Goal: Information Seeking & Learning: Find specific fact

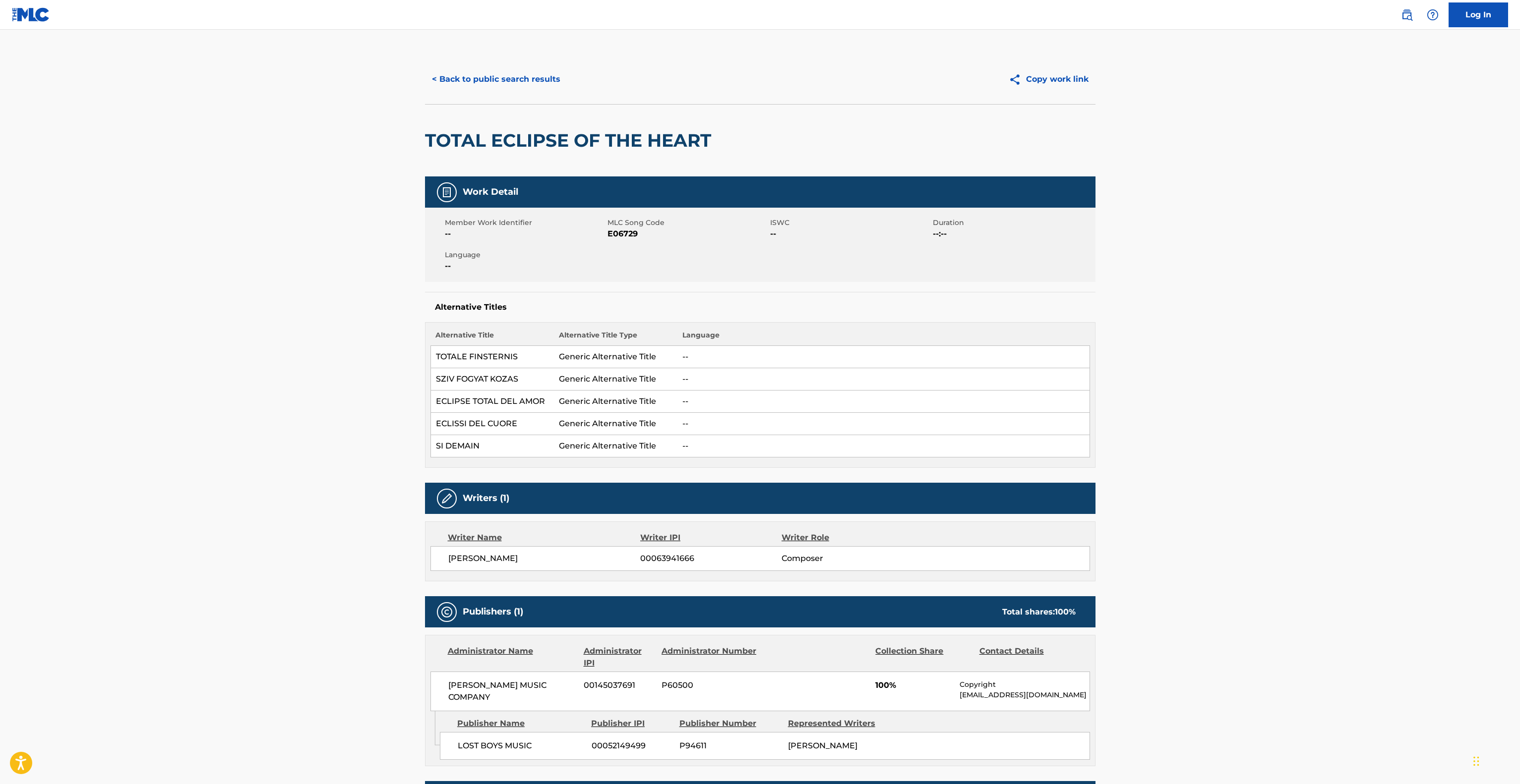
scroll to position [99, 0]
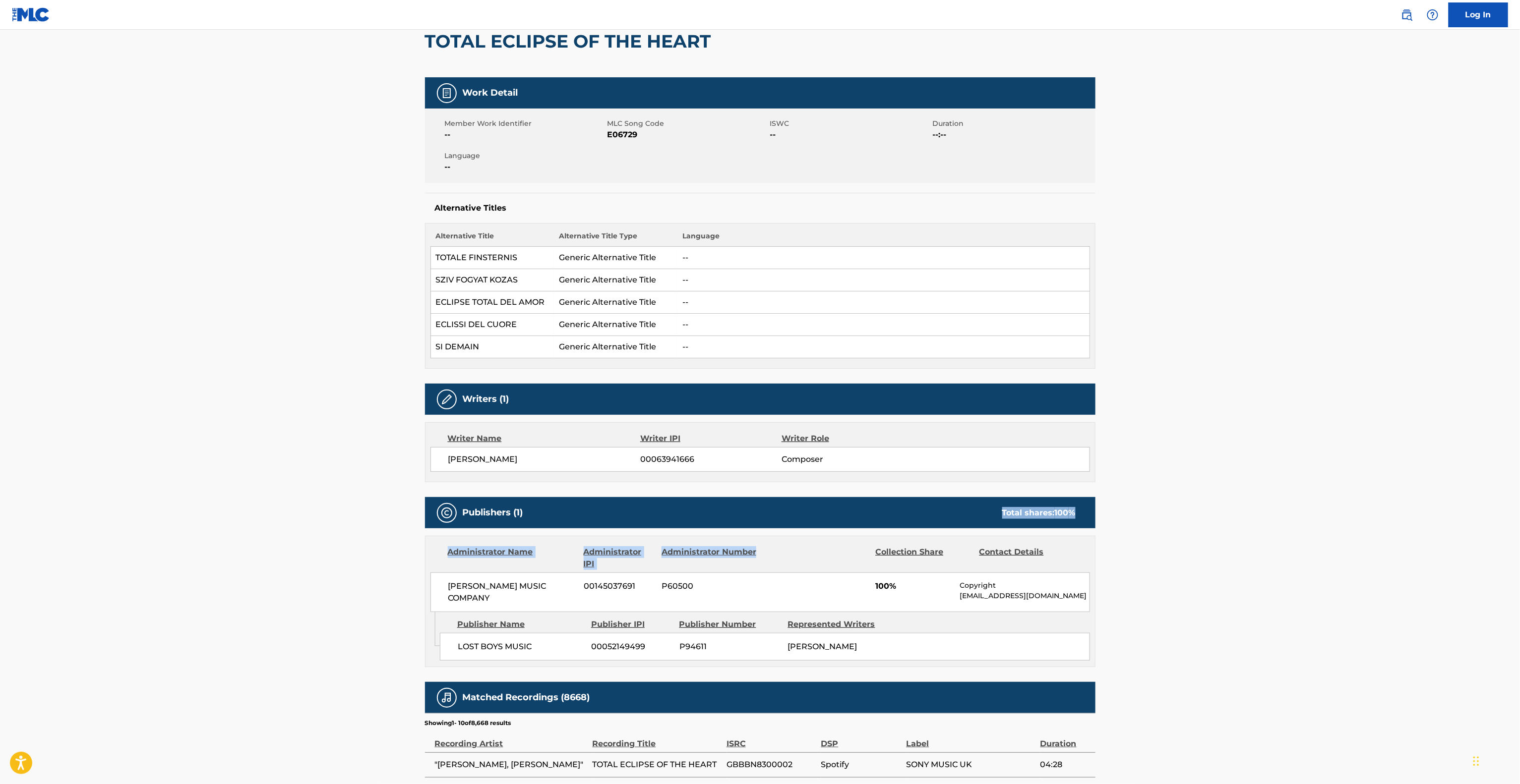
click at [855, 498] on div "Work Detail Member Work Identifier -- MLC Song Code E06729 ISWC -- Duration --:…" at bounding box center [760, 557] width 671 height 959
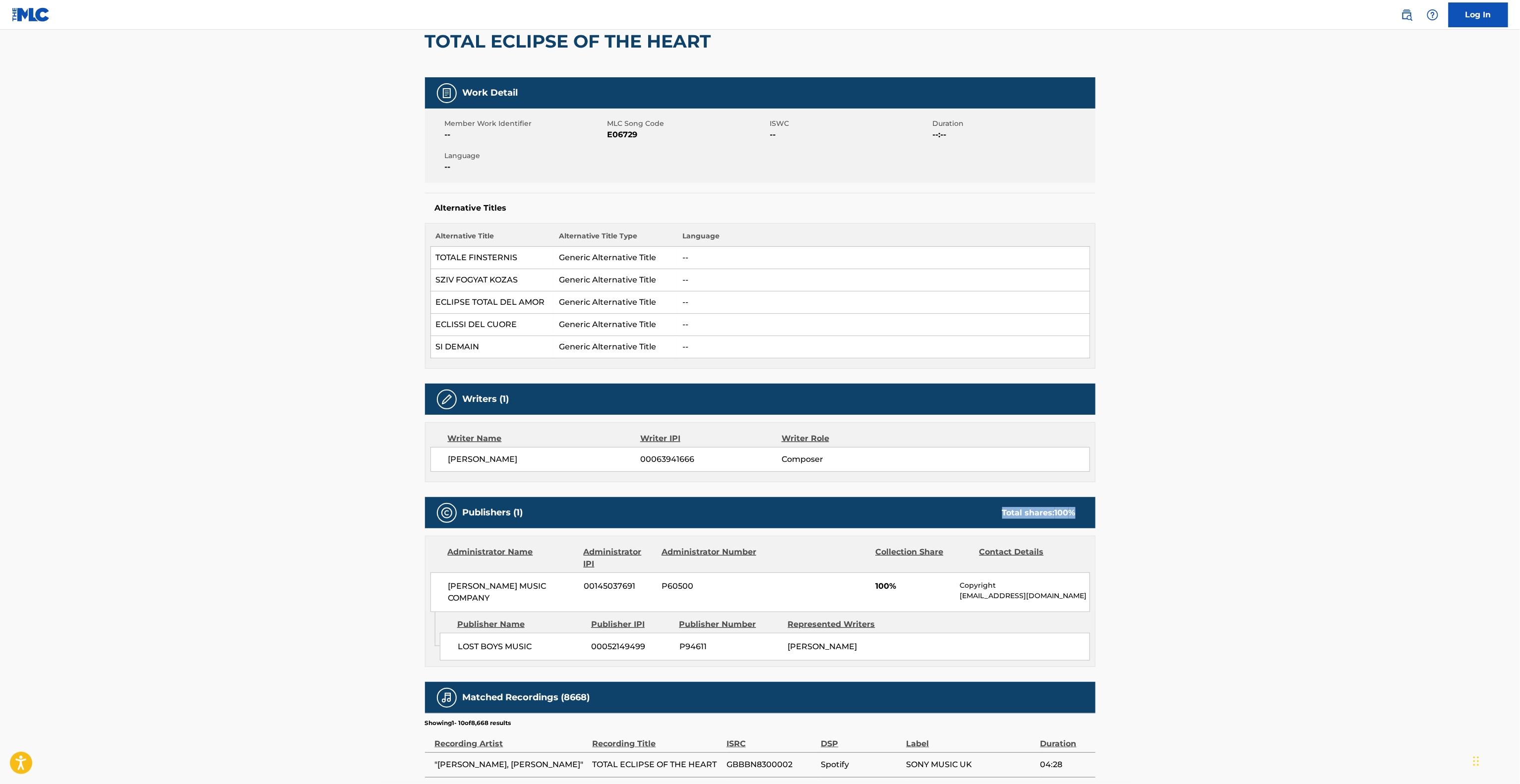
click at [855, 498] on div "Work Detail Member Work Identifier -- MLC Song Code E06729 ISWC -- Duration --:…" at bounding box center [760, 557] width 671 height 959
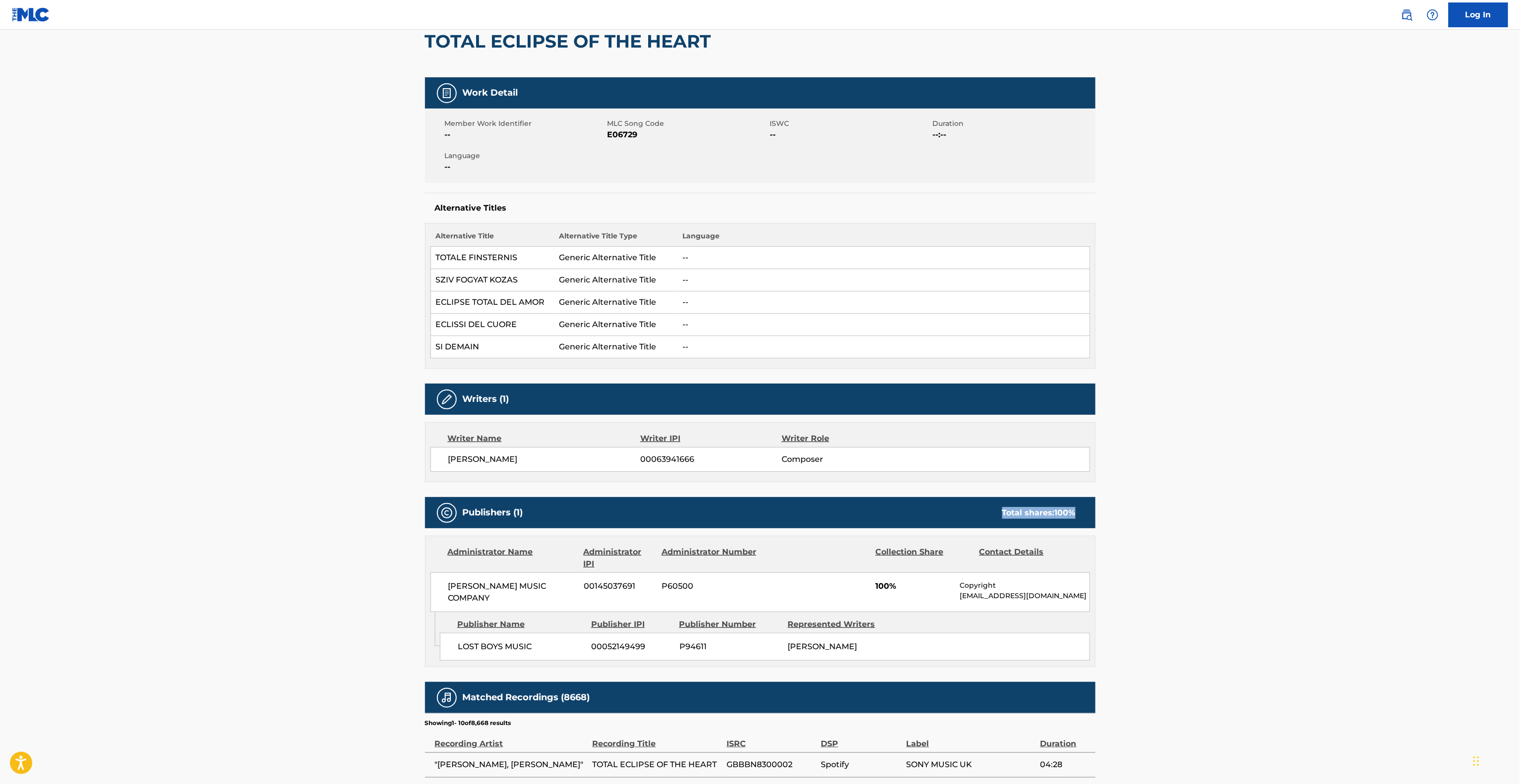
click at [855, 498] on div "Work Detail Member Work Identifier -- MLC Song Code E06729 ISWC -- Duration --:…" at bounding box center [760, 557] width 671 height 959
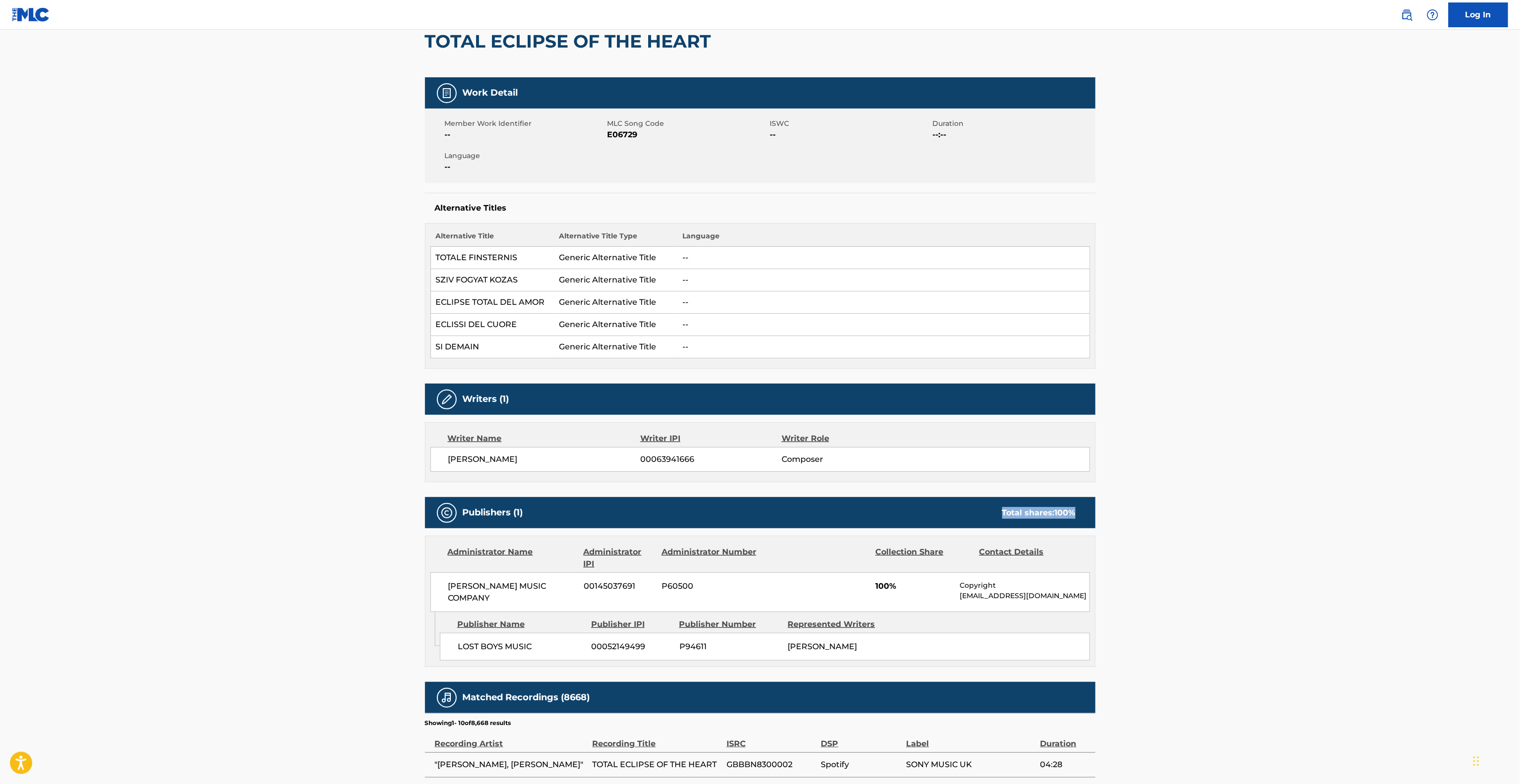
click at [855, 498] on div "Work Detail Member Work Identifier -- MLC Song Code E06729 ISWC -- Duration --:…" at bounding box center [760, 557] width 671 height 959
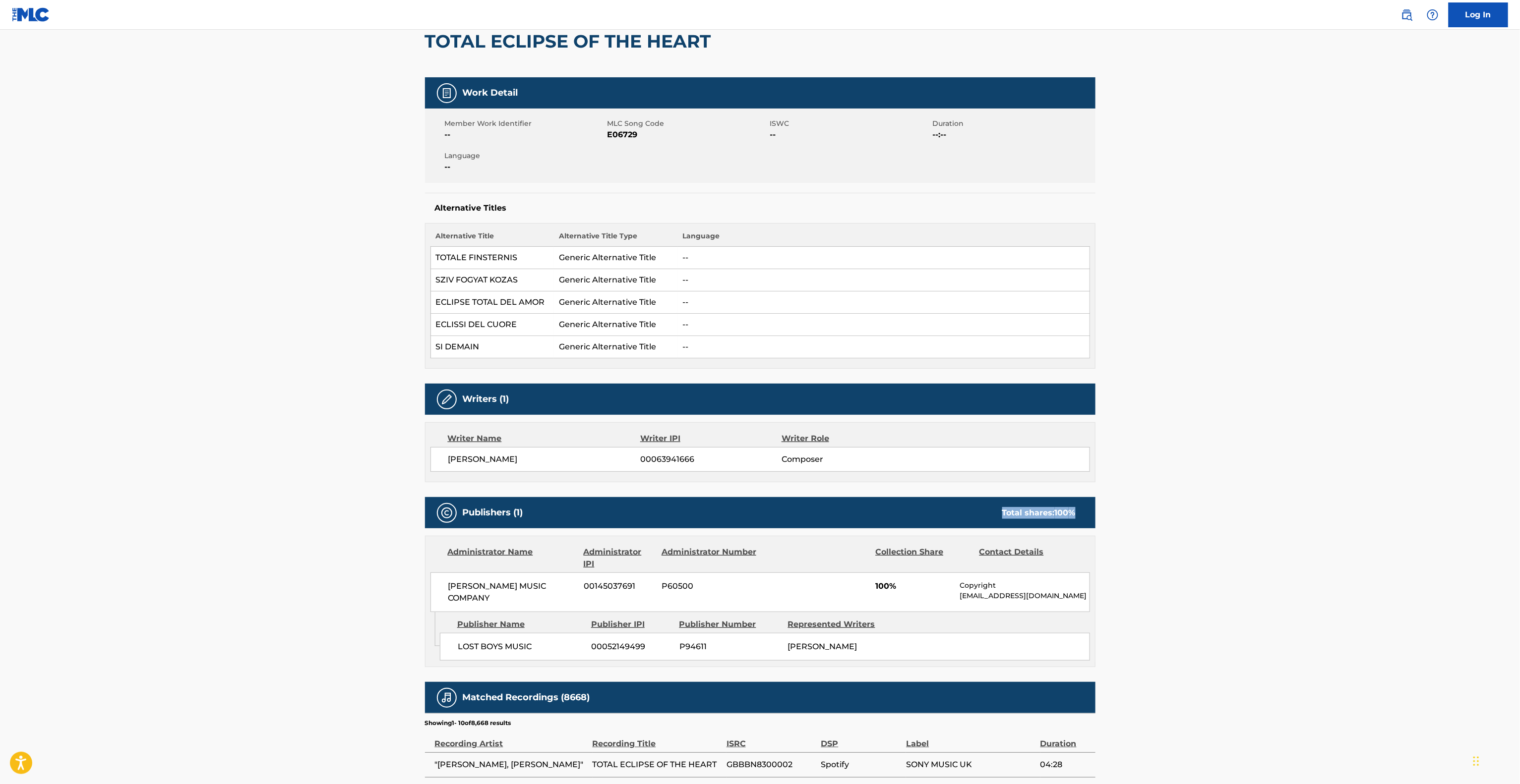
click at [855, 498] on div "Work Detail Member Work Identifier -- MLC Song Code E06729 ISWC -- Duration --:…" at bounding box center [760, 557] width 671 height 959
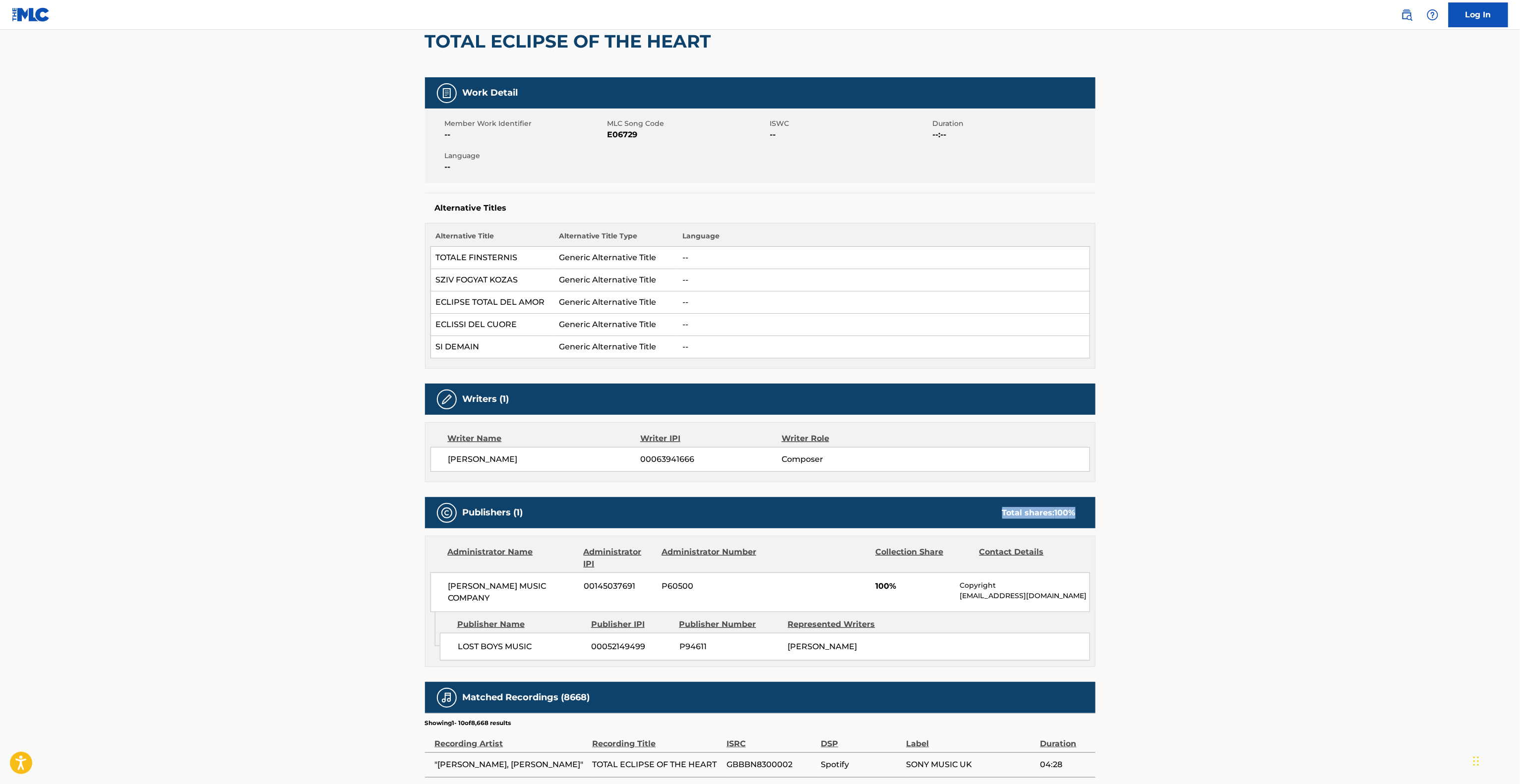
click at [855, 498] on div "Work Detail Member Work Identifier -- MLC Song Code E06729 ISWC -- Duration --:…" at bounding box center [760, 557] width 671 height 959
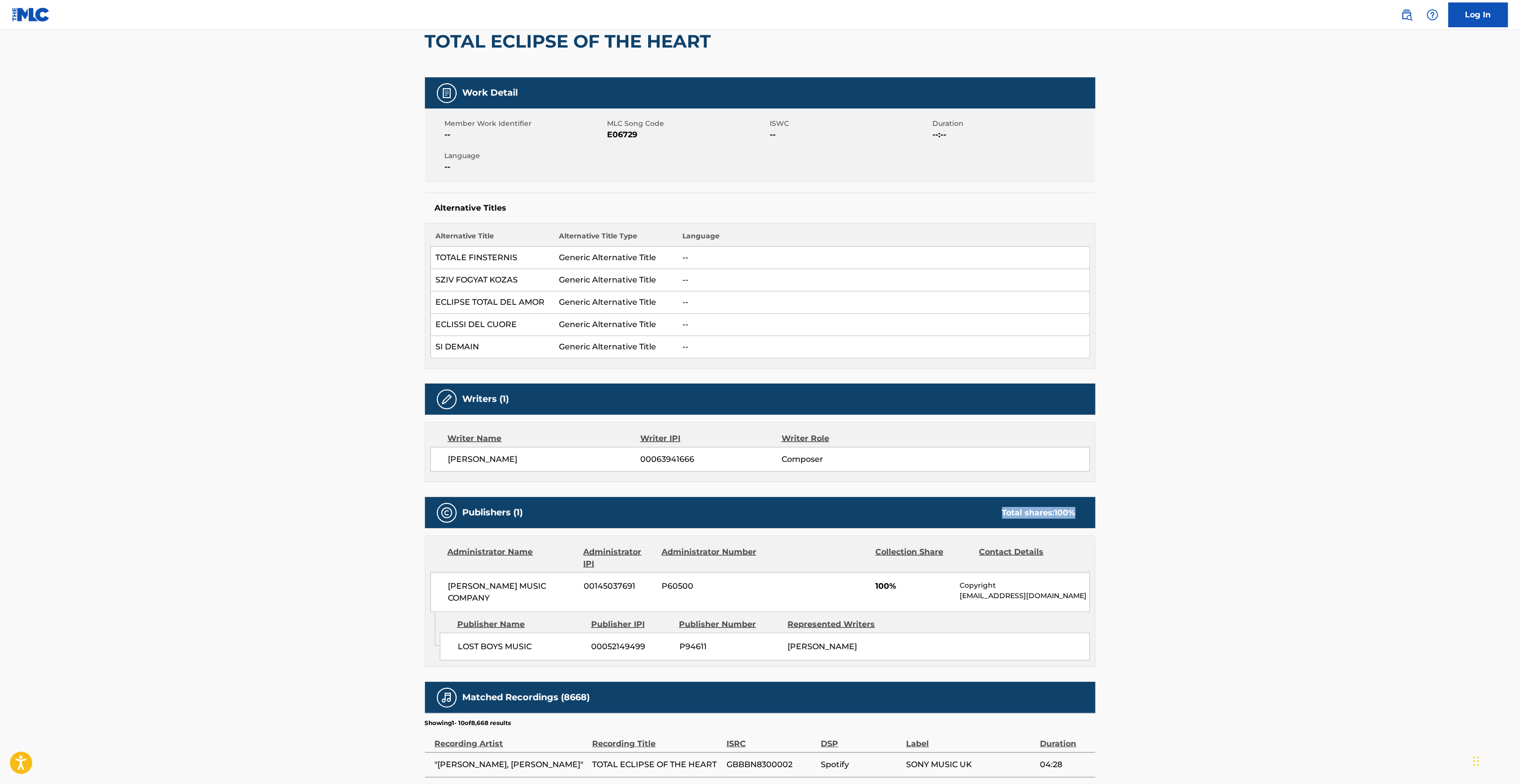
click at [855, 498] on div "Work Detail Member Work Identifier -- MLC Song Code E06729 ISWC -- Duration --:…" at bounding box center [760, 557] width 671 height 959
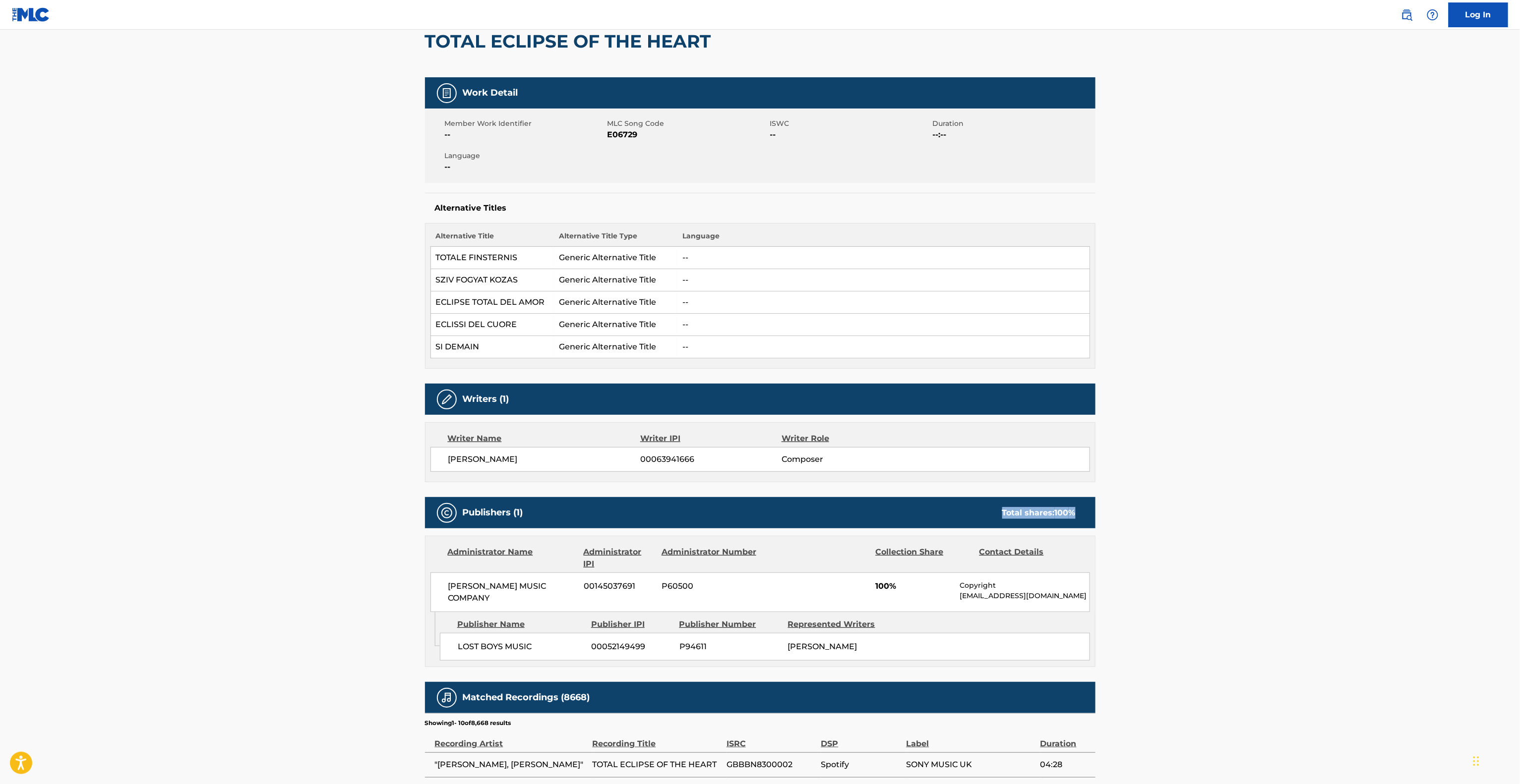
click at [855, 498] on div "Work Detail Member Work Identifier -- MLC Song Code E06729 ISWC -- Duration --:…" at bounding box center [760, 557] width 671 height 959
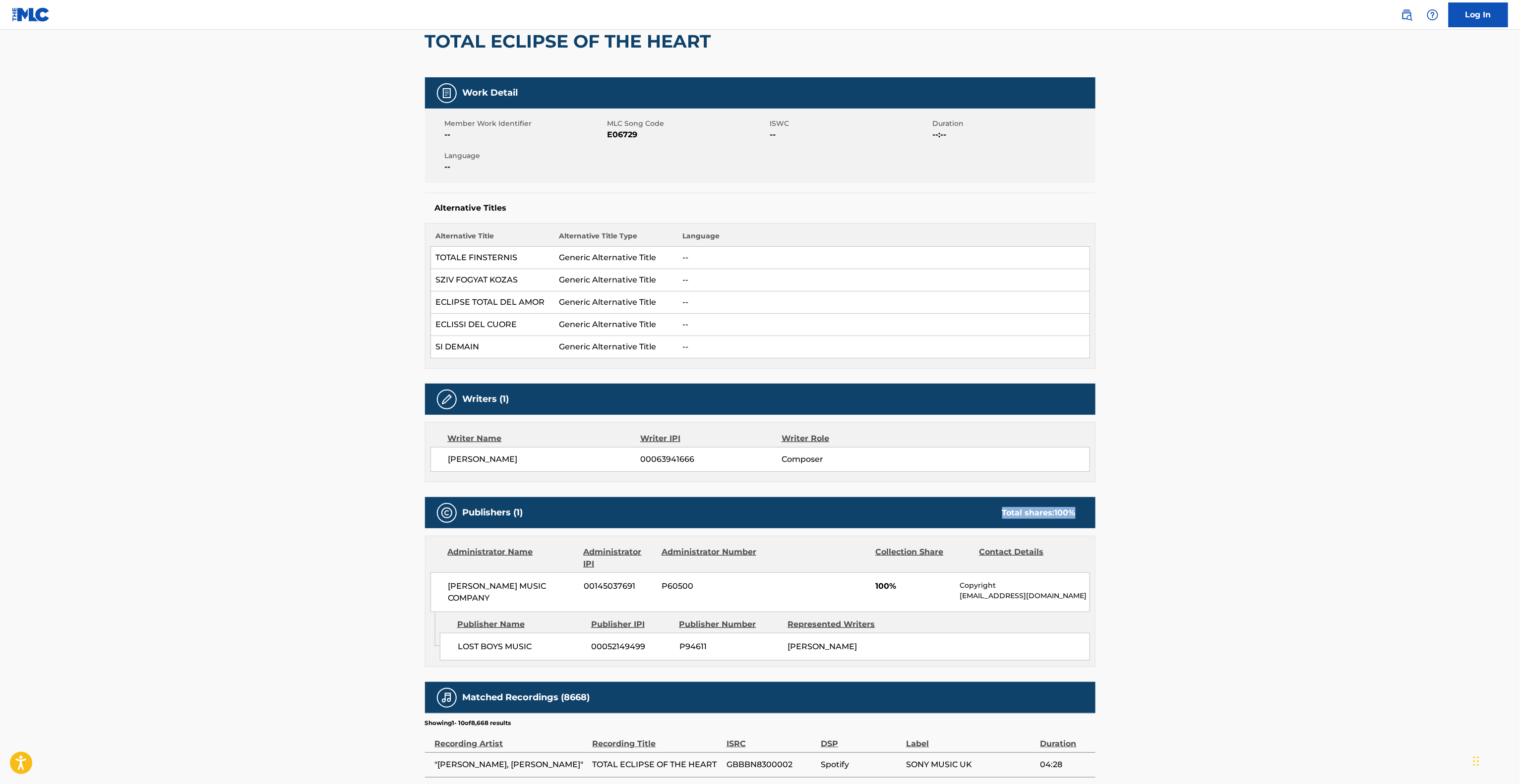
click at [855, 498] on div "Work Detail Member Work Identifier -- MLC Song Code E06729 ISWC -- Duration --:…" at bounding box center [760, 557] width 671 height 959
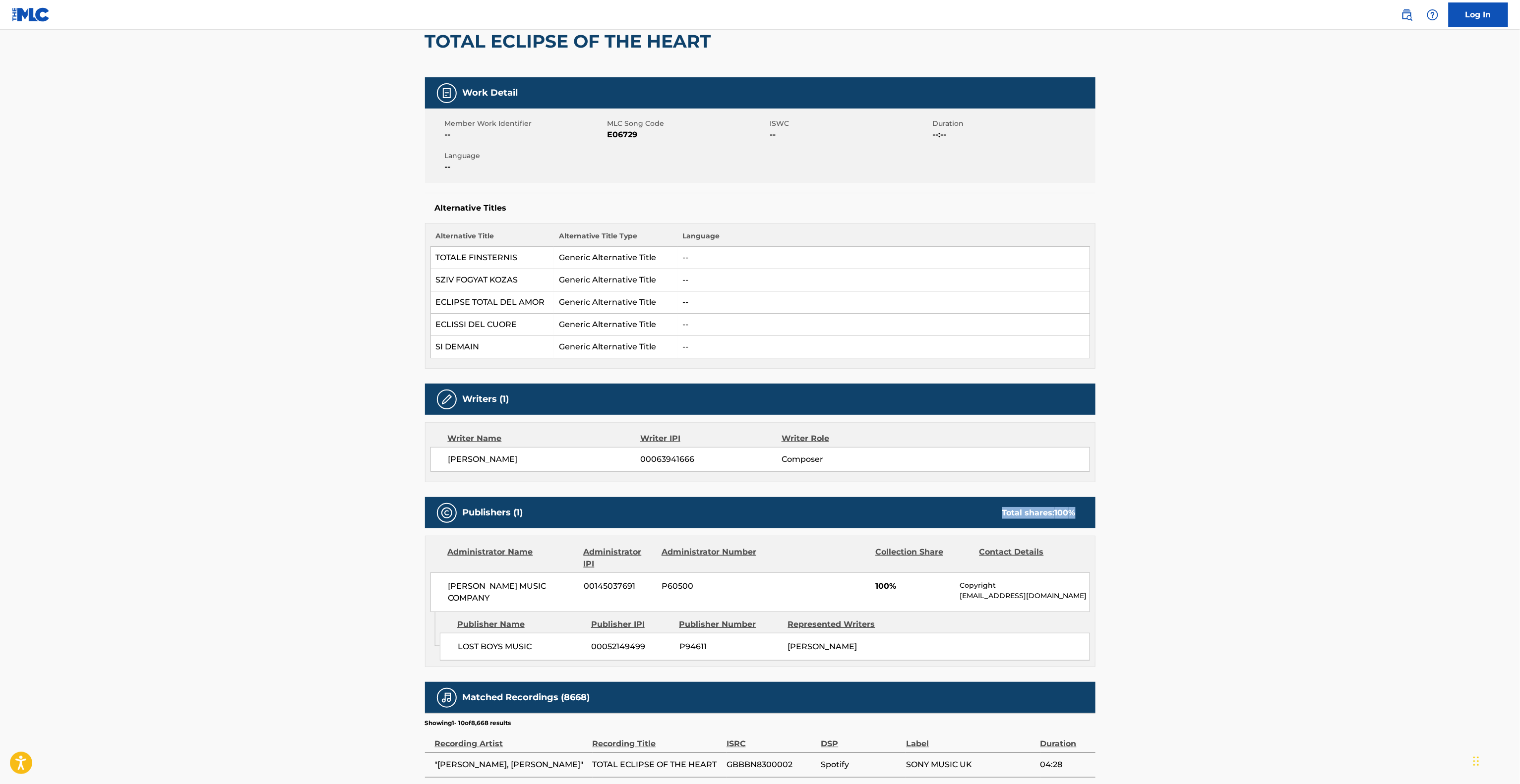
click at [855, 498] on div "Work Detail Member Work Identifier -- MLC Song Code E06729 ISWC -- Duration --:…" at bounding box center [760, 557] width 671 height 959
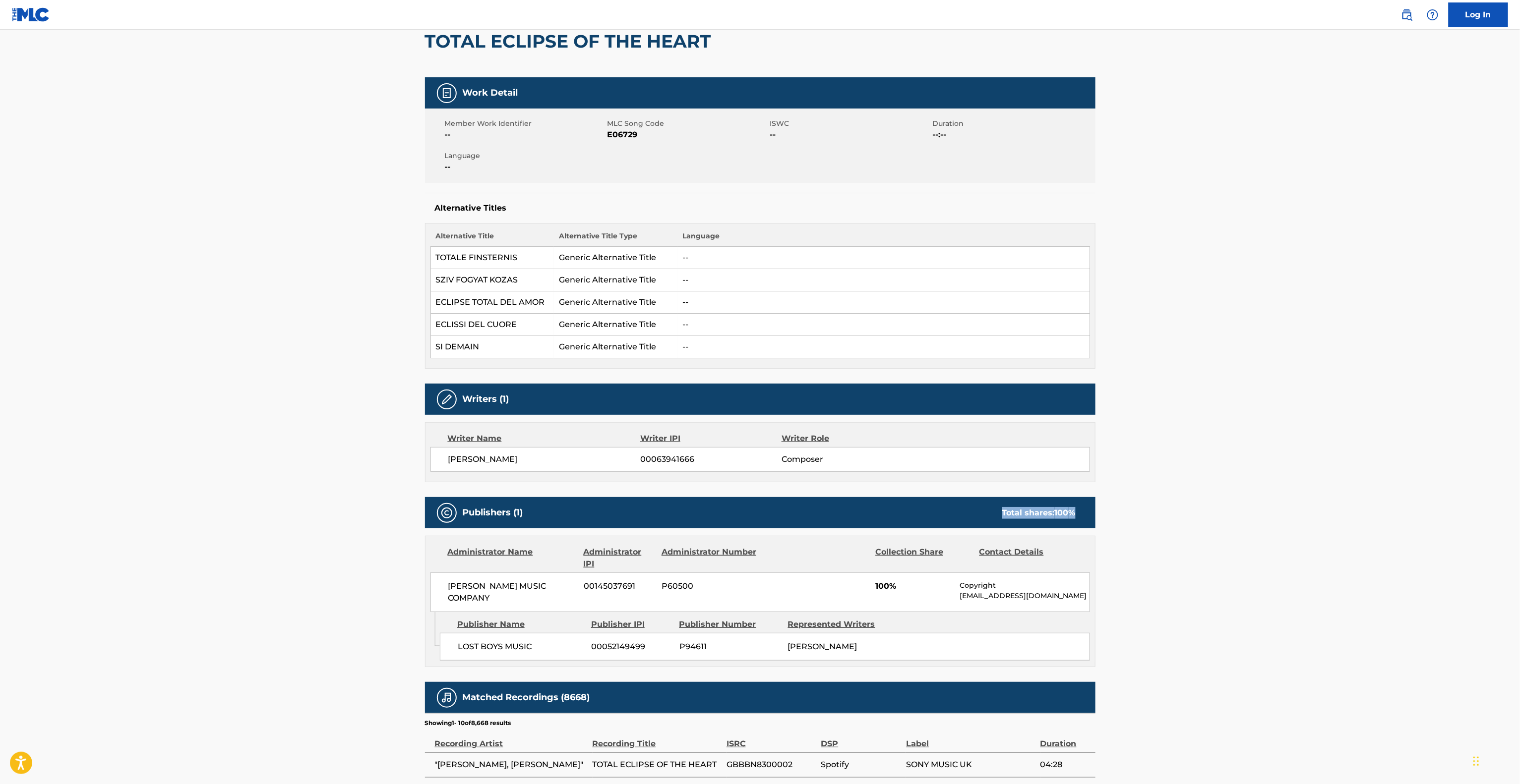
click at [855, 498] on div "Work Detail Member Work Identifier -- MLC Song Code E06729 ISWC -- Duration --:…" at bounding box center [760, 557] width 671 height 959
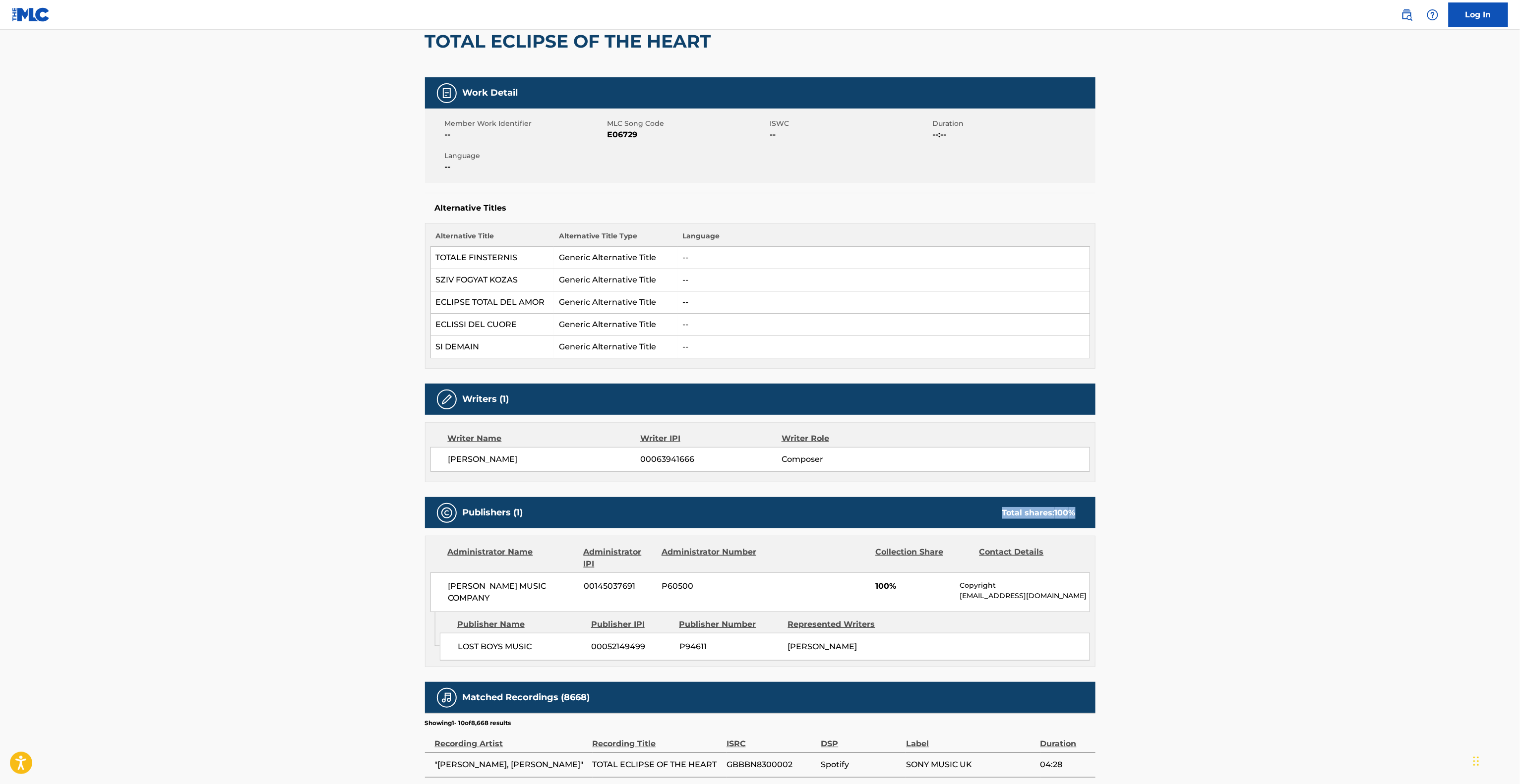
click at [855, 498] on div "Work Detail Member Work Identifier -- MLC Song Code E06729 ISWC -- Duration --:…" at bounding box center [760, 557] width 671 height 959
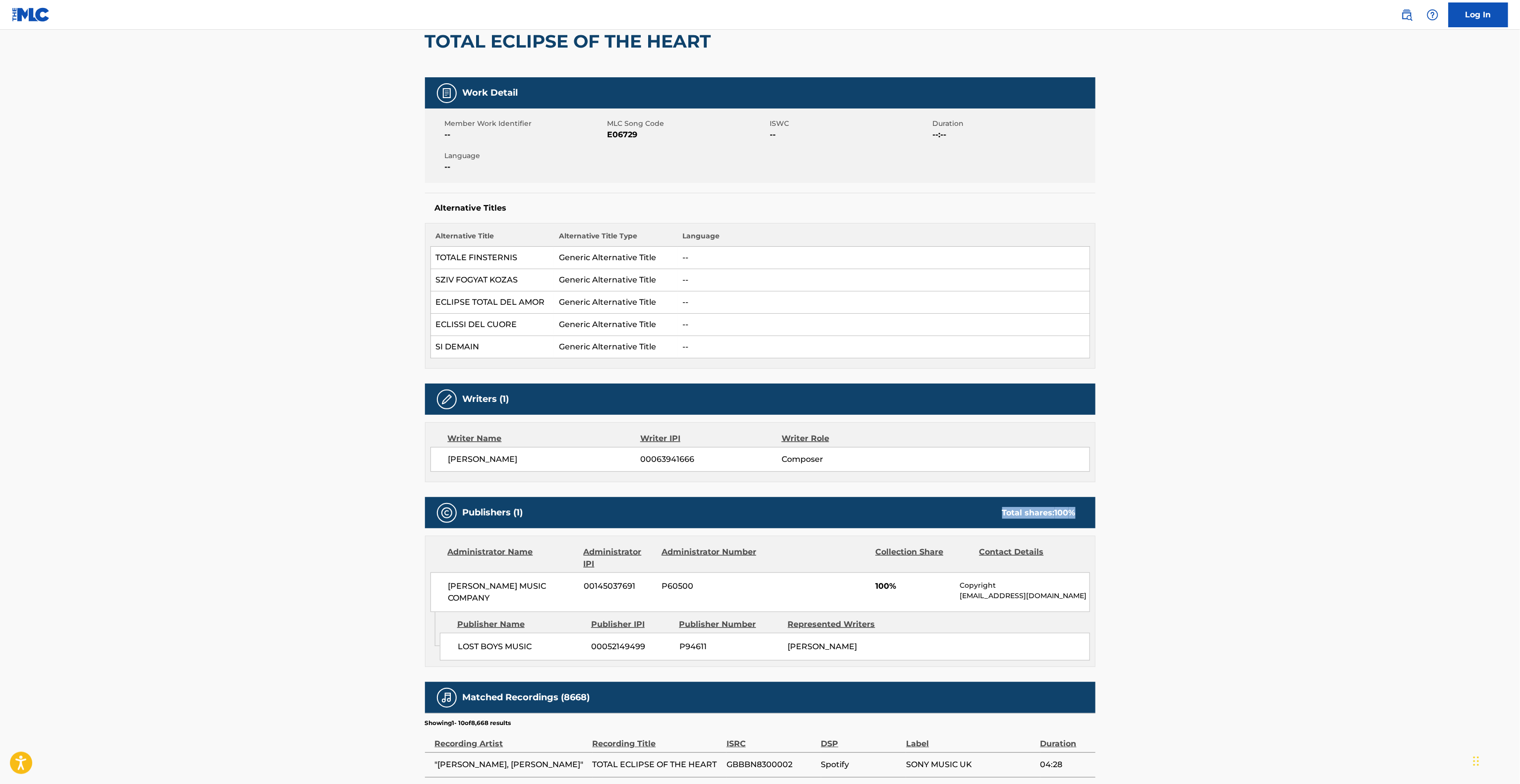
click at [855, 498] on div "Work Detail Member Work Identifier -- MLC Song Code E06729 ISWC -- Duration --:…" at bounding box center [760, 557] width 671 height 959
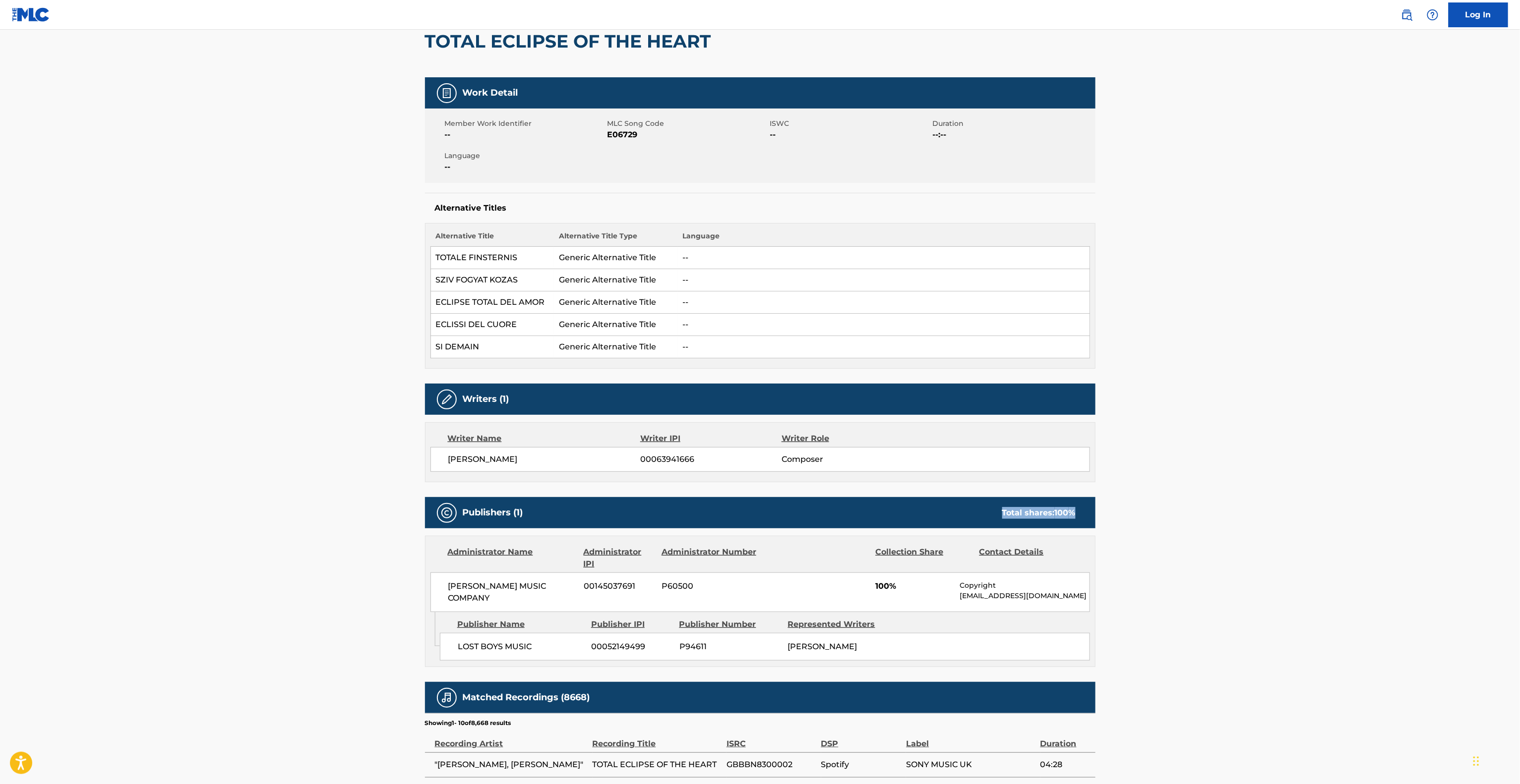
click at [855, 498] on div "Work Detail Member Work Identifier -- MLC Song Code E06729 ISWC -- Duration --:…" at bounding box center [760, 557] width 671 height 959
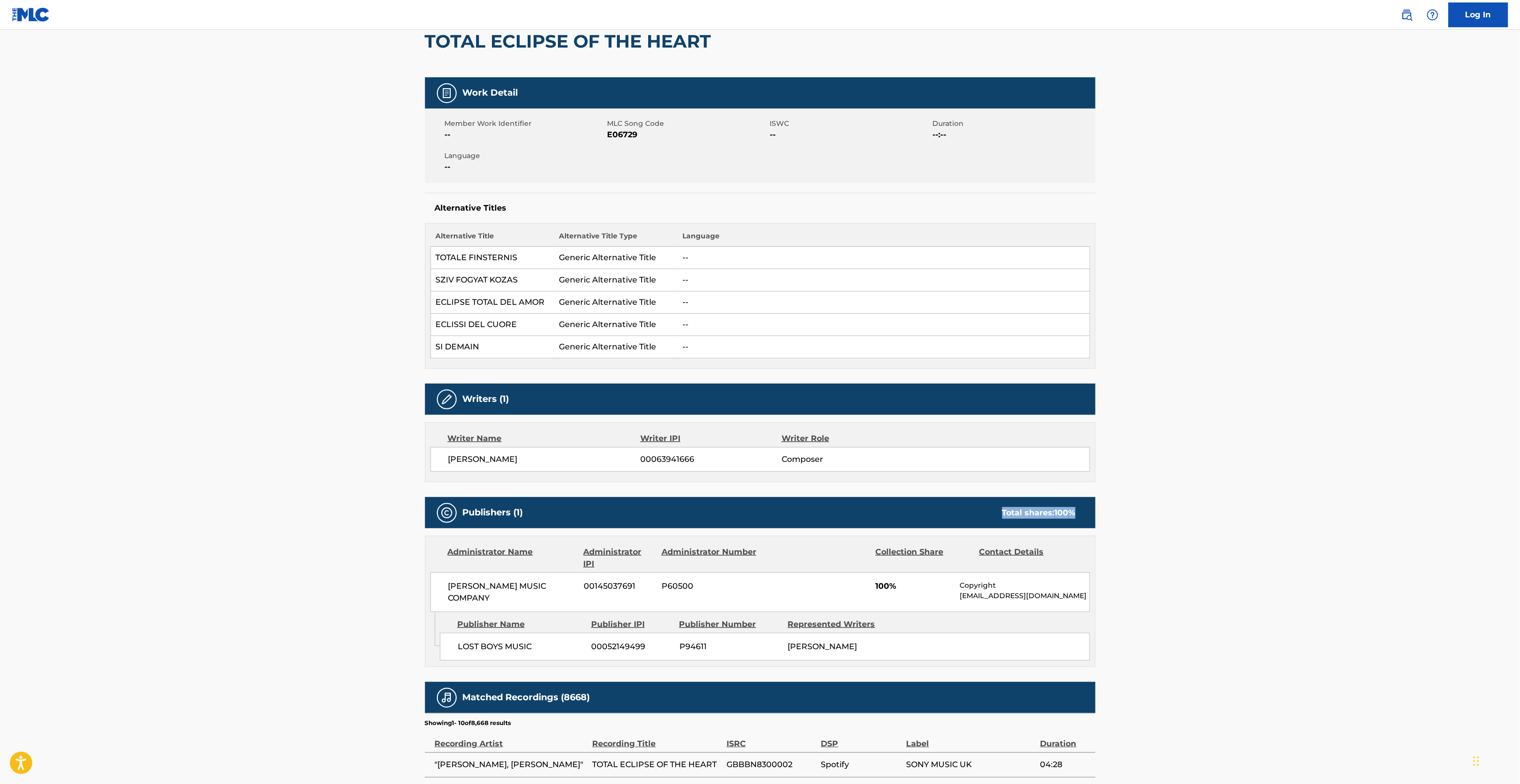
click at [855, 498] on div "Work Detail Member Work Identifier -- MLC Song Code E06729 ISWC -- Duration --:…" at bounding box center [760, 557] width 671 height 959
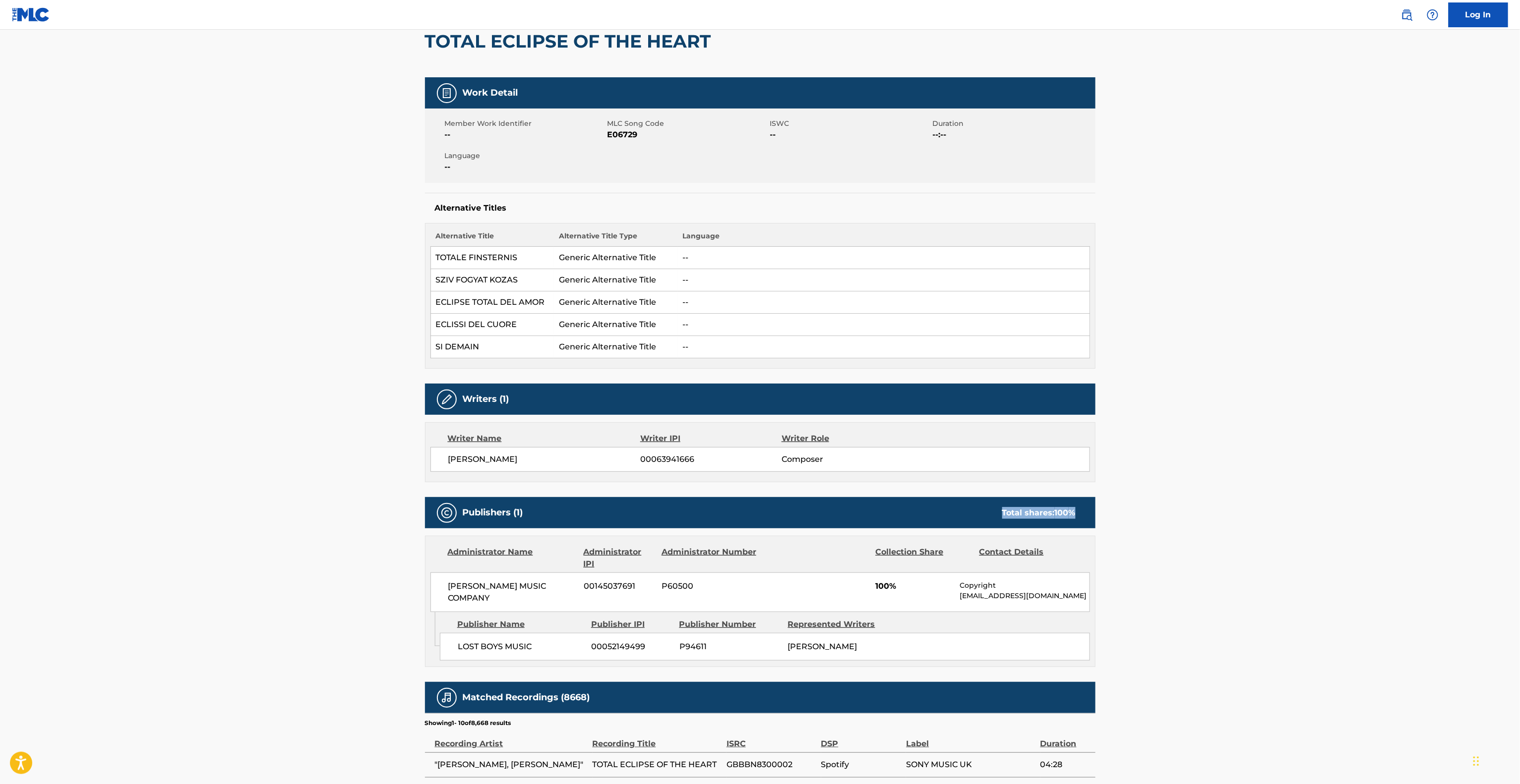
click at [855, 498] on div "Work Detail Member Work Identifier -- MLC Song Code E06729 ISWC -- Duration --:…" at bounding box center [760, 557] width 671 height 959
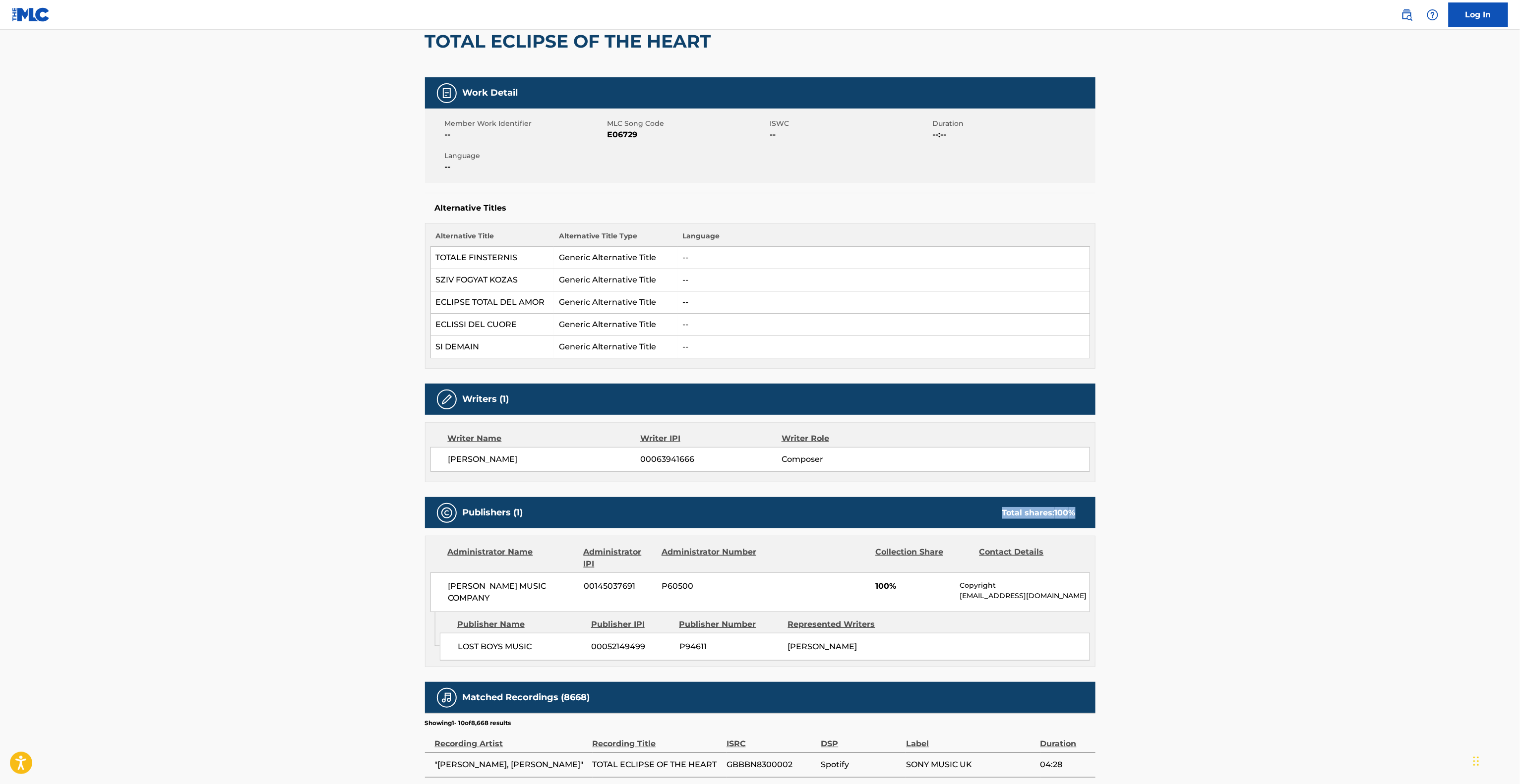
click at [855, 498] on div "Work Detail Member Work Identifier -- MLC Song Code E06729 ISWC -- Duration --:…" at bounding box center [760, 557] width 671 height 959
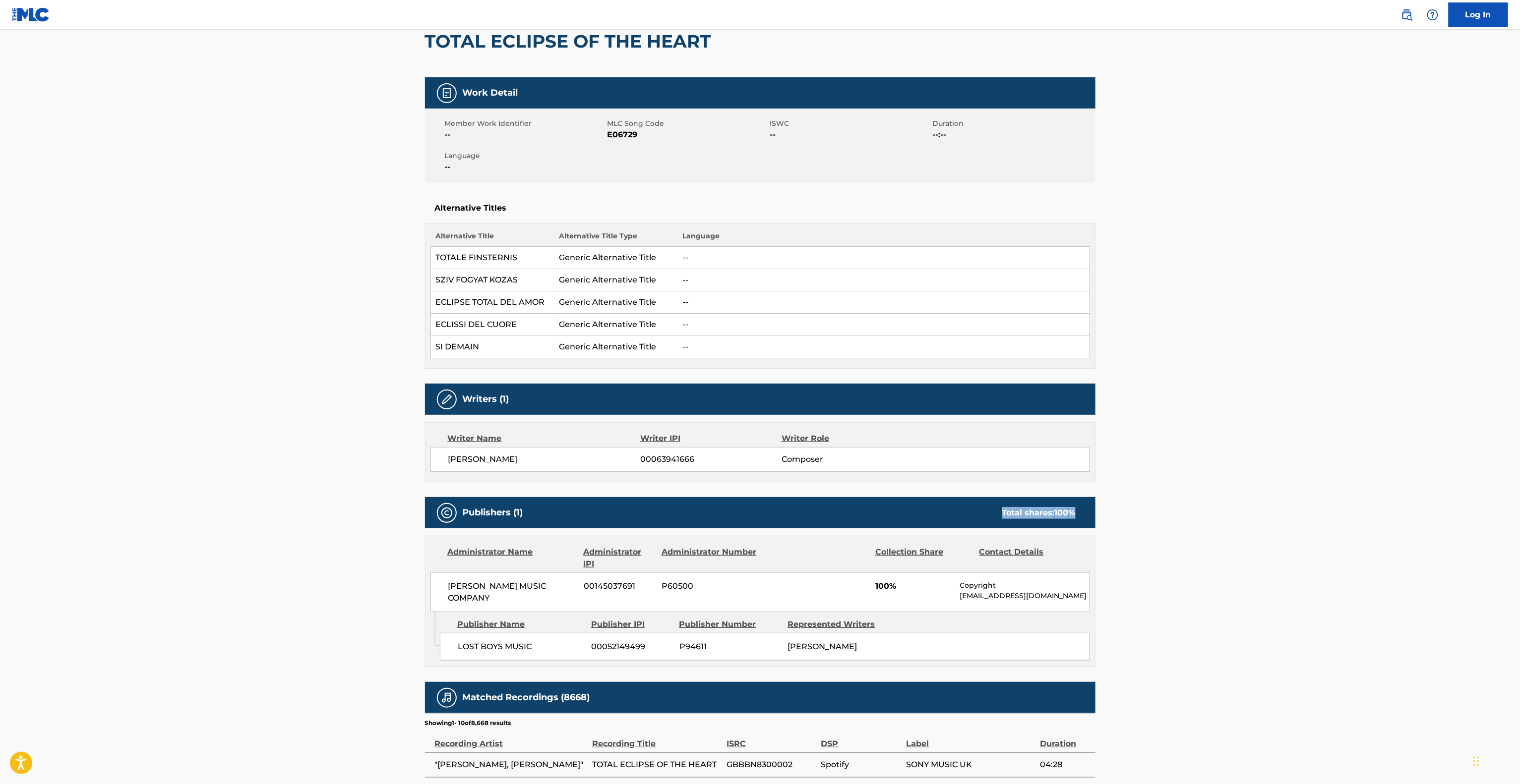
click at [855, 498] on div "Work Detail Member Work Identifier -- MLC Song Code E06729 ISWC -- Duration --:…" at bounding box center [760, 557] width 671 height 959
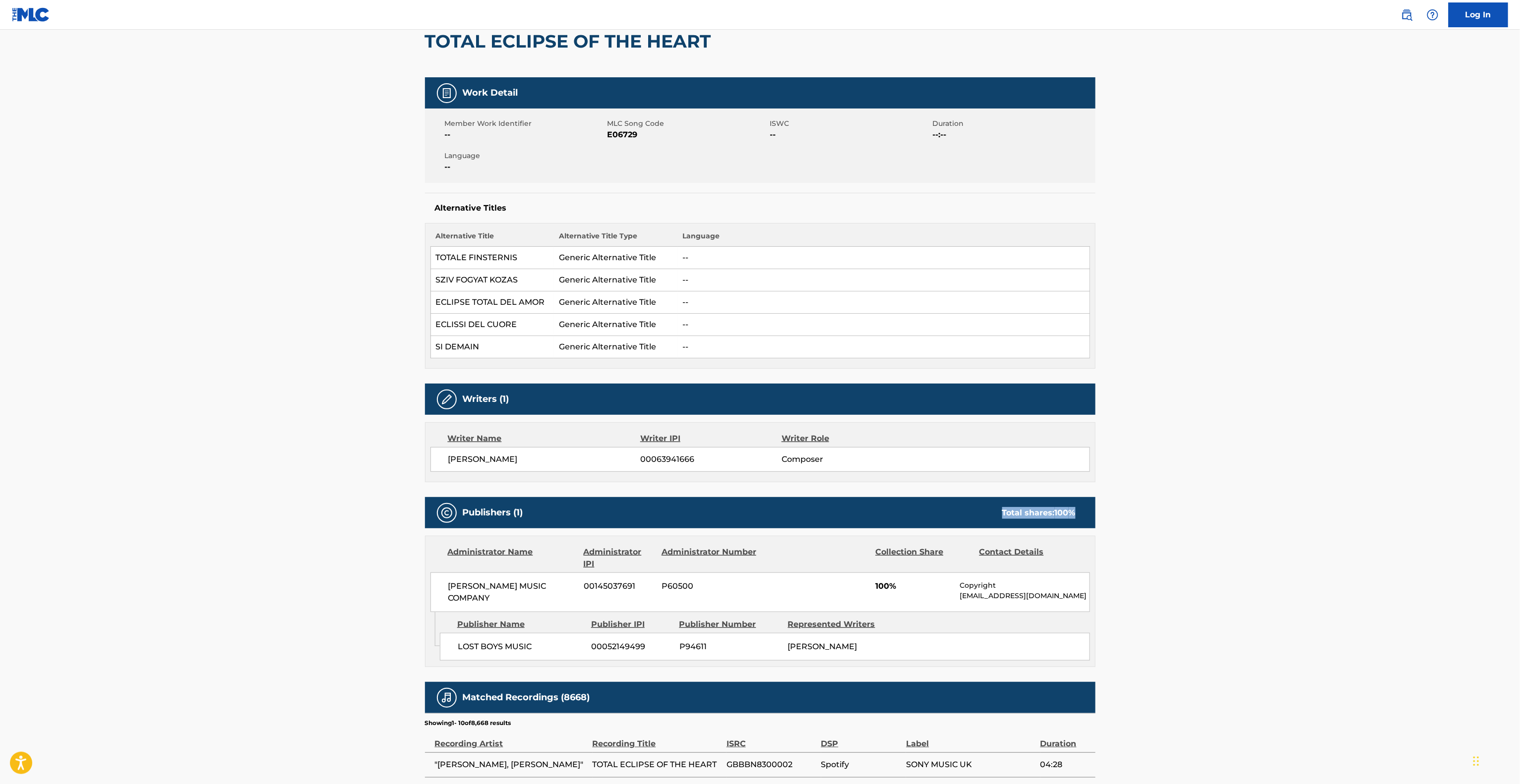
click at [855, 498] on div "Work Detail Member Work Identifier -- MLC Song Code E06729 ISWC -- Duration --:…" at bounding box center [760, 557] width 671 height 959
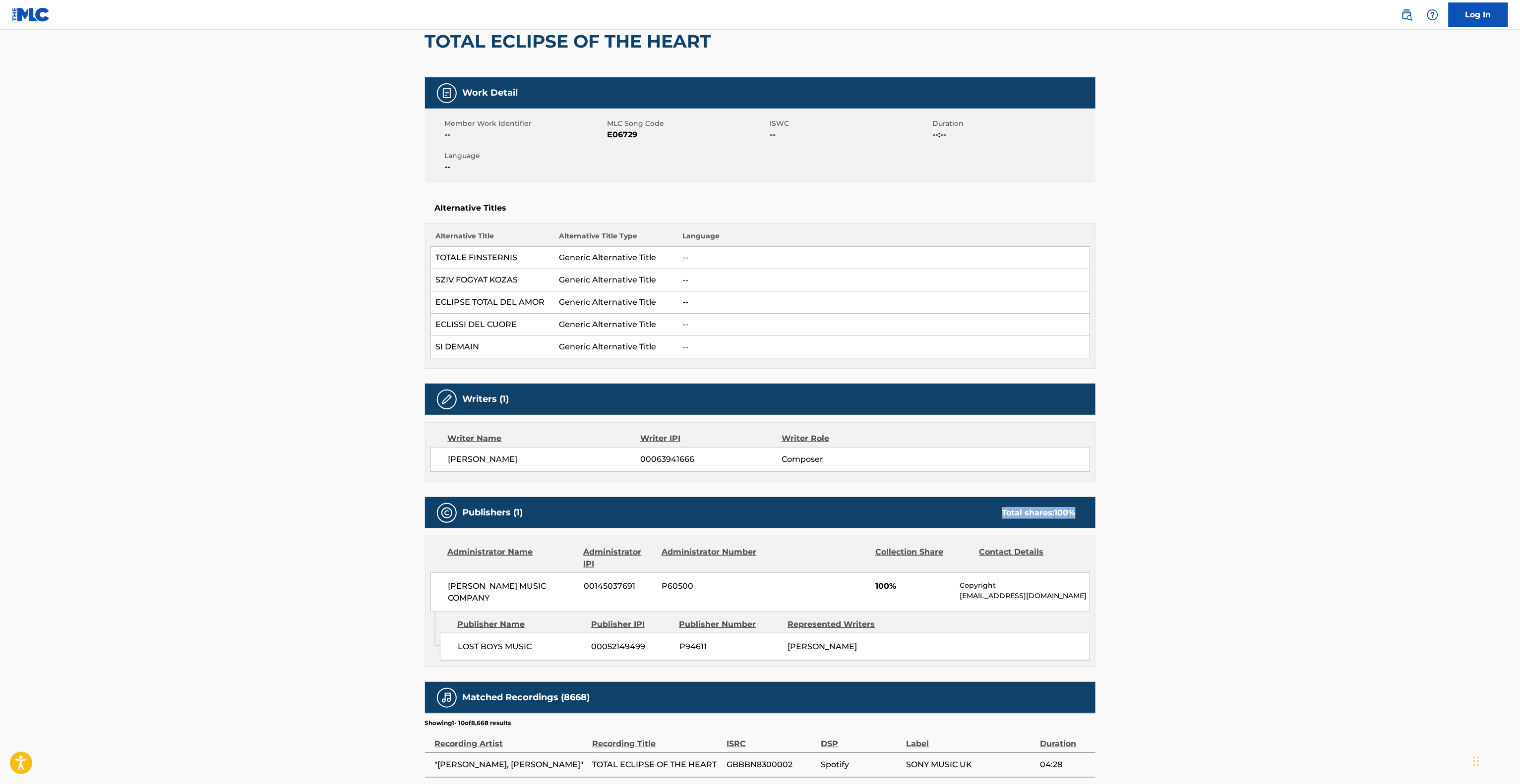
click at [855, 498] on div "Work Detail Member Work Identifier -- MLC Song Code E06729 ISWC -- Duration --:…" at bounding box center [760, 557] width 671 height 959
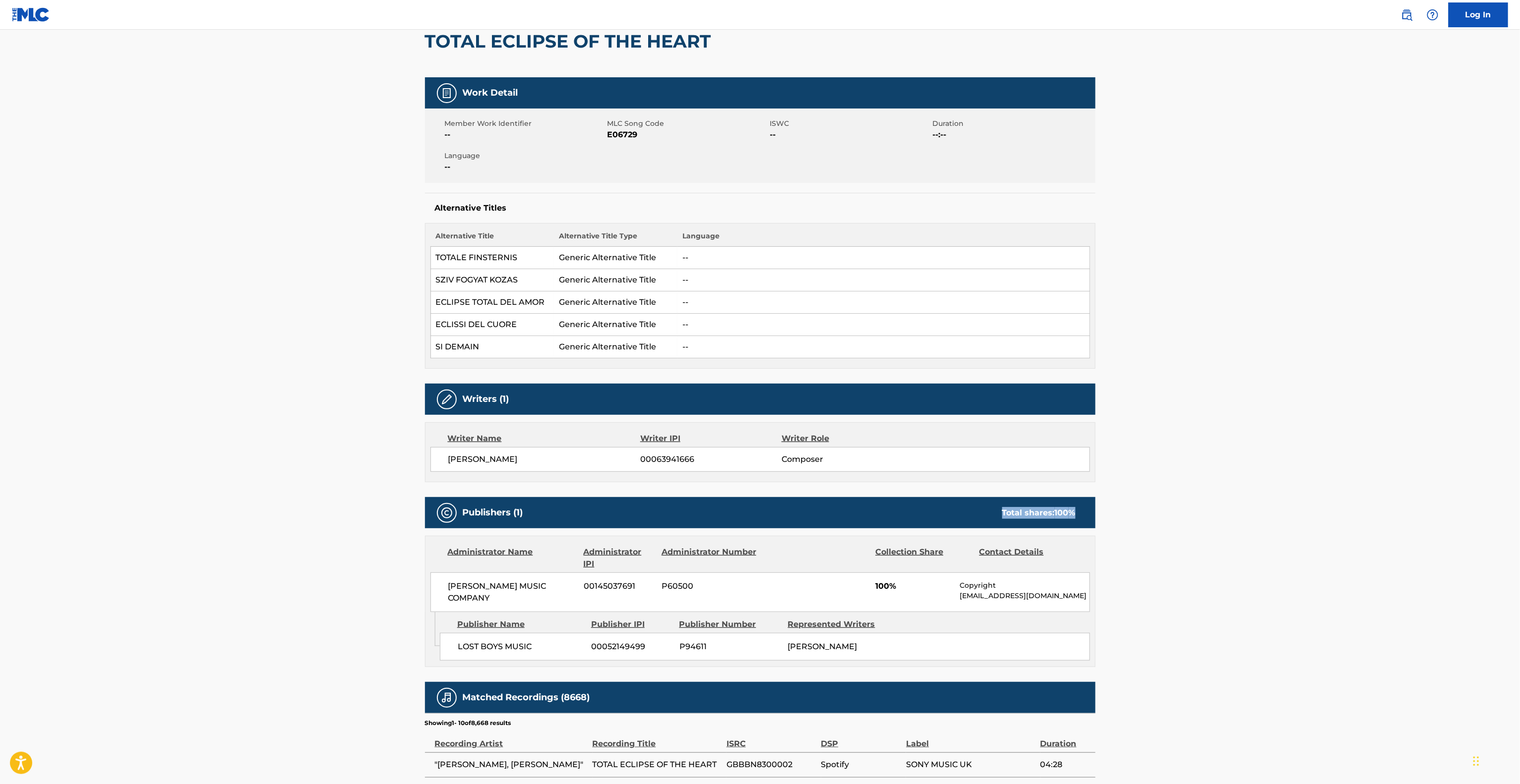
click at [855, 498] on div "Work Detail Member Work Identifier -- MLC Song Code E06729 ISWC -- Duration --:…" at bounding box center [760, 557] width 671 height 959
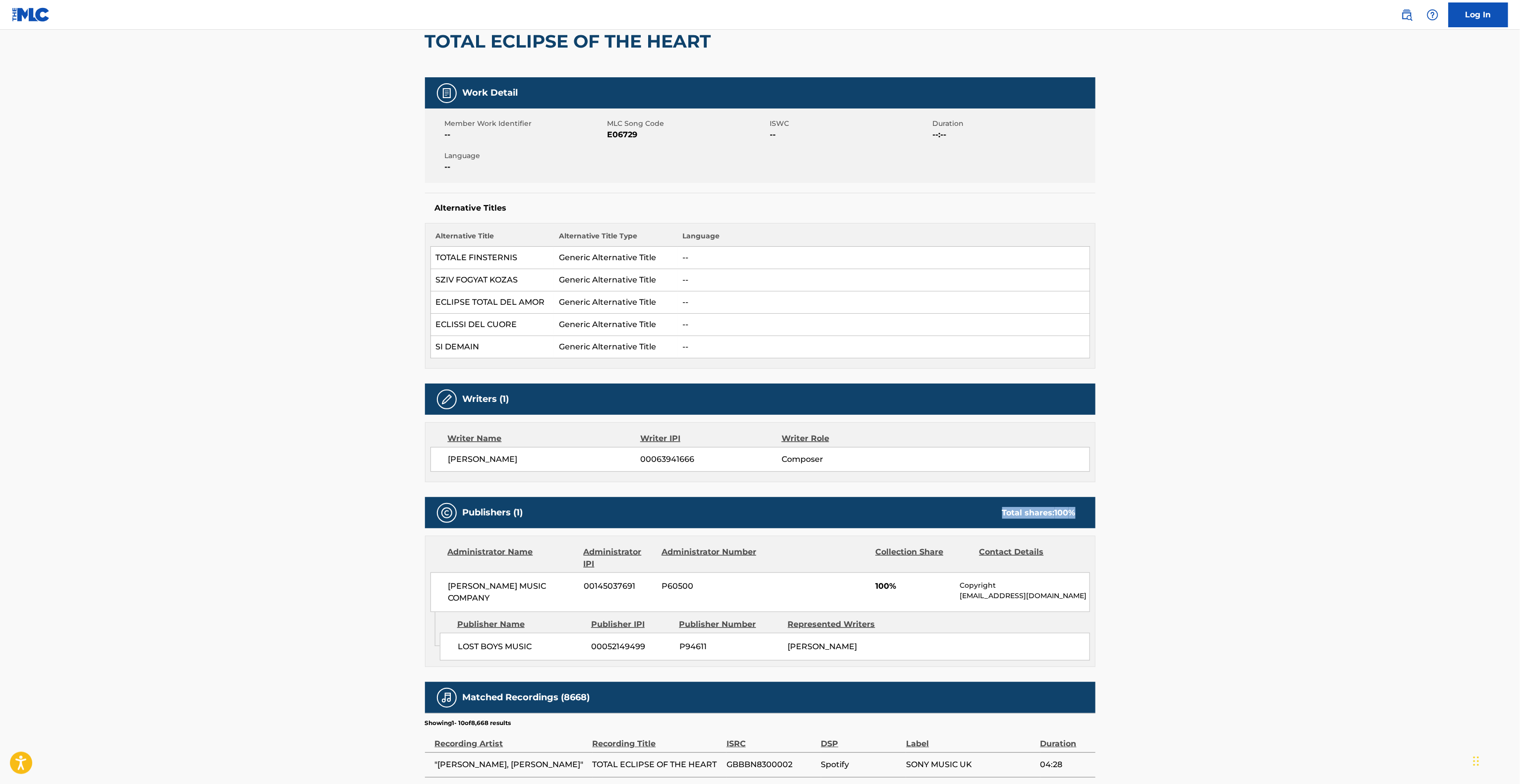
click at [855, 498] on div "Work Detail Member Work Identifier -- MLC Song Code E06729 ISWC -- Duration --:…" at bounding box center [760, 557] width 671 height 959
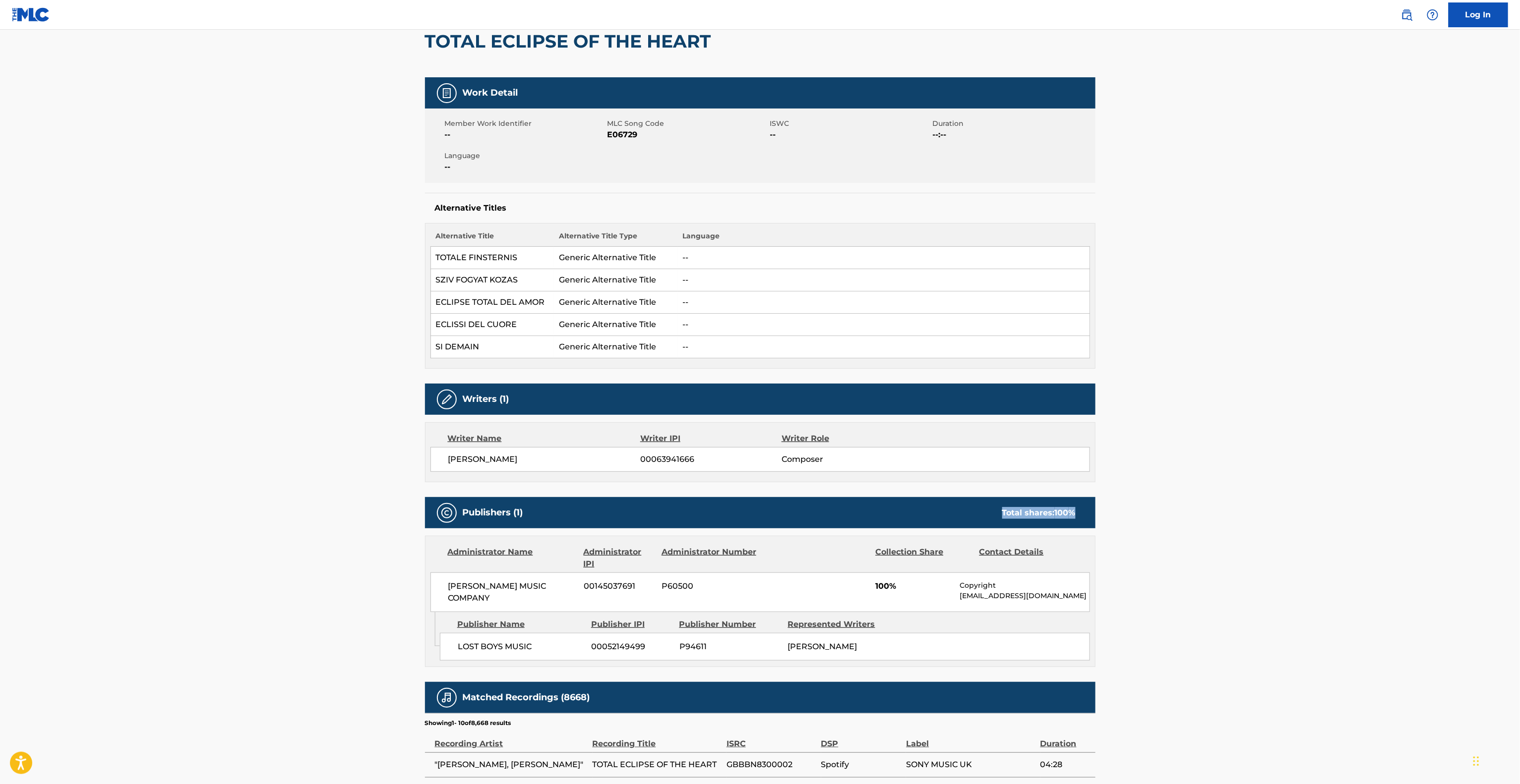
click at [855, 498] on div "Work Detail Member Work Identifier -- MLC Song Code E06729 ISWC -- Duration --:…" at bounding box center [760, 557] width 671 height 959
drag, startPoint x: 0, startPoint y: 0, endPoint x: 855, endPoint y: 498, distance: 989.5
click at [855, 498] on div "Work Detail Member Work Identifier -- MLC Song Code E06729 ISWC -- Duration --:…" at bounding box center [760, 557] width 671 height 959
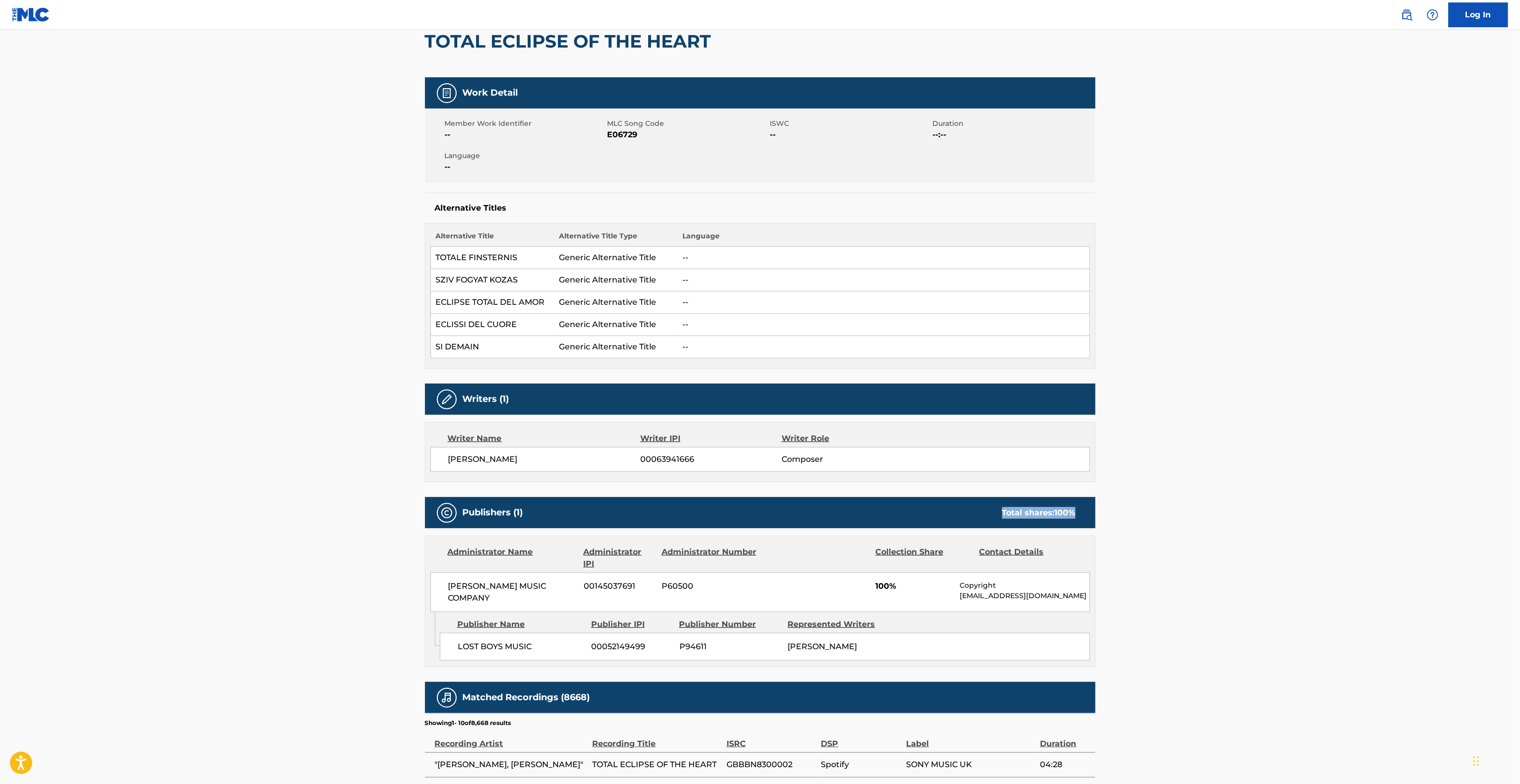
click at [855, 498] on div "Work Detail Member Work Identifier -- MLC Song Code E06729 ISWC -- Duration --:…" at bounding box center [760, 557] width 671 height 959
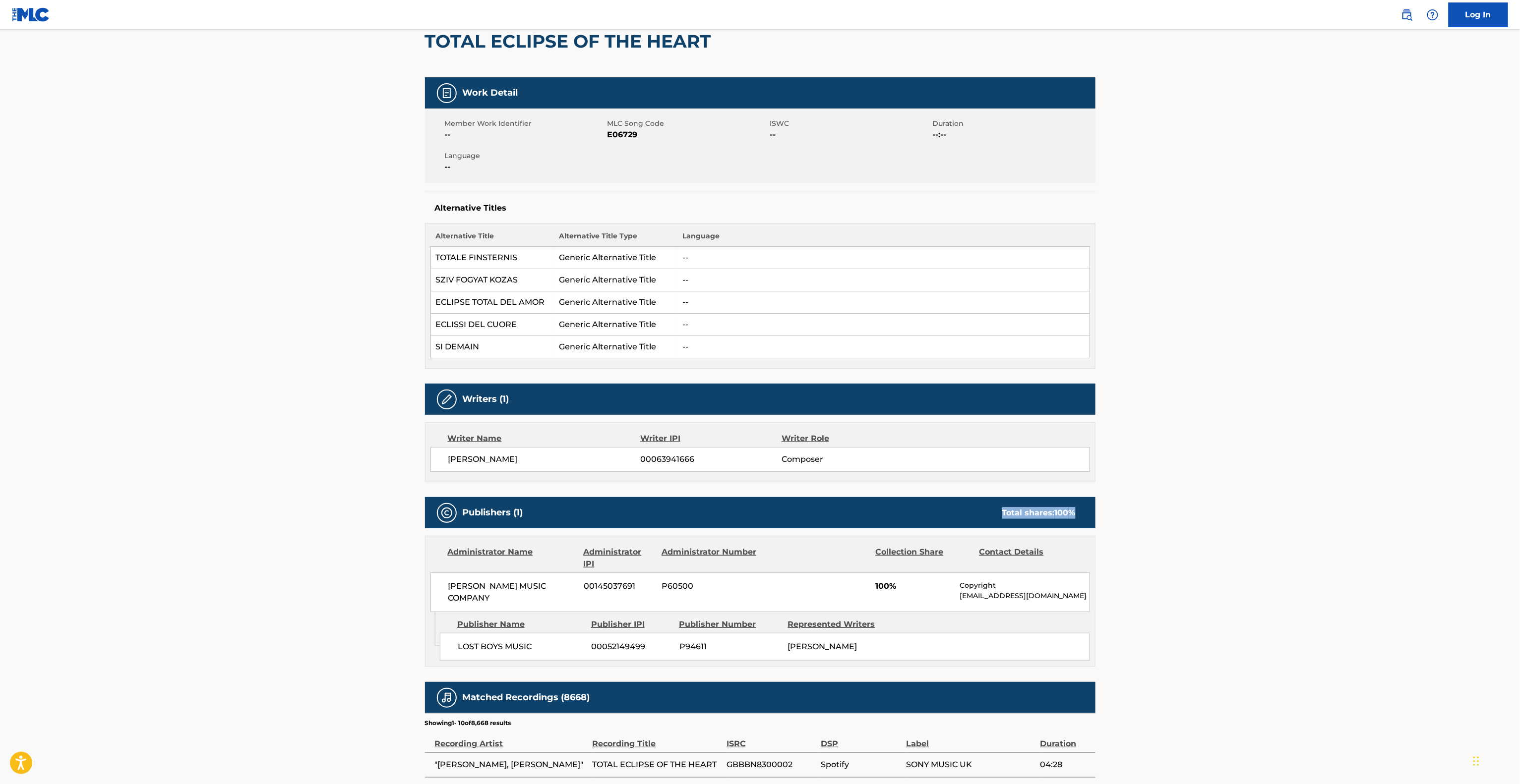
click at [855, 498] on div "Work Detail Member Work Identifier -- MLC Song Code E06729 ISWC -- Duration --:…" at bounding box center [760, 557] width 671 height 959
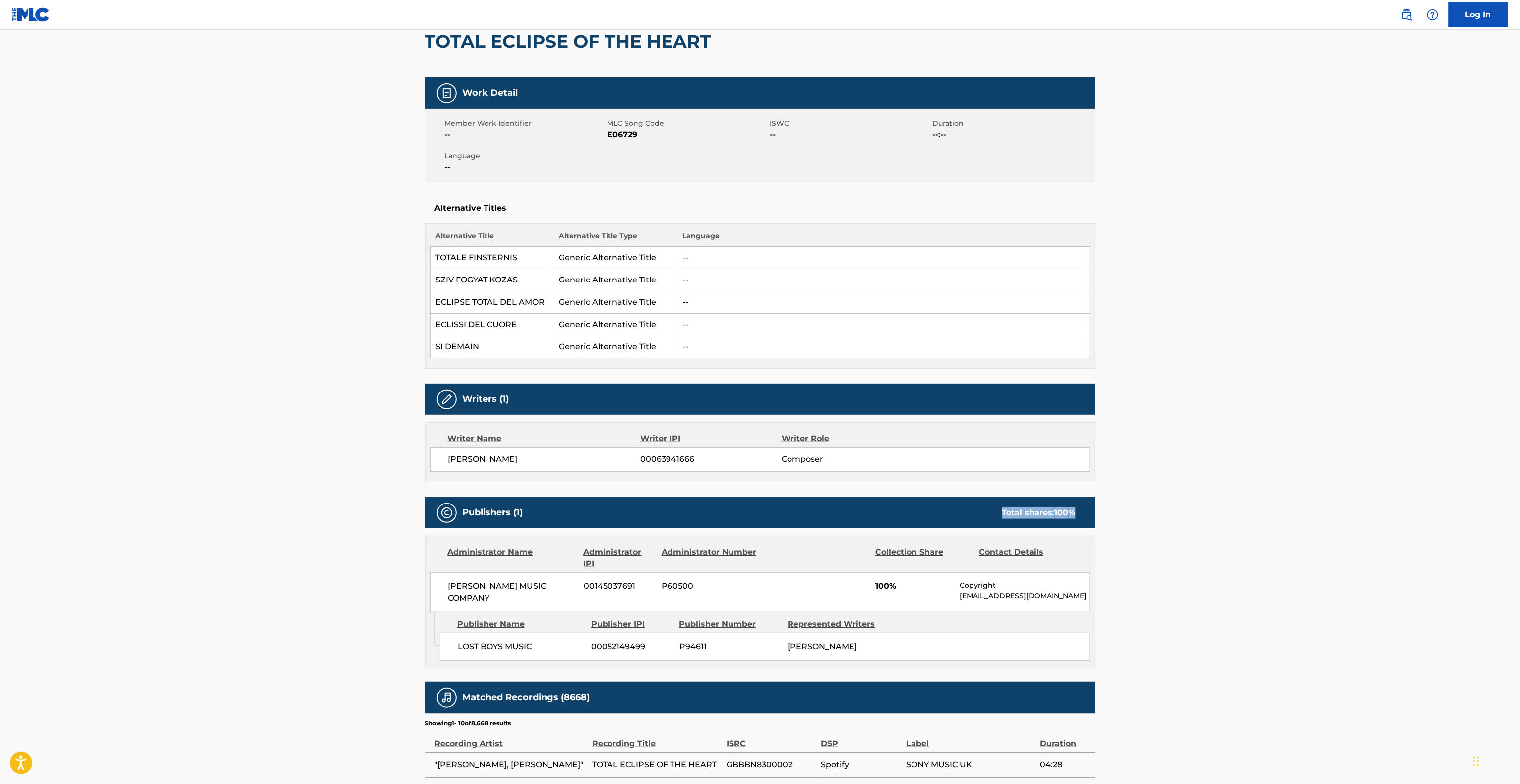
click at [855, 498] on div "Work Detail Member Work Identifier -- MLC Song Code E06729 ISWC -- Duration --:…" at bounding box center [760, 557] width 671 height 959
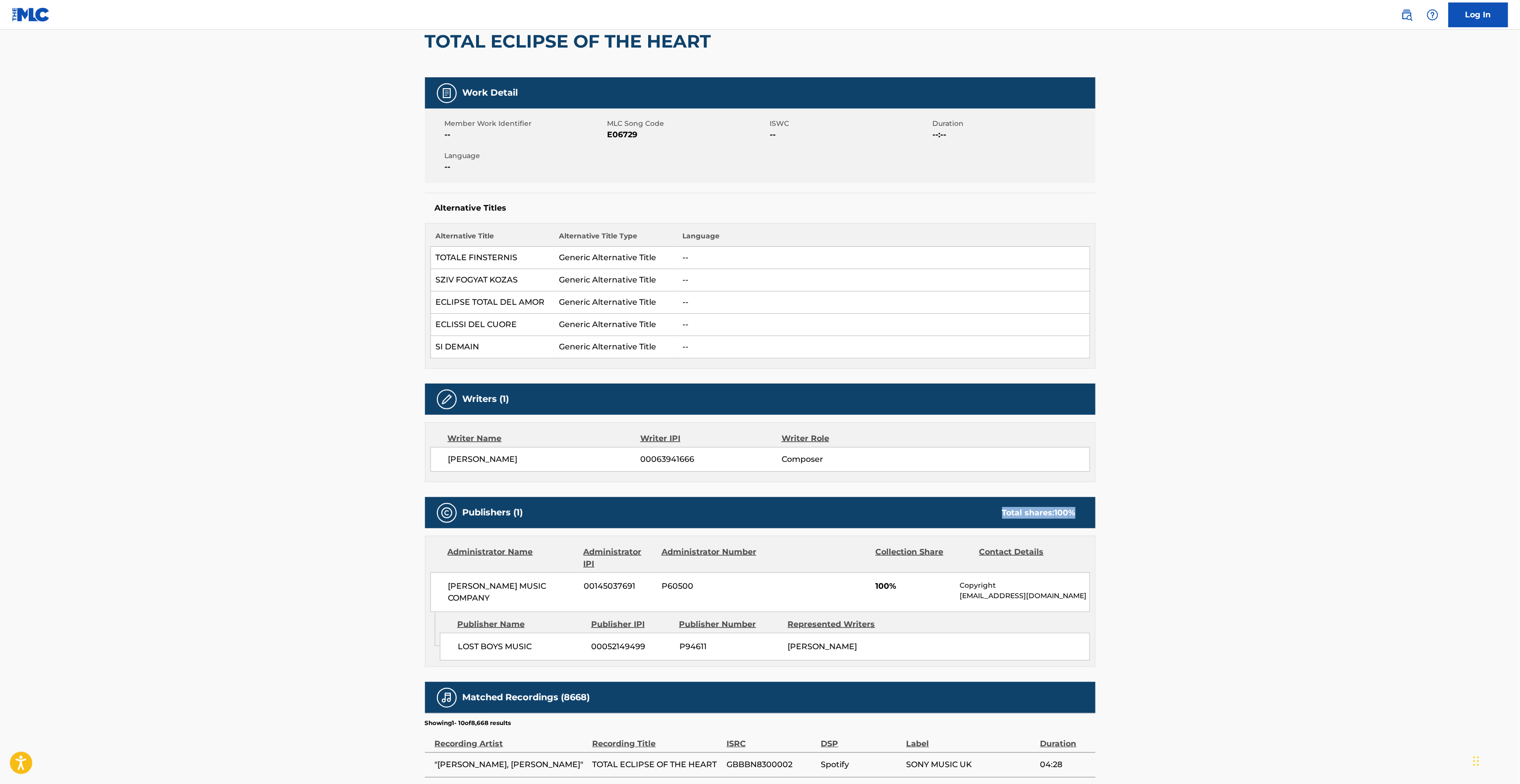
click at [855, 498] on div "Work Detail Member Work Identifier -- MLC Song Code E06729 ISWC -- Duration --:…" at bounding box center [760, 557] width 671 height 959
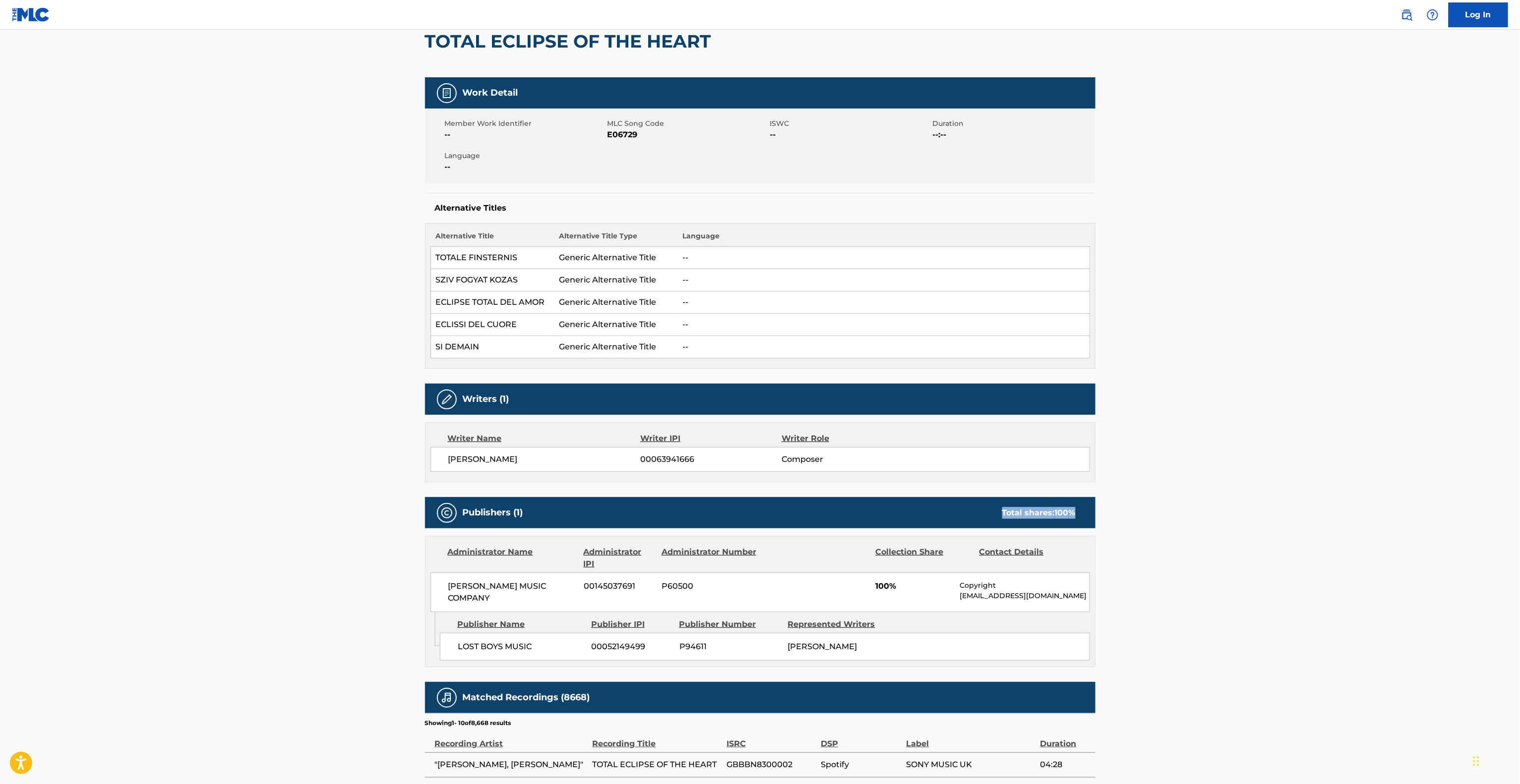
click at [855, 498] on div "Work Detail Member Work Identifier -- MLC Song Code E06729 ISWC -- Duration --:…" at bounding box center [760, 557] width 671 height 959
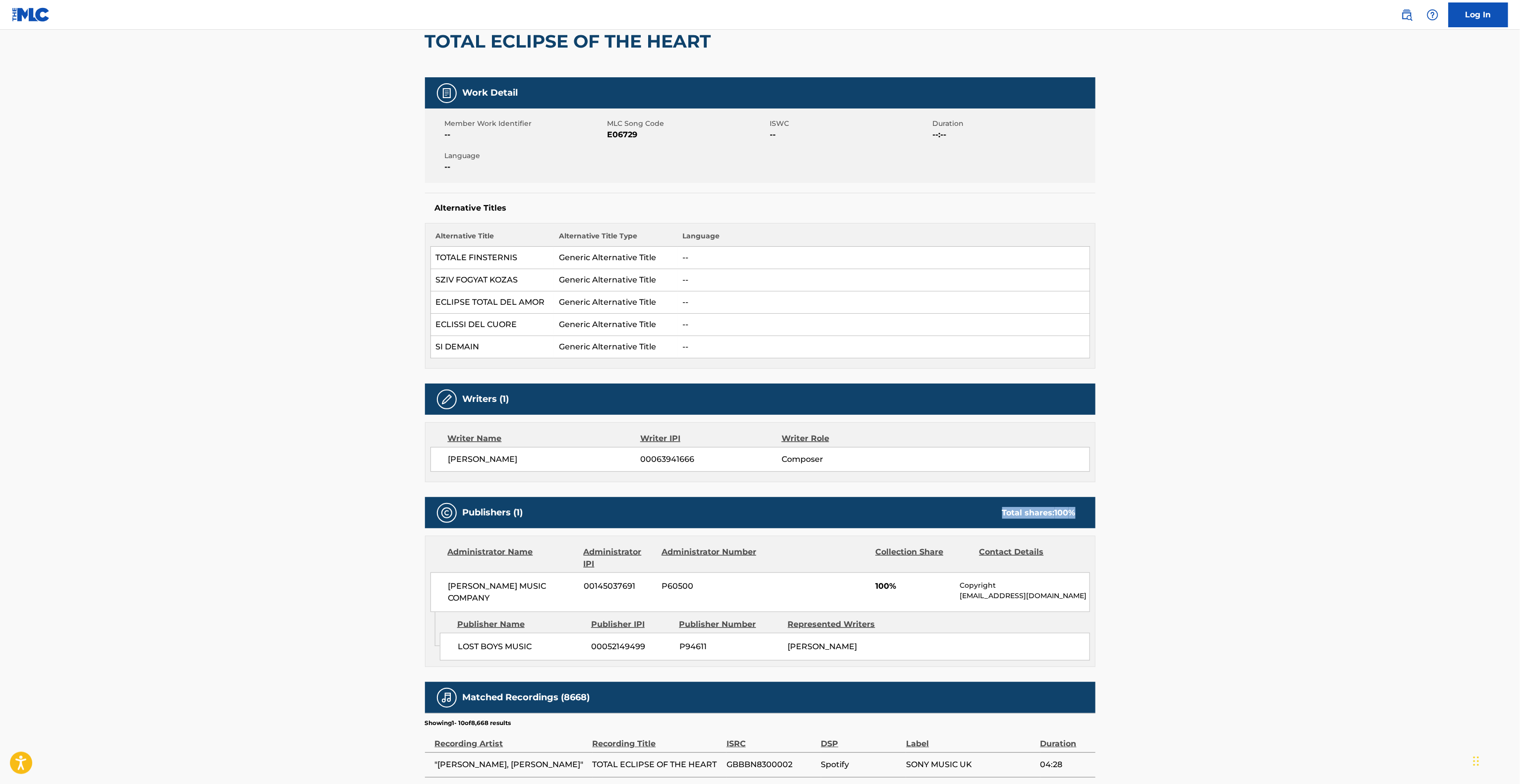
click at [855, 498] on div "Work Detail Member Work Identifier -- MLC Song Code E06729 ISWC -- Duration --:…" at bounding box center [760, 557] width 671 height 959
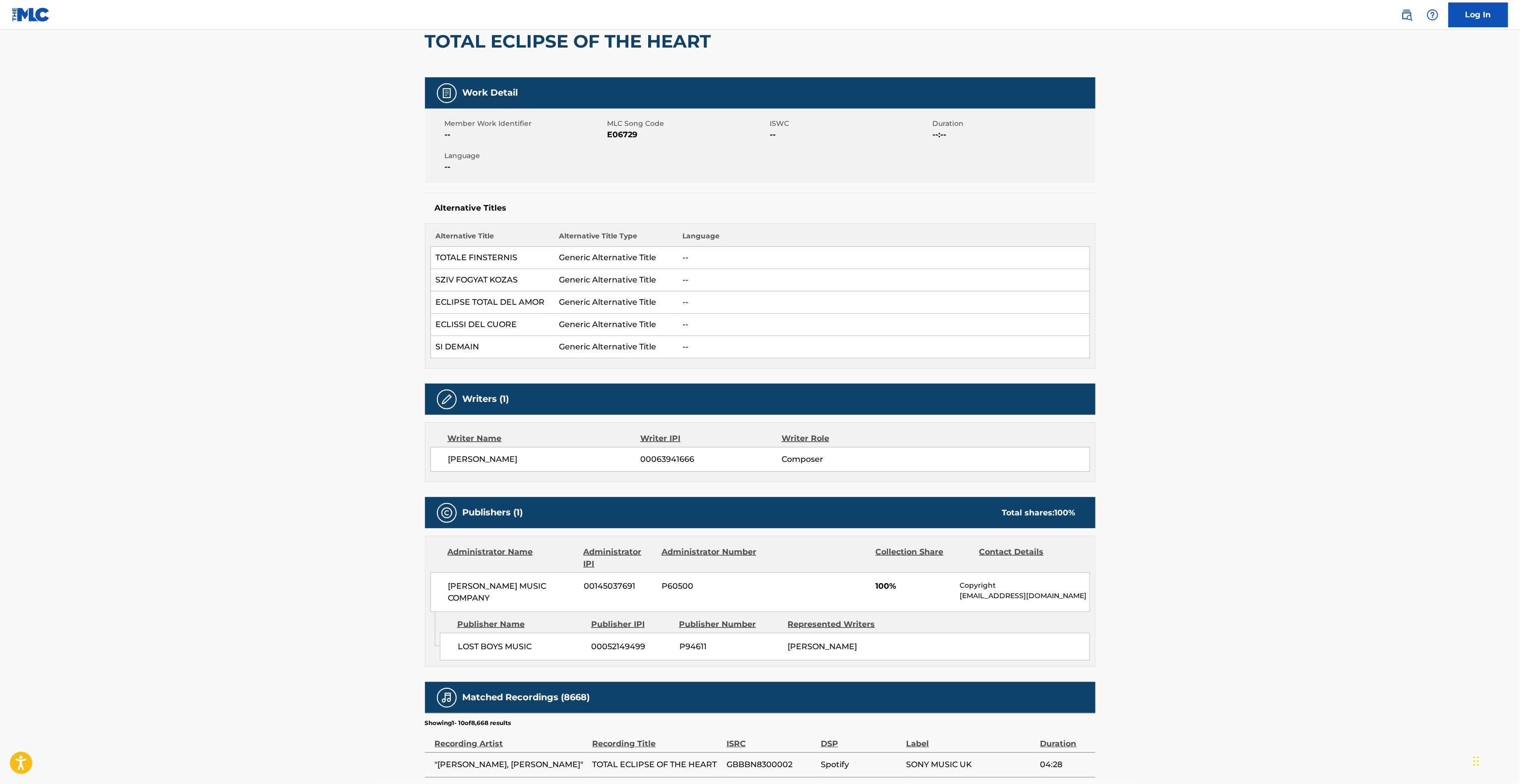
click at [855, 498] on div "Work Detail Member Work Identifier -- MLC Song Code E06729 ISWC -- Duration --:…" at bounding box center [760, 557] width 671 height 959
drag, startPoint x: 855, startPoint y: 498, endPoint x: 1048, endPoint y: 543, distance: 198.2
click at [1063, 551] on div "Work Detail Member Work Identifier -- MLC Song Code E06729 ISWC -- Duration --:…" at bounding box center [760, 557] width 671 height 959
click at [0, 235] on main "< Back to public search results Copy work link TOTAL ECLIPSE OF THE HEART Work …" at bounding box center [760, 491] width 1520 height 1122
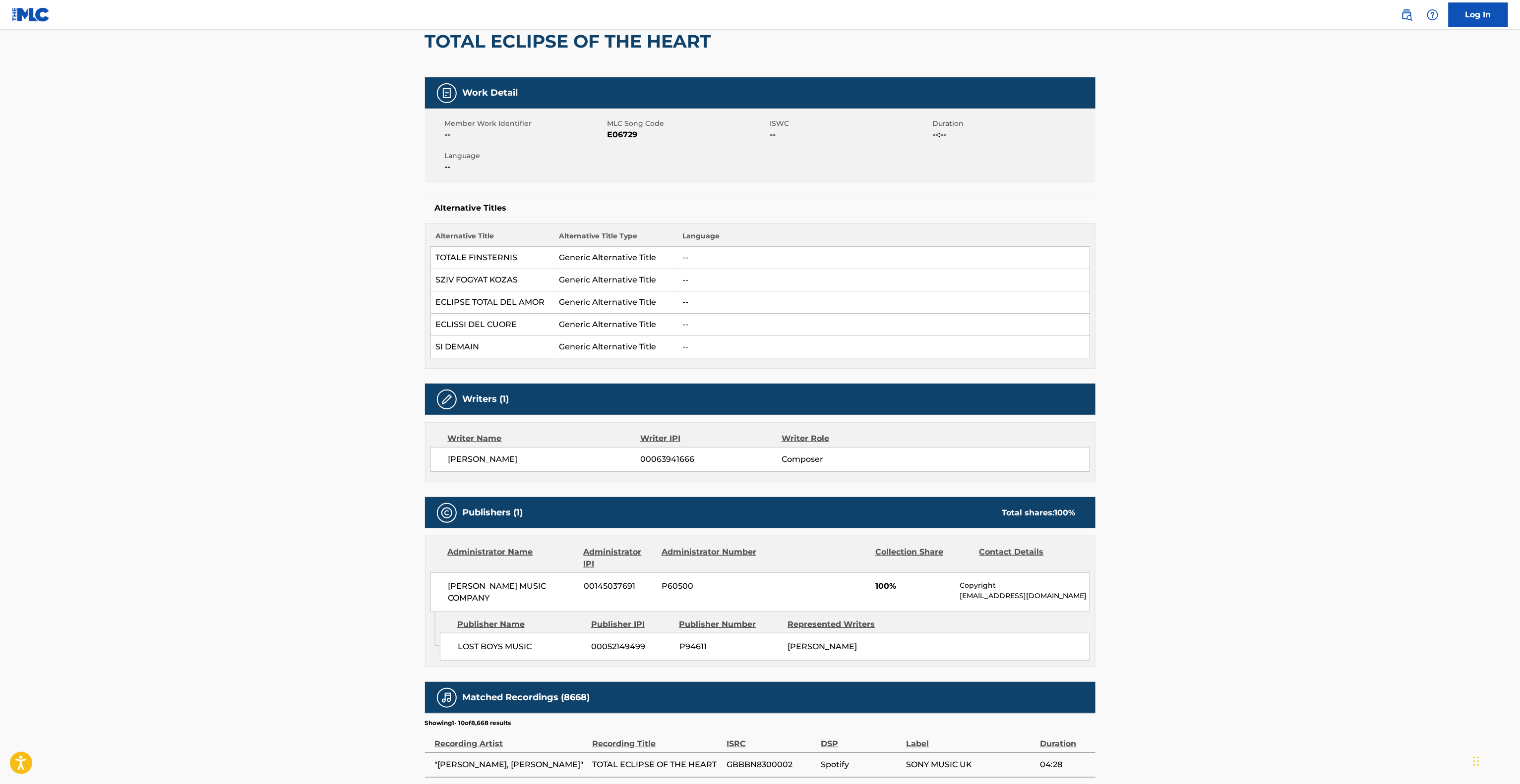
click at [0, 235] on main "< Back to public search results Copy work link TOTAL ECLIPSE OF THE HEART Work …" at bounding box center [760, 491] width 1520 height 1122
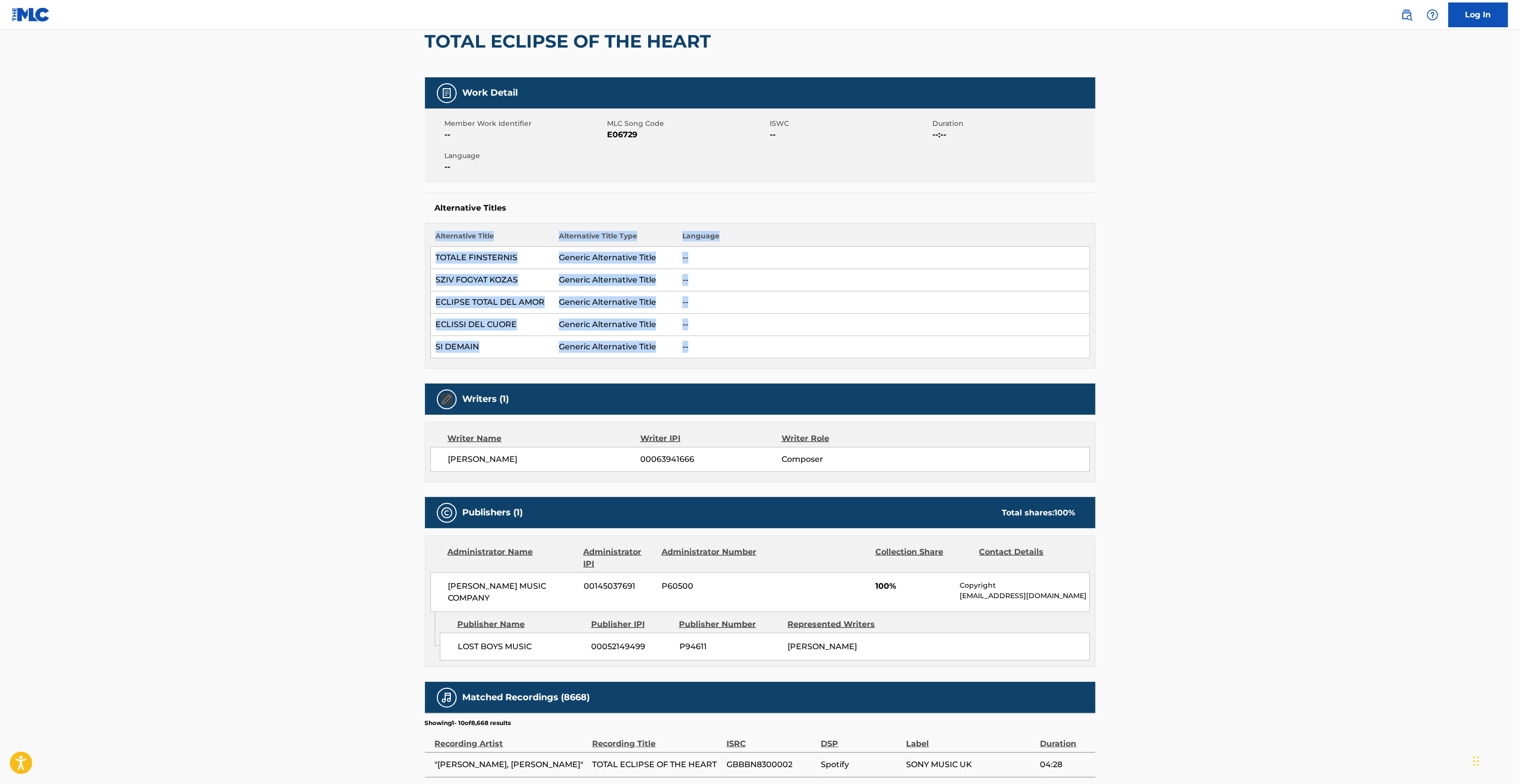
click at [0, 235] on main "< Back to public search results Copy work link TOTAL ECLIPSE OF THE HEART Work …" at bounding box center [760, 491] width 1520 height 1122
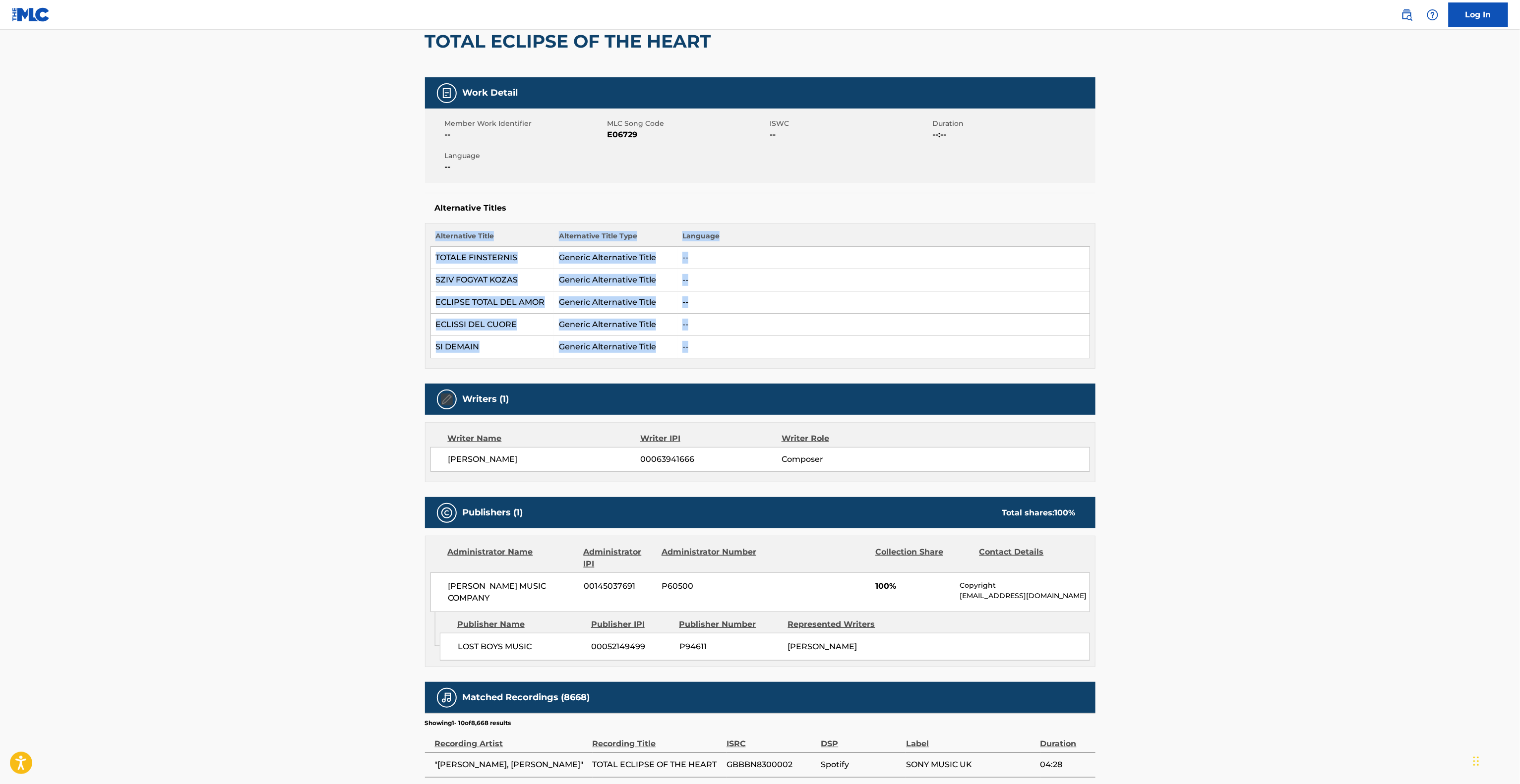
click at [0, 235] on main "< Back to public search results Copy work link TOTAL ECLIPSE OF THE HEART Work …" at bounding box center [760, 491] width 1520 height 1122
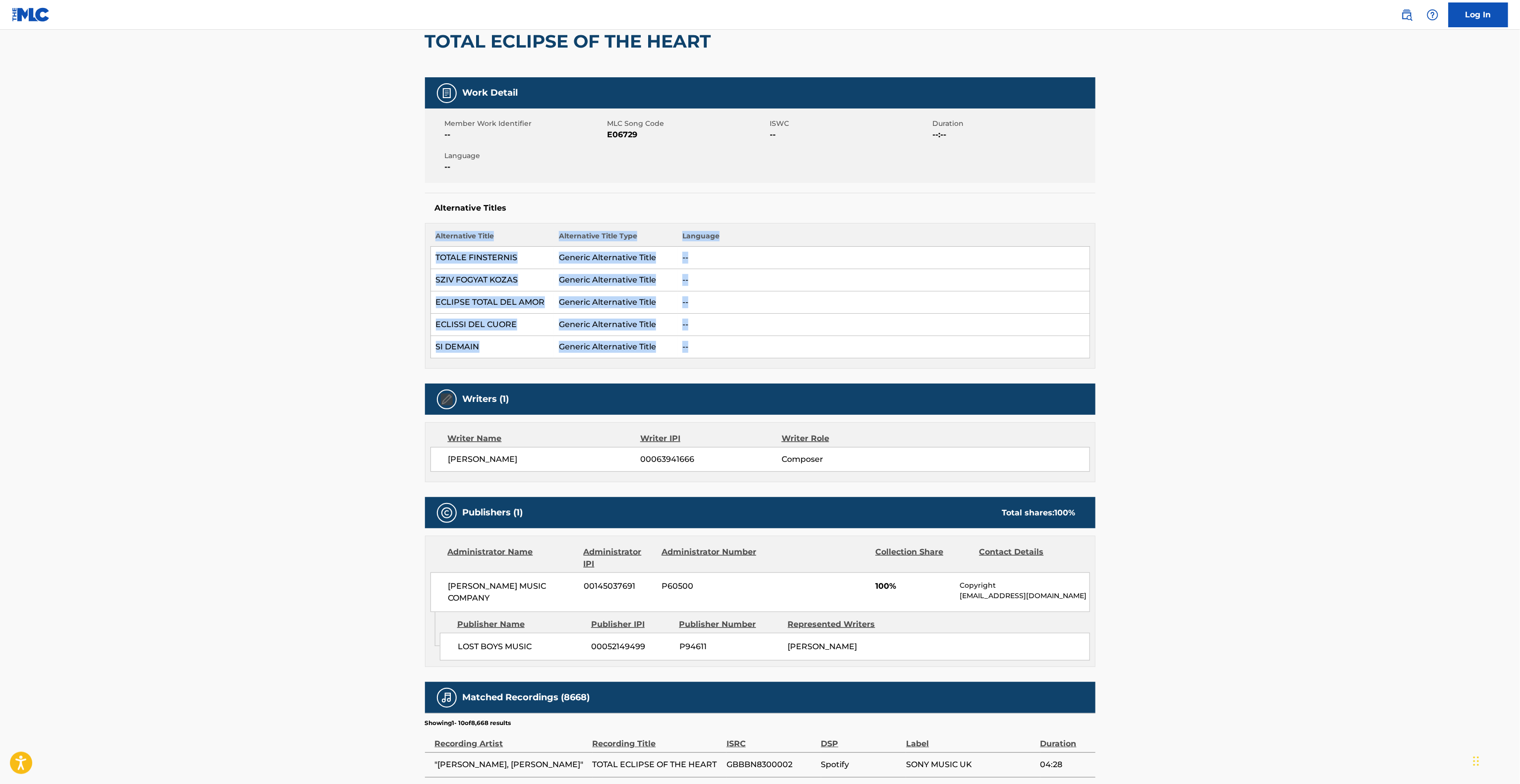
click at [0, 235] on main "< Back to public search results Copy work link TOTAL ECLIPSE OF THE HEART Work …" at bounding box center [760, 491] width 1520 height 1122
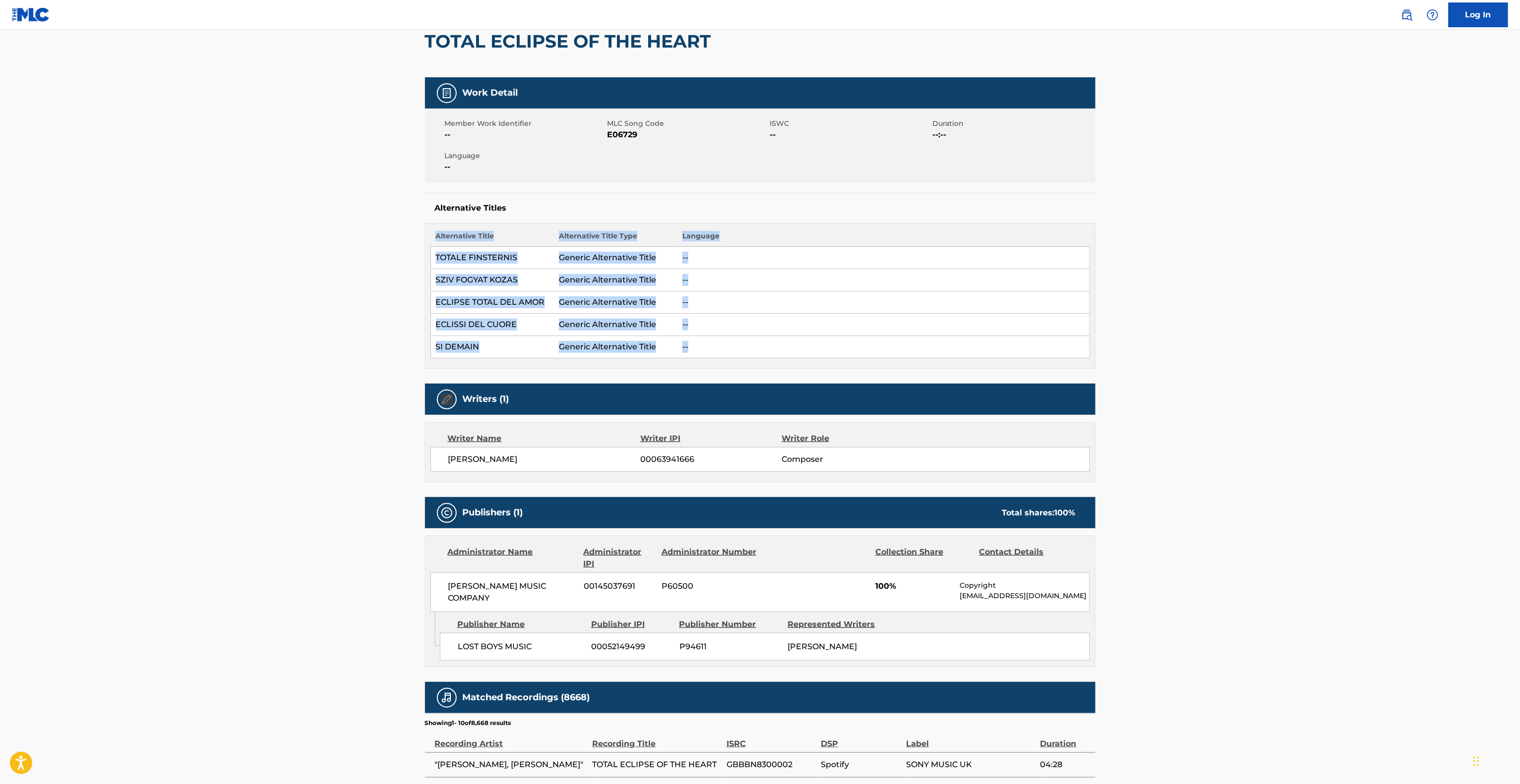
click at [0, 235] on main "< Back to public search results Copy work link TOTAL ECLIPSE OF THE HEART Work …" at bounding box center [760, 491] width 1520 height 1122
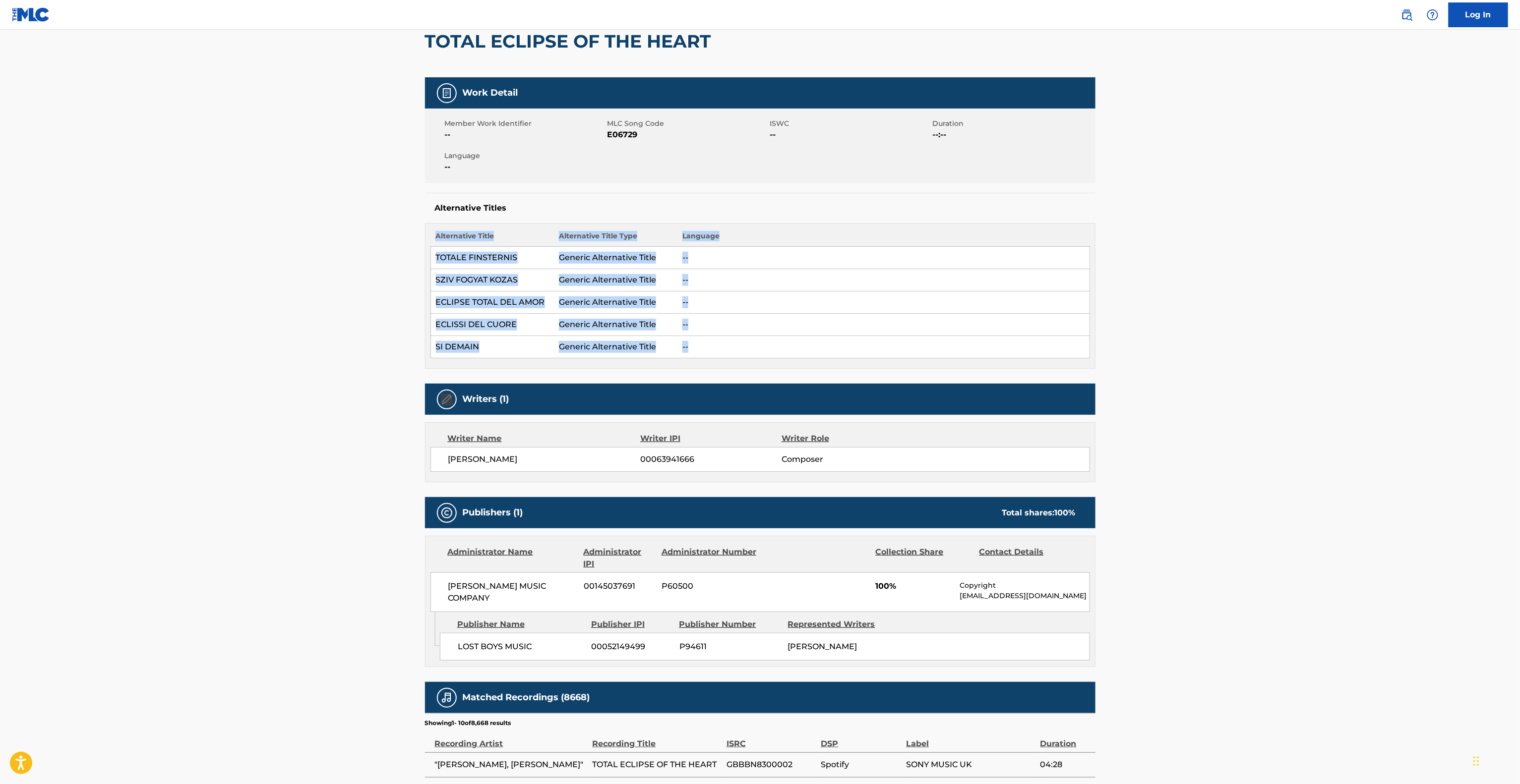
click at [0, 235] on main "< Back to public search results Copy work link TOTAL ECLIPSE OF THE HEART Work …" at bounding box center [760, 491] width 1520 height 1122
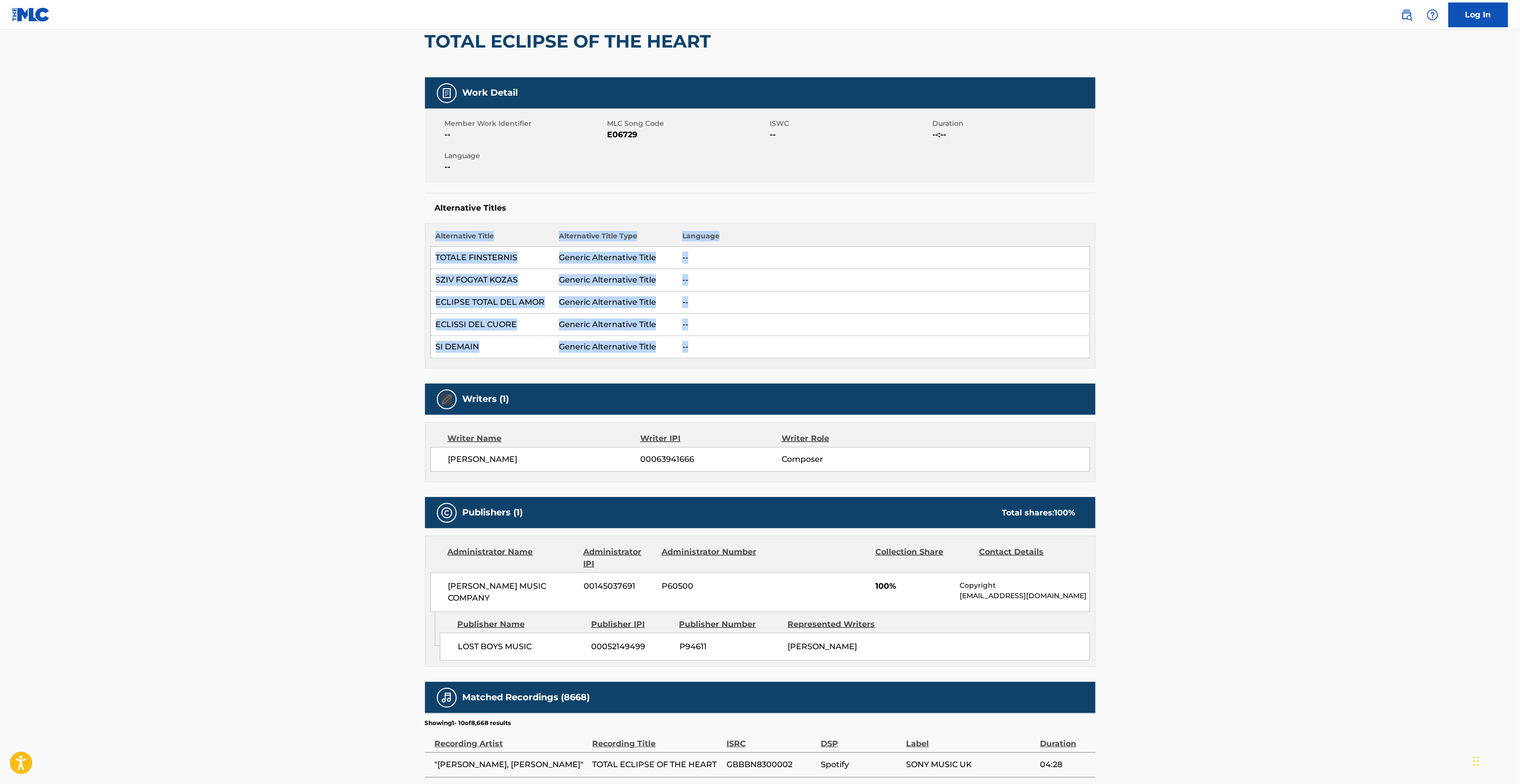
click at [0, 235] on main "< Back to public search results Copy work link TOTAL ECLIPSE OF THE HEART Work …" at bounding box center [760, 491] width 1520 height 1122
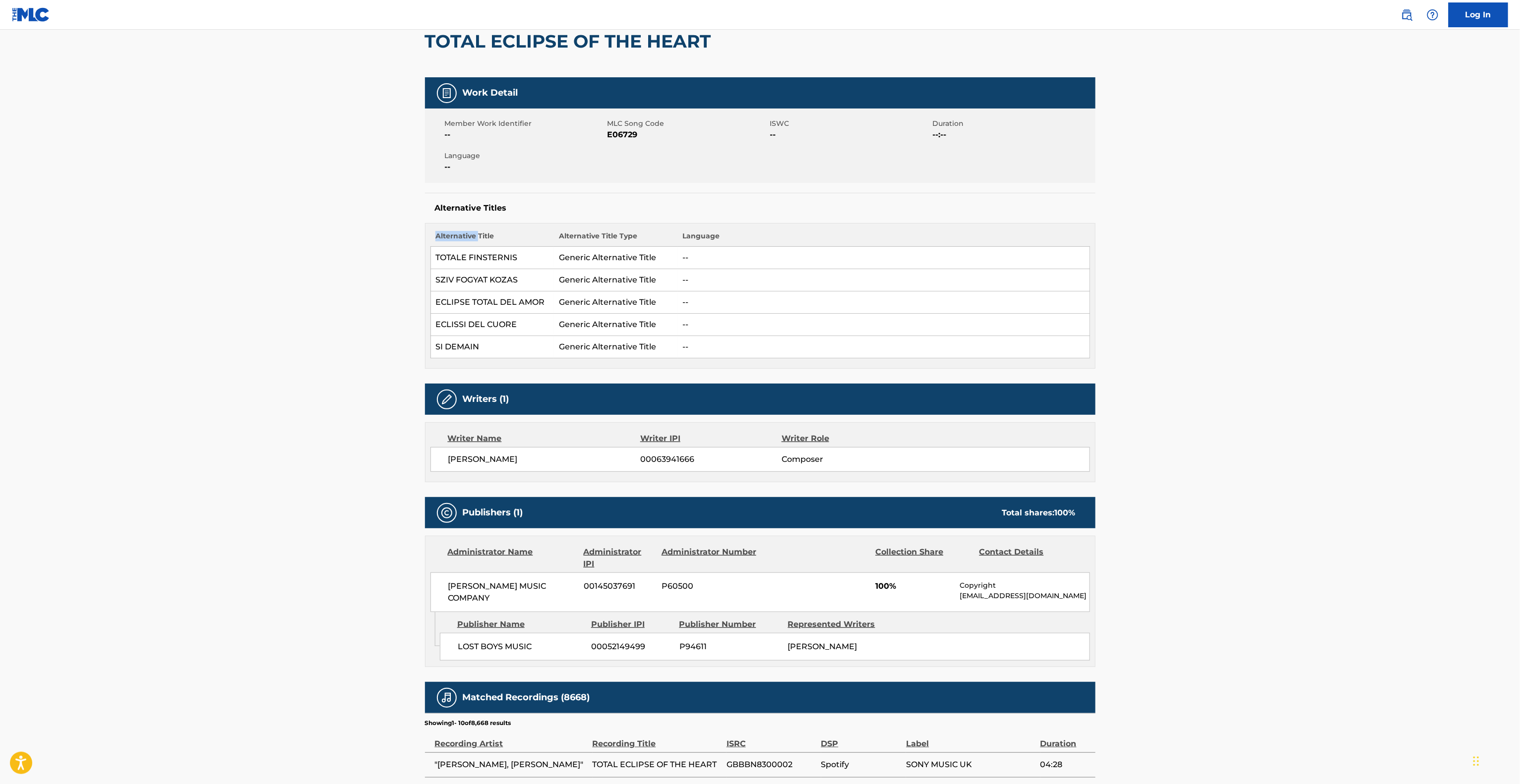
click at [0, 235] on main "< Back to public search results Copy work link TOTAL ECLIPSE OF THE HEART Work …" at bounding box center [760, 491] width 1520 height 1122
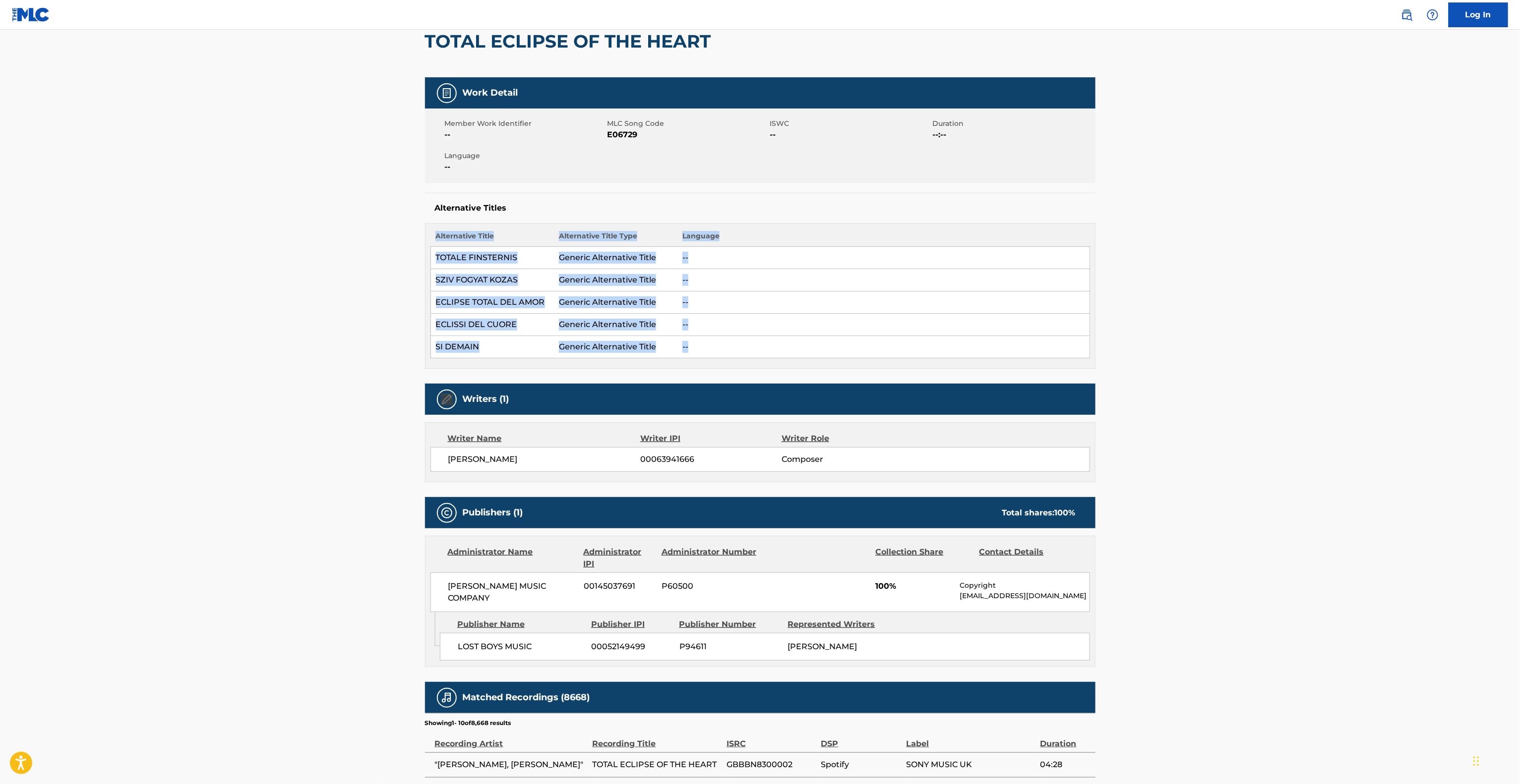
click at [0, 235] on main "< Back to public search results Copy work link TOTAL ECLIPSE OF THE HEART Work …" at bounding box center [760, 491] width 1520 height 1122
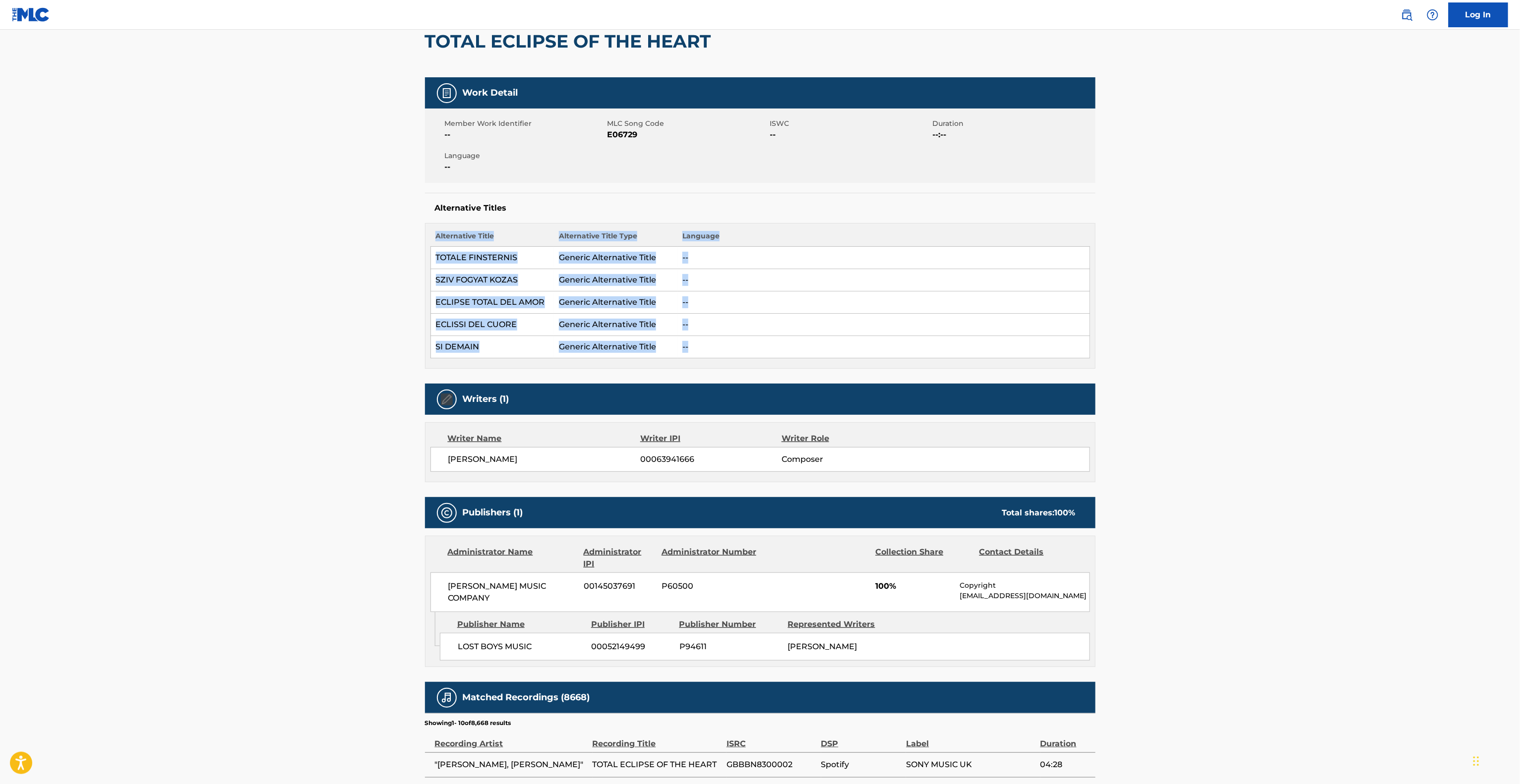
click at [0, 235] on main "< Back to public search results Copy work link TOTAL ECLIPSE OF THE HEART Work …" at bounding box center [760, 491] width 1520 height 1122
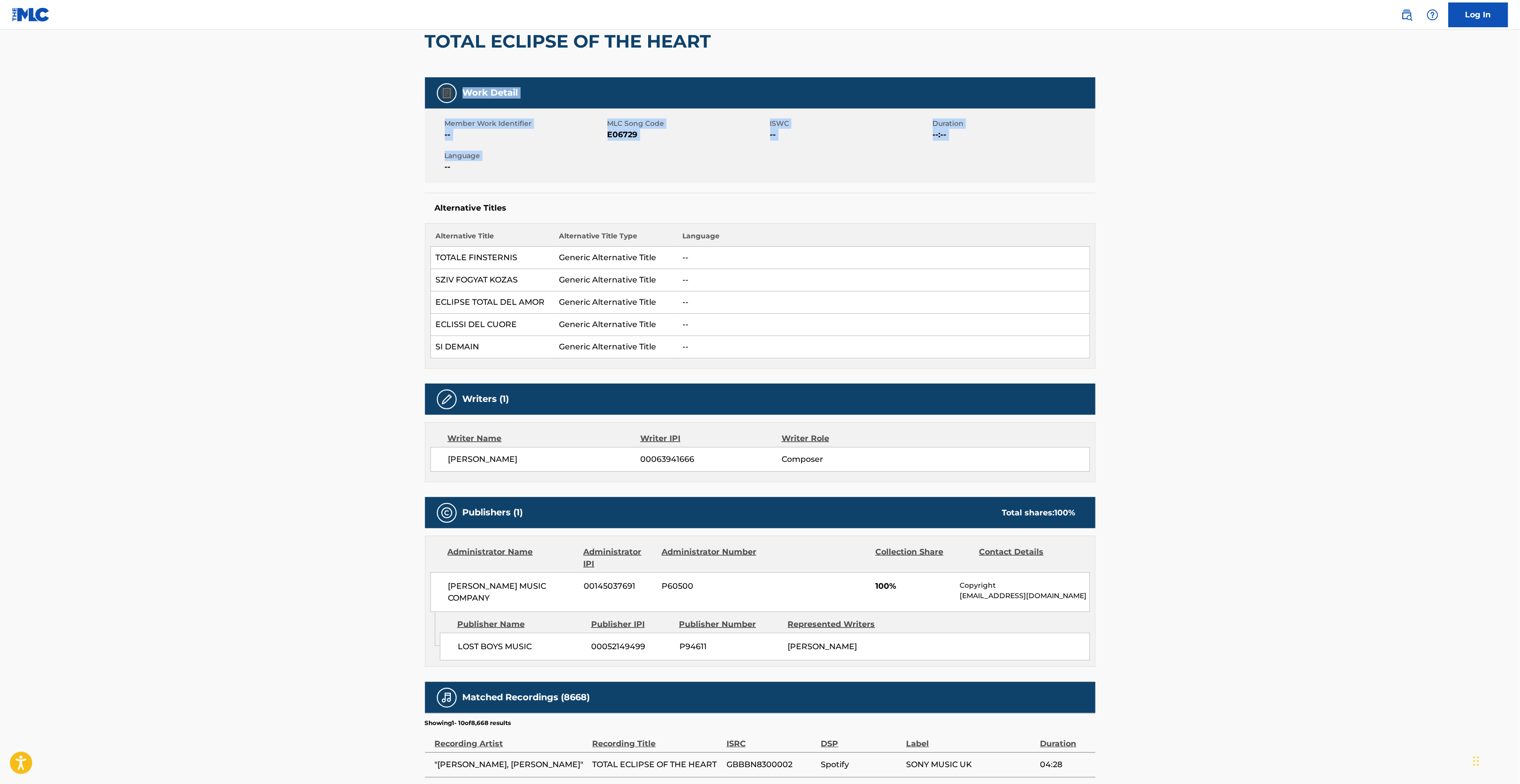
click at [69, 104] on main "< Back to public search results Copy work link TOTAL ECLIPSE OF THE HEART Work …" at bounding box center [760, 491] width 1520 height 1122
click at [86, 114] on main "< Back to public search results Copy work link TOTAL ECLIPSE OF THE HEART Work …" at bounding box center [760, 491] width 1520 height 1122
drag, startPoint x: 94, startPoint y: 243, endPoint x: 85, endPoint y: 261, distance: 20.1
click at [92, 246] on main "< Back to public search results Copy work link TOTAL ECLIPSE OF THE HEART Work …" at bounding box center [760, 491] width 1520 height 1122
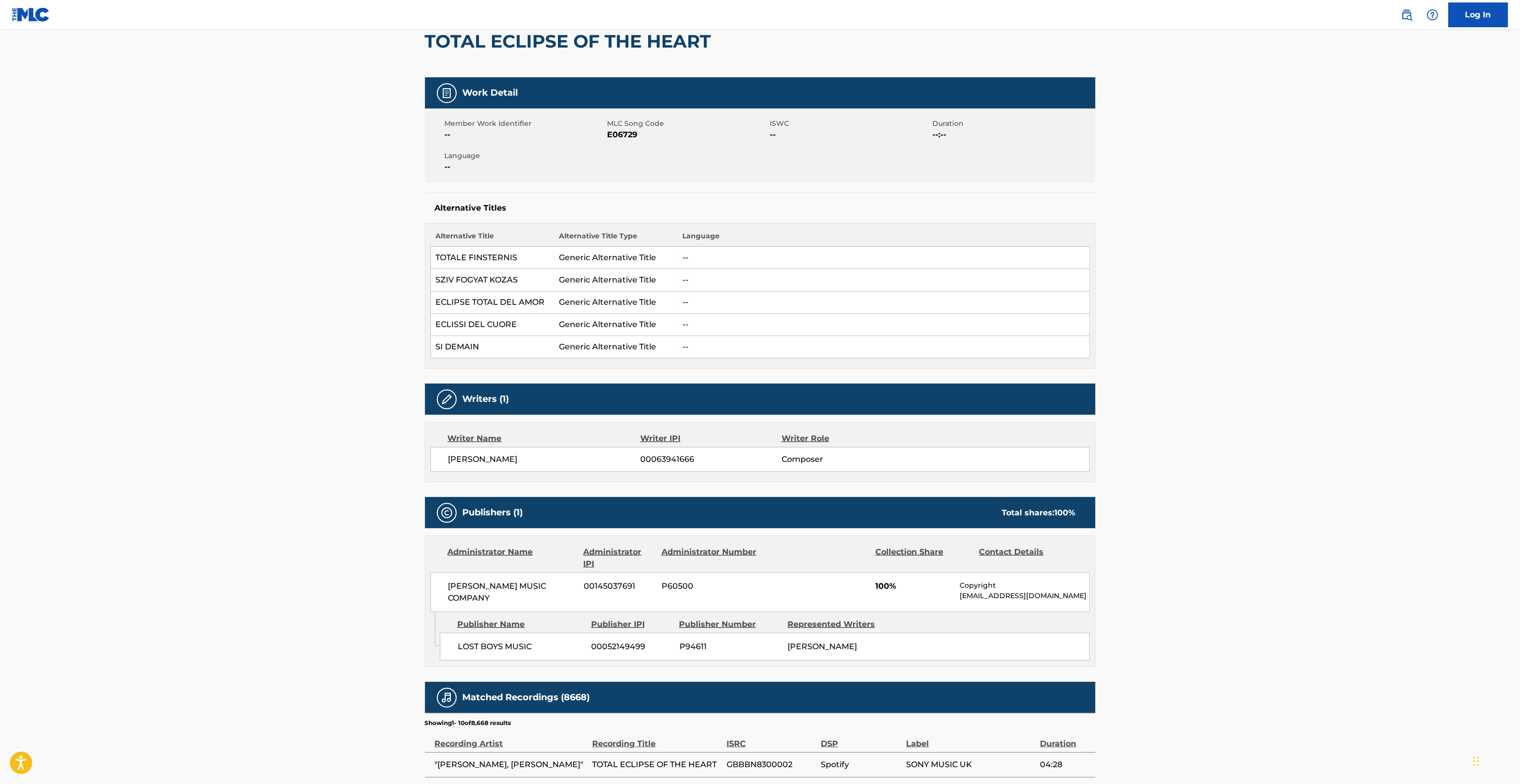
click at [81, 273] on main "< Back to public search results Copy work link TOTAL ECLIPSE OF THE HEART Work …" at bounding box center [760, 491] width 1520 height 1122
click at [77, 277] on main "< Back to public search results Copy work link TOTAL ECLIPSE OF THE HEART Work …" at bounding box center [760, 491] width 1520 height 1122
click at [71, 278] on main "< Back to public search results Copy work link TOTAL ECLIPSE OF THE HEART Work …" at bounding box center [760, 491] width 1520 height 1122
click at [476, 195] on div "Alternative Titles Alternative Title Alternative Title Type Language TOTALE FIN…" at bounding box center [760, 281] width 671 height 176
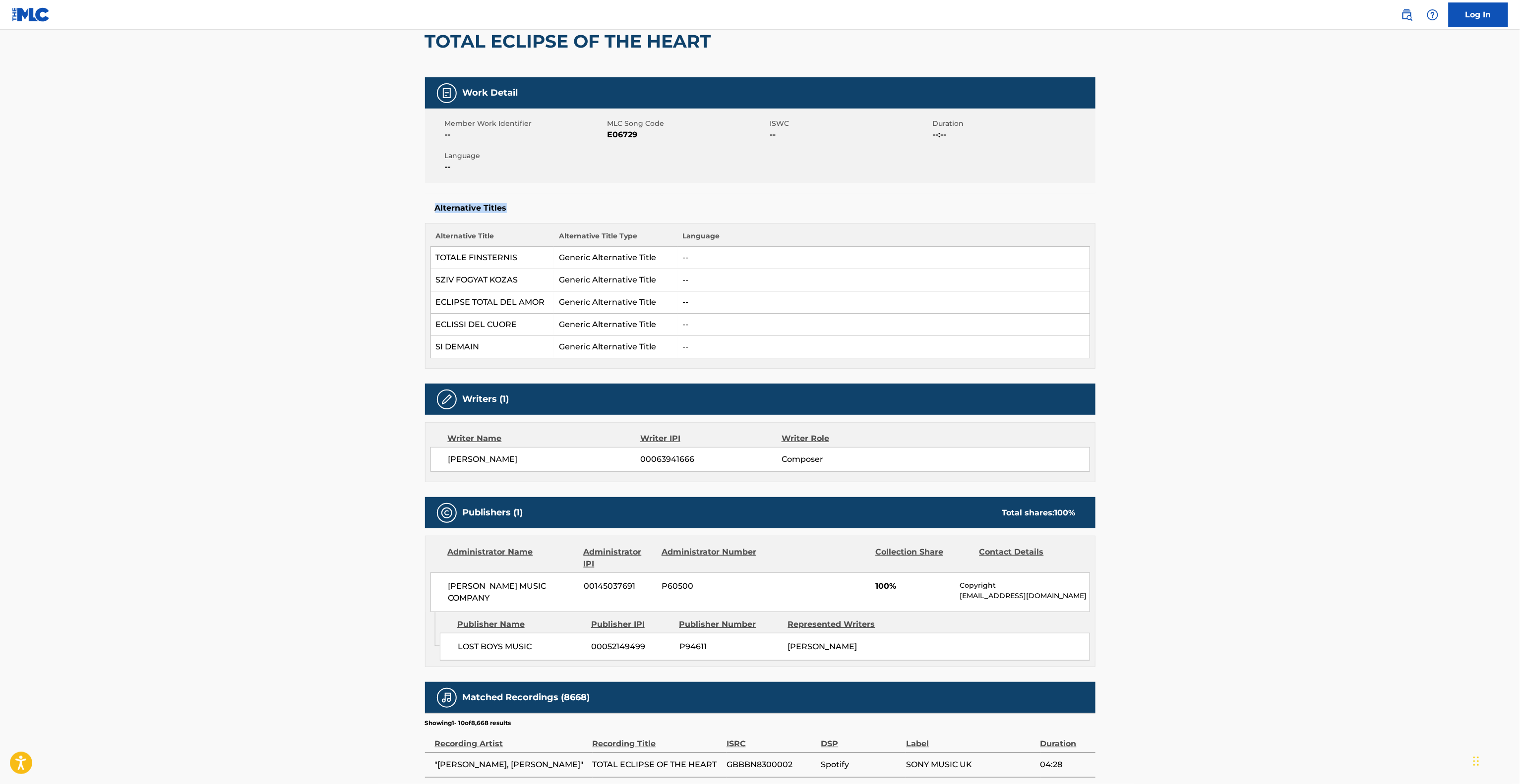
click at [476, 195] on div "Alternative Titles Alternative Title Alternative Title Type Language TOTALE FIN…" at bounding box center [760, 281] width 671 height 176
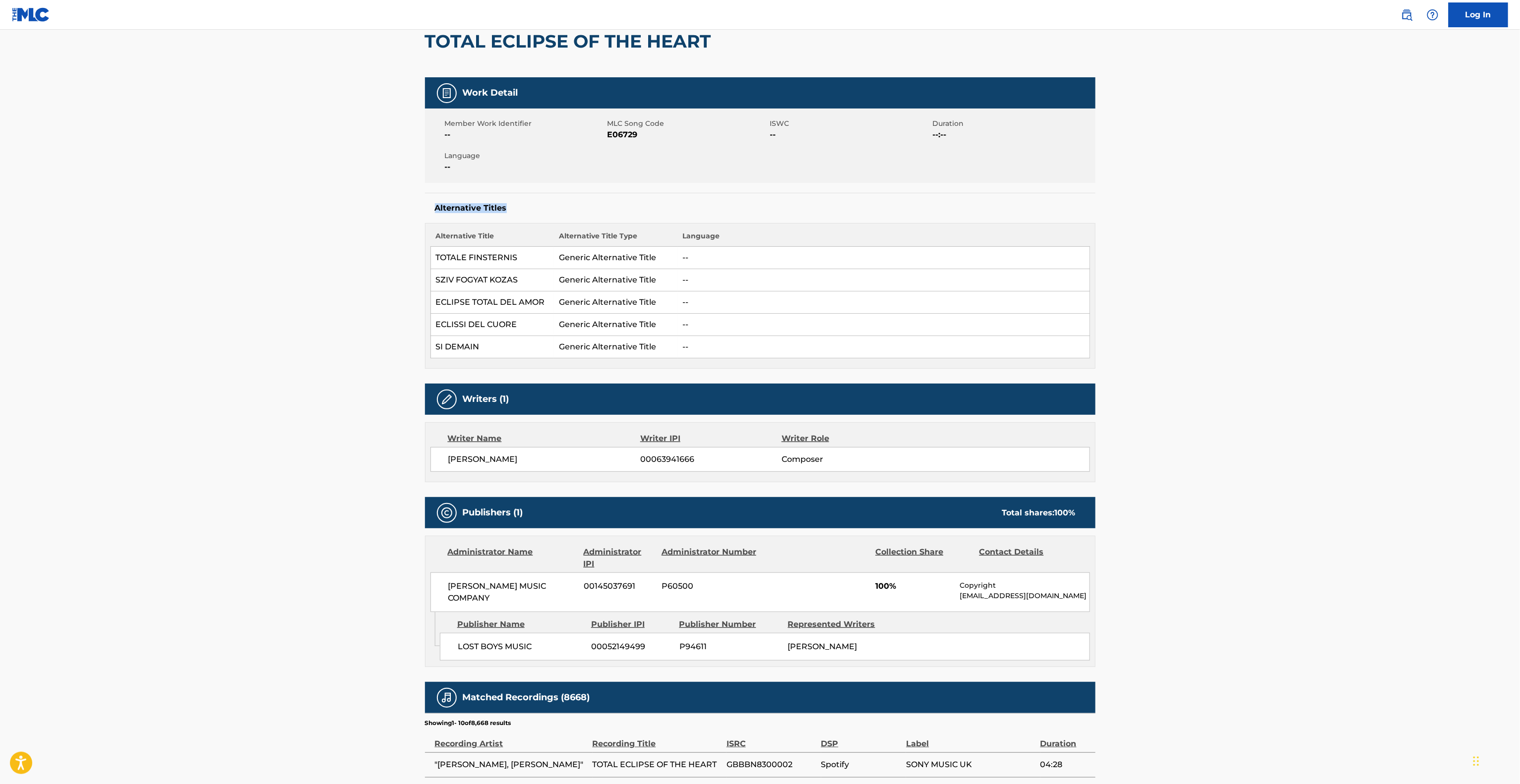
click at [476, 195] on div "Alternative Titles Alternative Title Alternative Title Type Language TOTALE FIN…" at bounding box center [760, 281] width 671 height 176
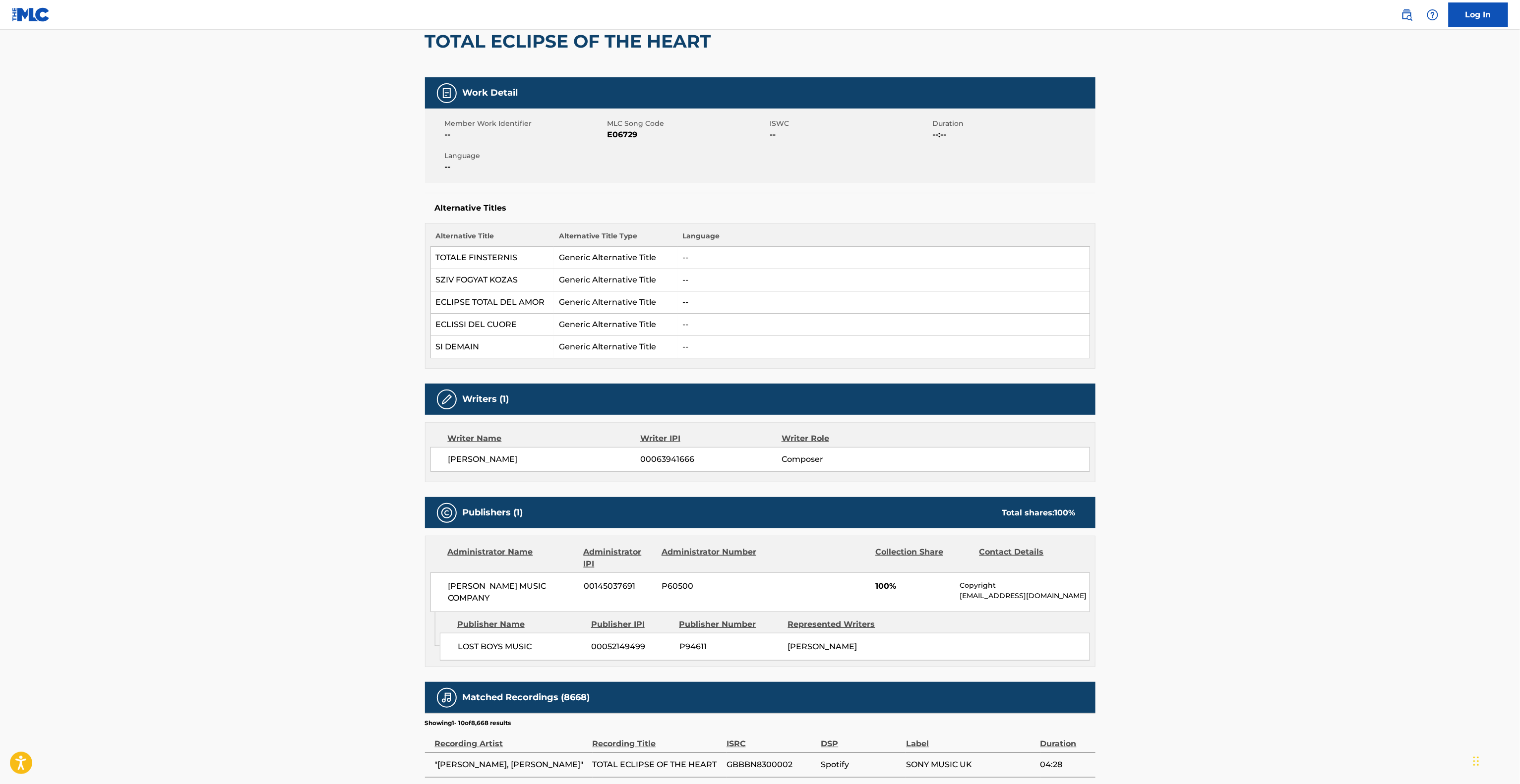
drag, startPoint x: 1196, startPoint y: 174, endPoint x: 1197, endPoint y: 184, distance: 10.0
click at [1197, 182] on main "< Back to public search results Copy work link TOTAL ECLIPSE OF THE HEART Work …" at bounding box center [760, 491] width 1520 height 1122
click at [1198, 184] on main "< Back to public search results Copy work link TOTAL ECLIPSE OF THE HEART Work …" at bounding box center [760, 491] width 1520 height 1122
drag, startPoint x: 1198, startPoint y: 184, endPoint x: 1201, endPoint y: 199, distance: 15.3
click at [1200, 197] on main "< Back to public search results Copy work link TOTAL ECLIPSE OF THE HEART Work …" at bounding box center [760, 491] width 1520 height 1122
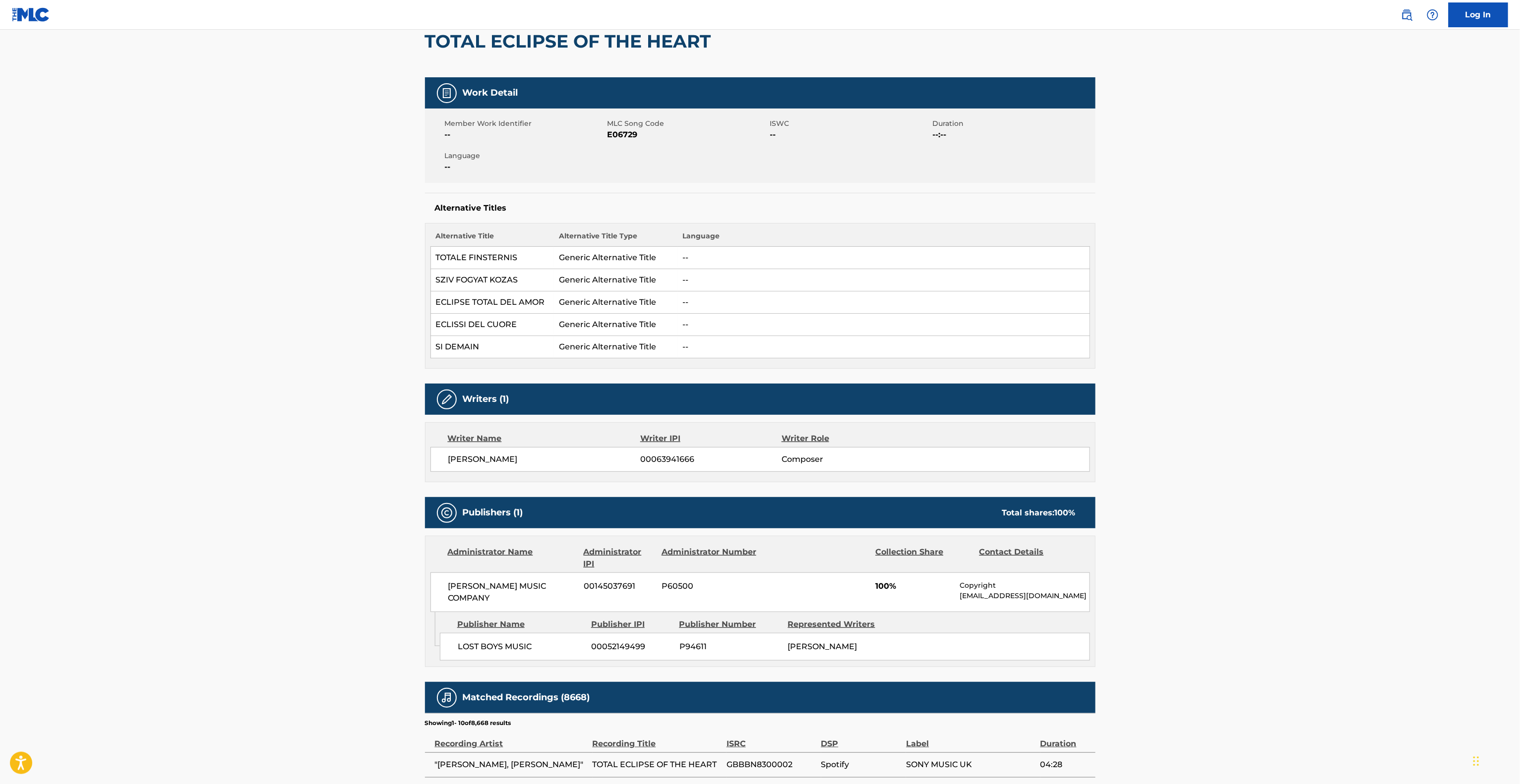
click at [1201, 199] on main "< Back to public search results Copy work link TOTAL ECLIPSE OF THE HEART Work …" at bounding box center [760, 491] width 1520 height 1122
click at [1210, 214] on main "< Back to public search results Copy work link TOTAL ECLIPSE OF THE HEART Work …" at bounding box center [760, 491] width 1520 height 1122
drag, startPoint x: 1210, startPoint y: 214, endPoint x: 1211, endPoint y: 220, distance: 6.1
click at [1210, 215] on main "< Back to public search results Copy work link TOTAL ECLIPSE OF THE HEART Work …" at bounding box center [760, 491] width 1520 height 1122
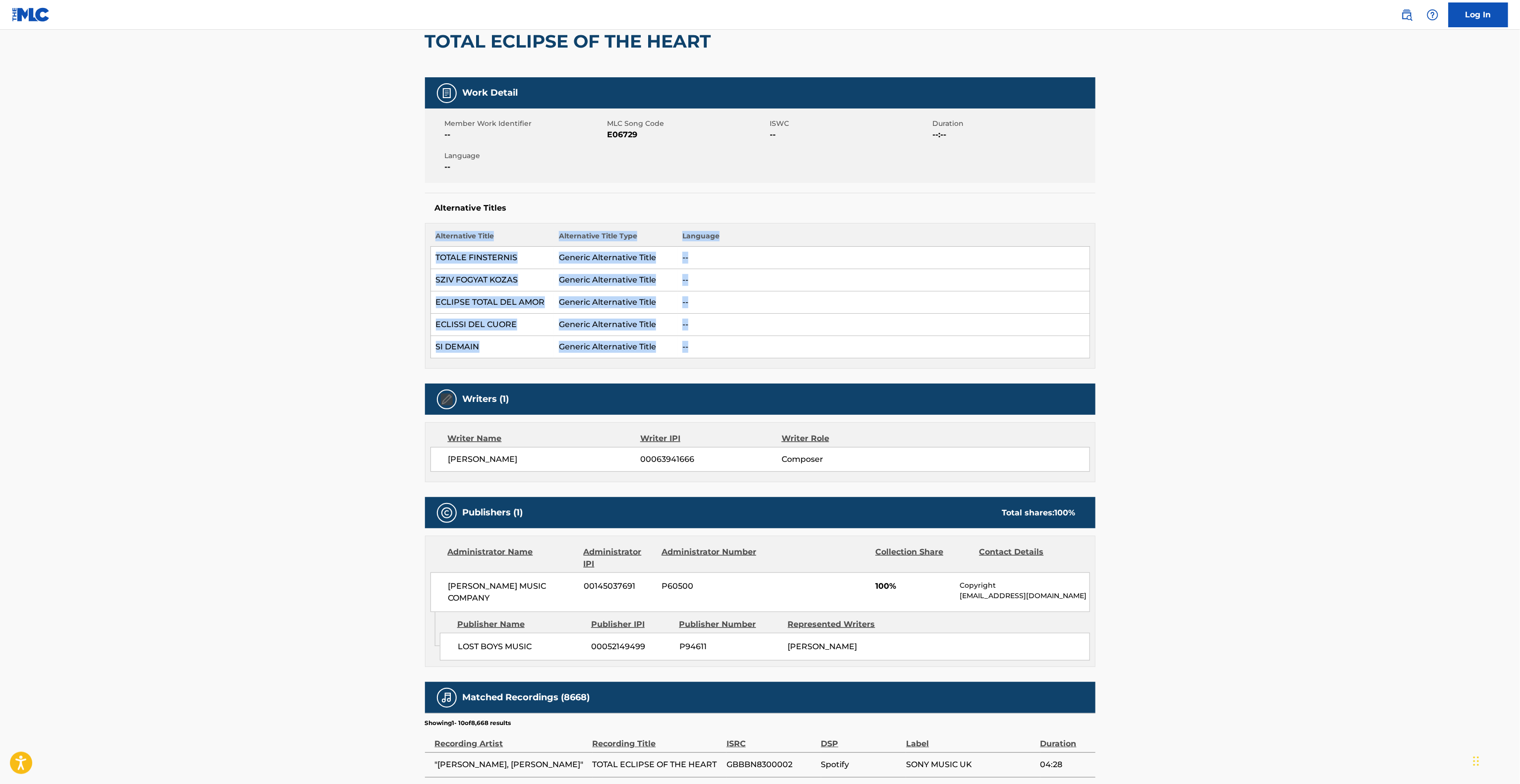
click at [1211, 220] on main "< Back to public search results Copy work link TOTAL ECLIPSE OF THE HEART Work …" at bounding box center [760, 491] width 1520 height 1122
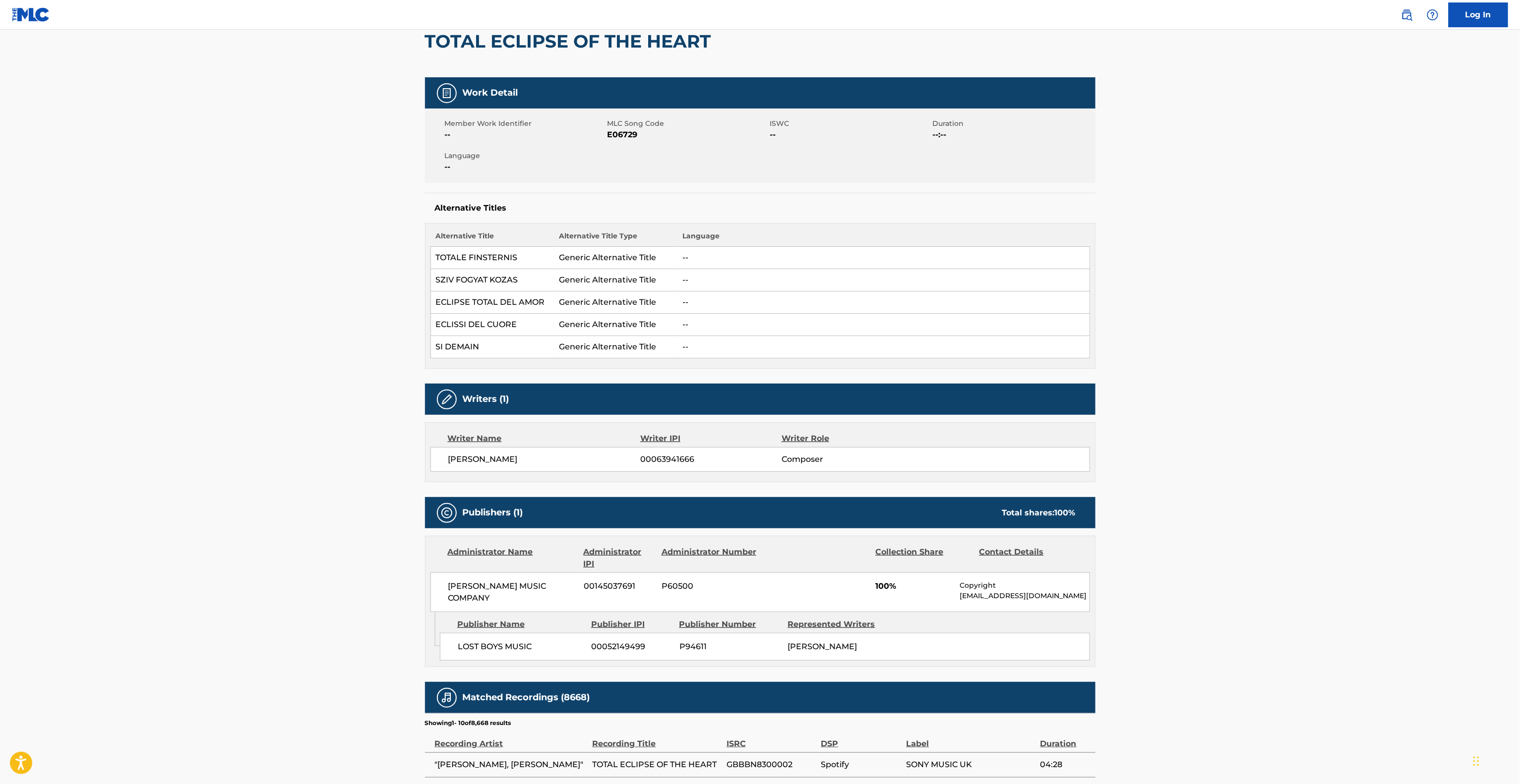
click at [1211, 220] on main "< Back to public search results Copy work link TOTAL ECLIPSE OF THE HEART Work …" at bounding box center [760, 491] width 1520 height 1122
click at [1210, 229] on main "< Back to public search results Copy work link TOTAL ECLIPSE OF THE HEART Work …" at bounding box center [760, 491] width 1520 height 1122
click at [1208, 233] on main "< Back to public search results Copy work link TOTAL ECLIPSE OF THE HEART Work …" at bounding box center [760, 491] width 1520 height 1122
click at [1204, 245] on main "< Back to public search results Copy work link TOTAL ECLIPSE OF THE HEART Work …" at bounding box center [760, 491] width 1520 height 1122
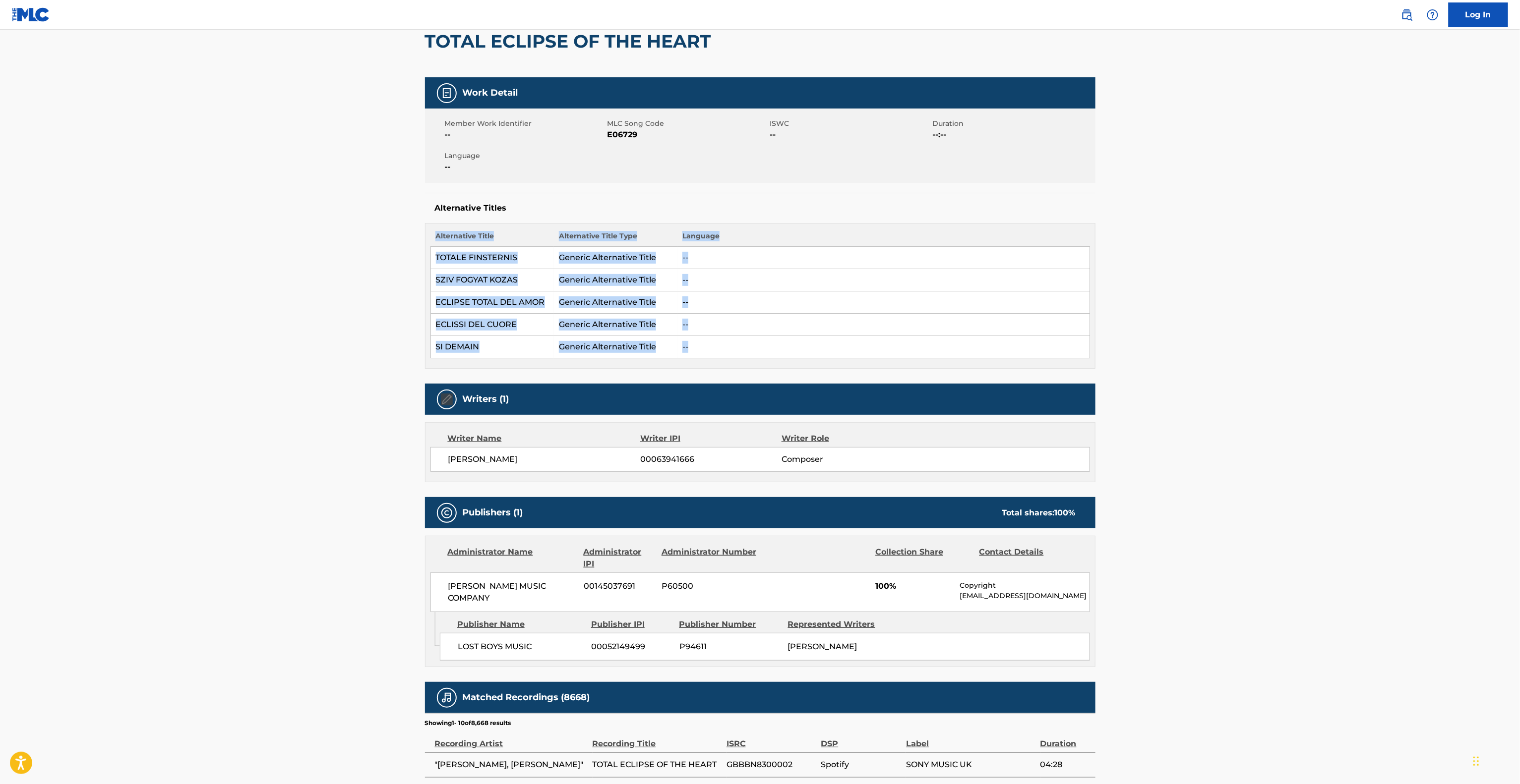
click at [1204, 245] on main "< Back to public search results Copy work link TOTAL ECLIPSE OF THE HEART Work …" at bounding box center [760, 491] width 1520 height 1122
click at [1201, 247] on main "< Back to public search results Copy work link TOTAL ECLIPSE OF THE HEART Work …" at bounding box center [760, 491] width 1520 height 1122
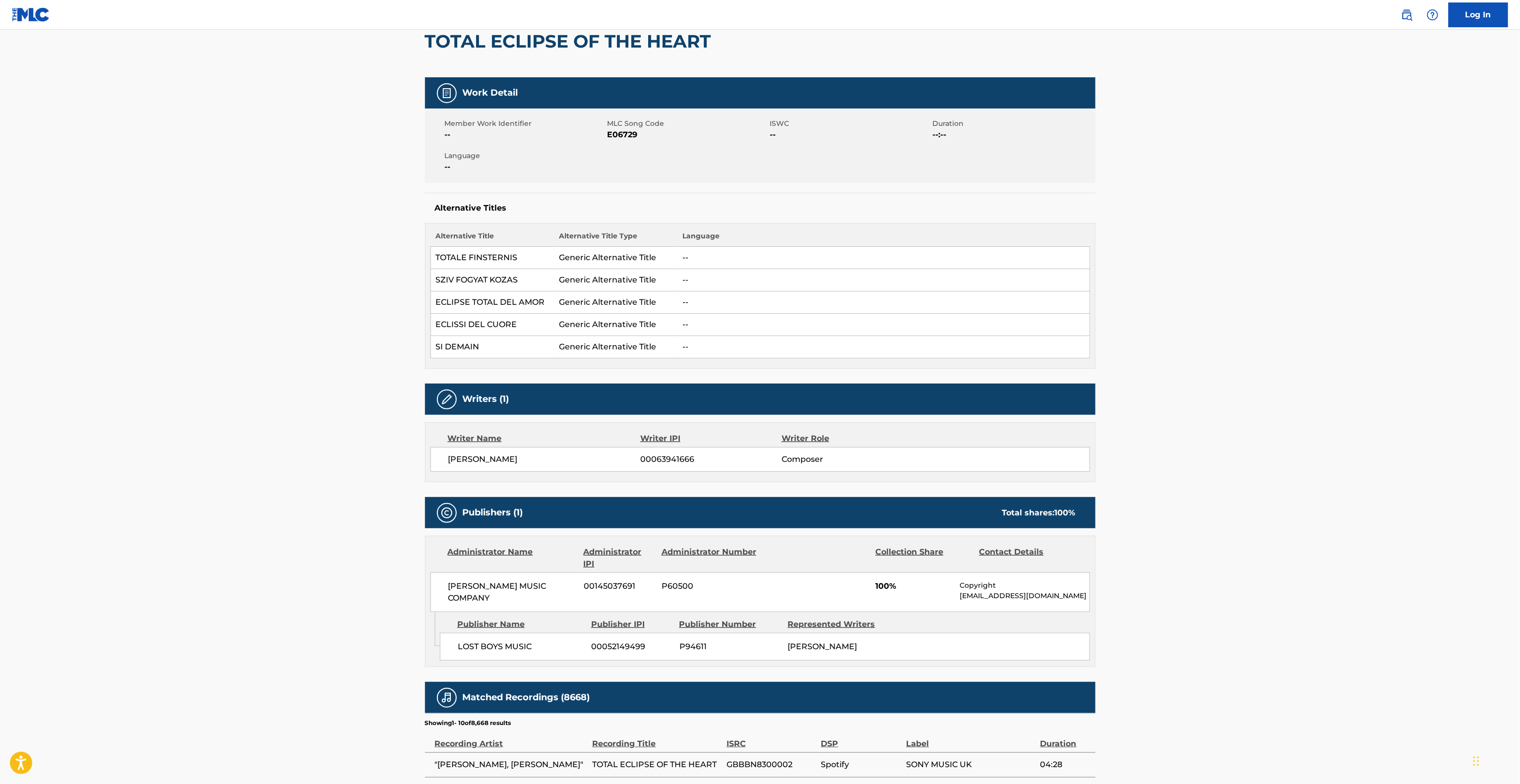
click at [1195, 277] on main "< Back to public search results Copy work link TOTAL ECLIPSE OF THE HEART Work …" at bounding box center [760, 491] width 1520 height 1122
click at [1194, 292] on main "< Back to public search results Copy work link TOTAL ECLIPSE OF THE HEART Work …" at bounding box center [760, 491] width 1520 height 1122
click at [1200, 291] on main "< Back to public search results Copy work link TOTAL ECLIPSE OF THE HEART Work …" at bounding box center [760, 491] width 1520 height 1122
click at [1206, 303] on main "< Back to public search results Copy work link TOTAL ECLIPSE OF THE HEART Work …" at bounding box center [760, 491] width 1520 height 1122
drag, startPoint x: 1212, startPoint y: 315, endPoint x: 1227, endPoint y: 334, distance: 24.2
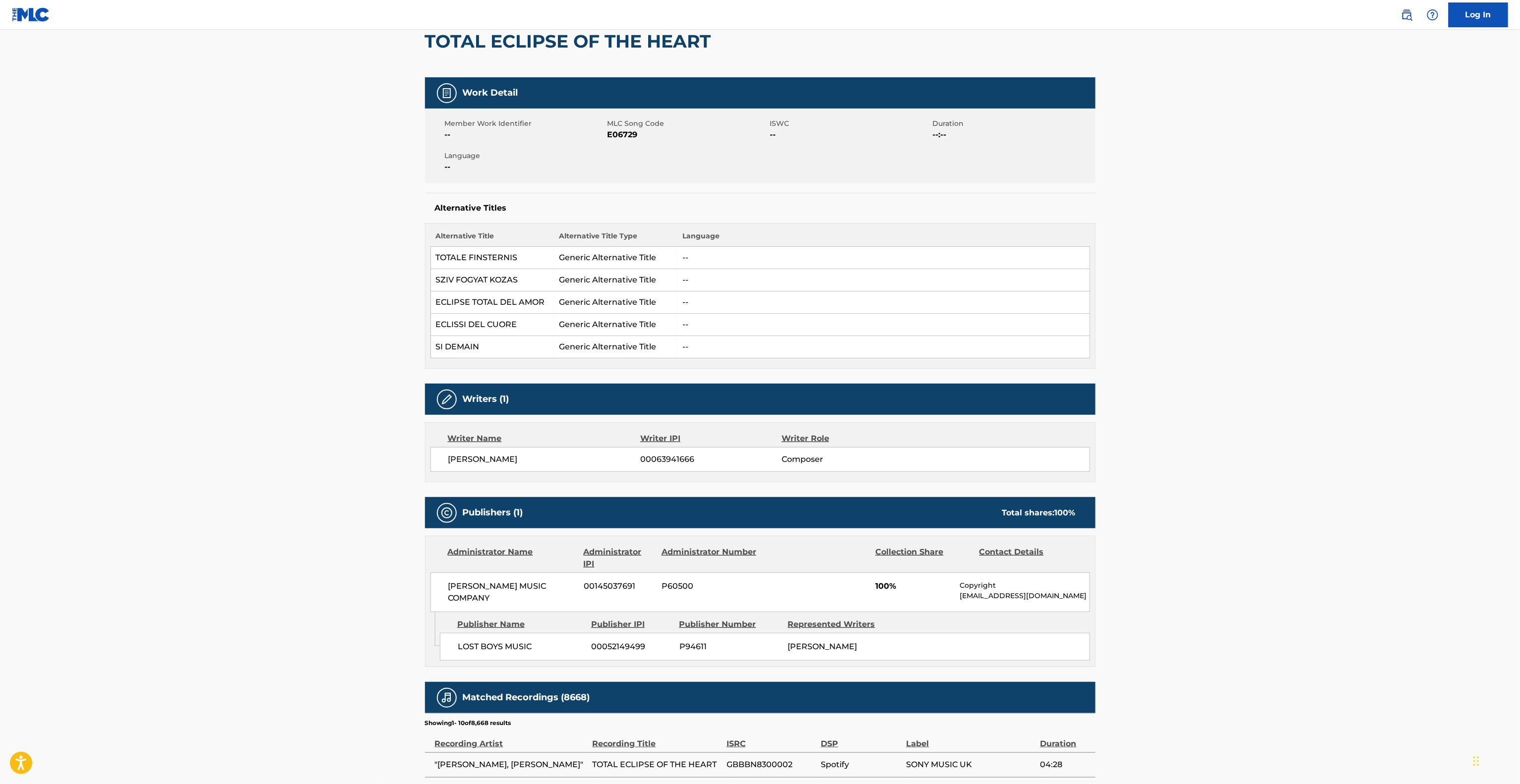
click at [1218, 326] on main "< Back to public search results Copy work link TOTAL ECLIPSE OF THE HEART Work …" at bounding box center [760, 491] width 1520 height 1122
drag, startPoint x: 1227, startPoint y: 334, endPoint x: 1235, endPoint y: 344, distance: 12.8
click at [1230, 341] on main "< Back to public search results Copy work link TOTAL ECLIPSE OF THE HEART Work …" at bounding box center [760, 491] width 1520 height 1122
click at [1235, 344] on main "< Back to public search results Copy work link TOTAL ECLIPSE OF THE HEART Work …" at bounding box center [760, 491] width 1520 height 1122
drag, startPoint x: 1237, startPoint y: 345, endPoint x: 1243, endPoint y: 353, distance: 10.0
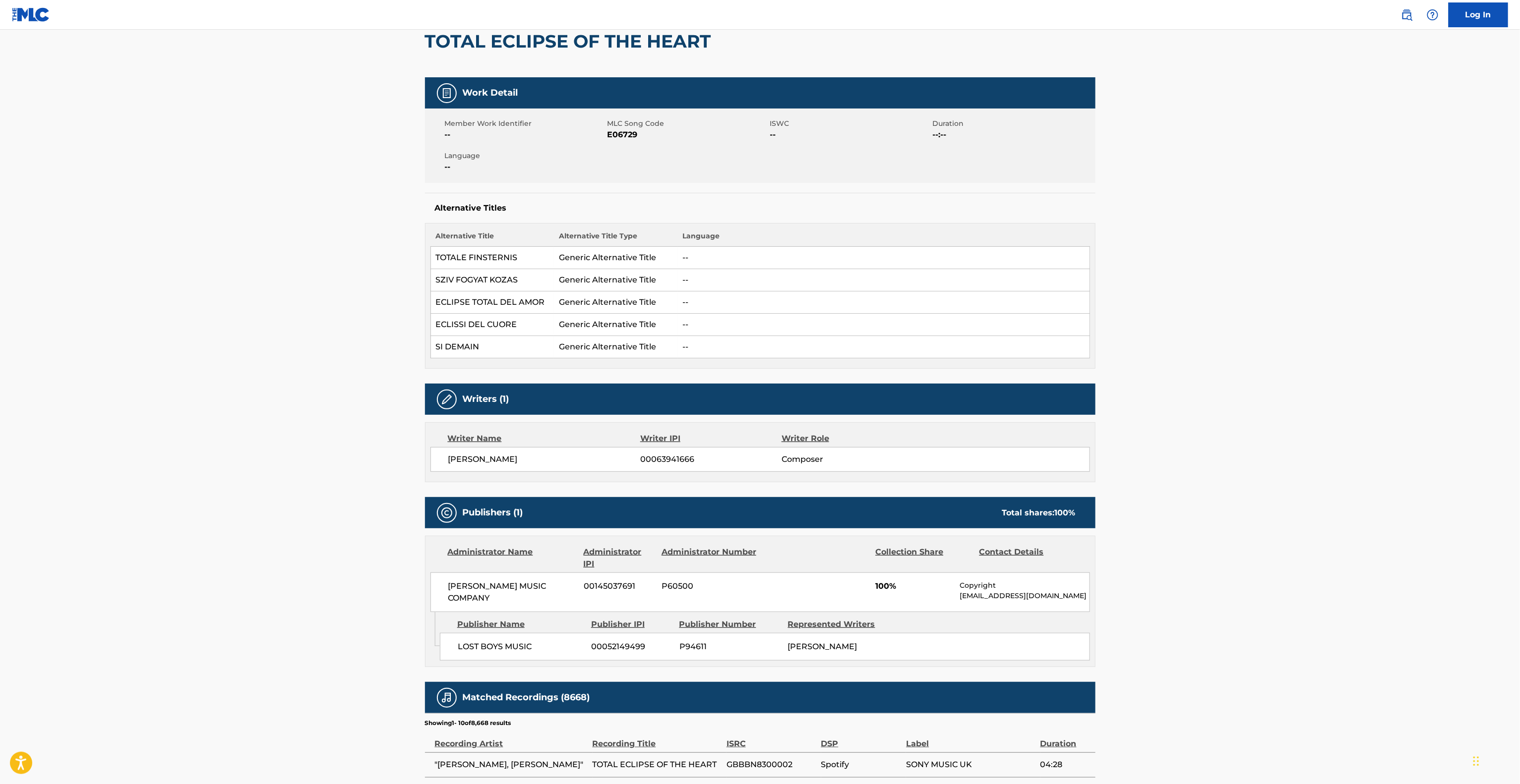
click at [1238, 345] on main "< Back to public search results Copy work link TOTAL ECLIPSE OF THE HEART Work …" at bounding box center [760, 491] width 1520 height 1122
drag, startPoint x: 1244, startPoint y: 361, endPoint x: 1243, endPoint y: 371, distance: 10.0
click at [1243, 370] on main "< Back to public search results Copy work link TOTAL ECLIPSE OF THE HEART Work …" at bounding box center [760, 491] width 1520 height 1122
click at [1247, 371] on main "< Back to public search results Copy work link TOTAL ECLIPSE OF THE HEART Work …" at bounding box center [760, 491] width 1520 height 1122
click at [1248, 377] on main "< Back to public search results Copy work link TOTAL ECLIPSE OF THE HEART Work …" at bounding box center [760, 491] width 1520 height 1122
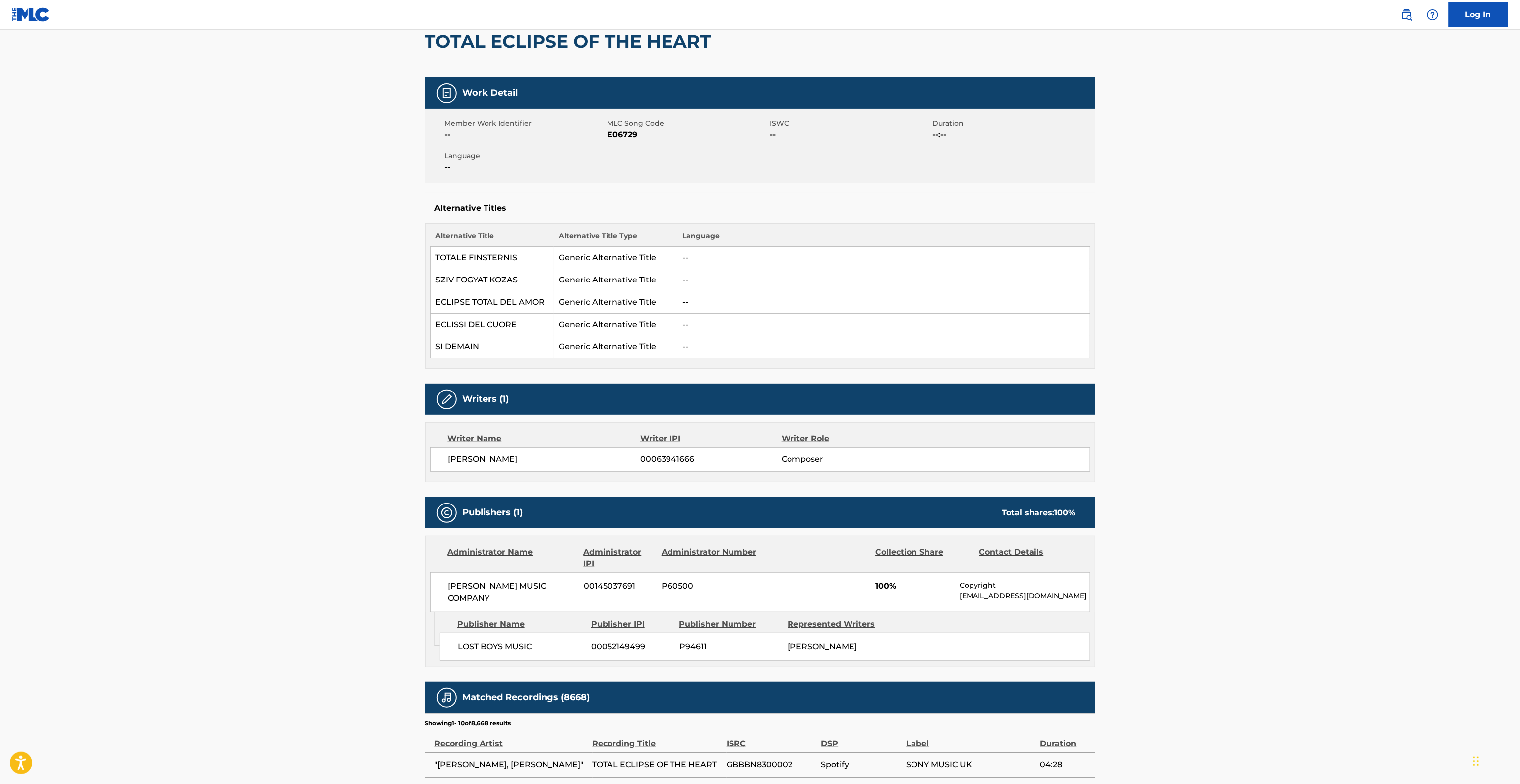
click at [1251, 383] on main "< Back to public search results Copy work link TOTAL ECLIPSE OF THE HEART Work …" at bounding box center [760, 491] width 1520 height 1122
drag, startPoint x: 1254, startPoint y: 387, endPoint x: 1264, endPoint y: 402, distance: 18.0
click at [1257, 393] on main "< Back to public search results Copy work link TOTAL ECLIPSE OF THE HEART Work …" at bounding box center [760, 491] width 1520 height 1122
click at [1265, 402] on main "< Back to public search results Copy work link TOTAL ECLIPSE OF THE HEART Work …" at bounding box center [760, 491] width 1520 height 1122
drag, startPoint x: 3, startPoint y: 392, endPoint x: 8, endPoint y: 392, distance: 5.0
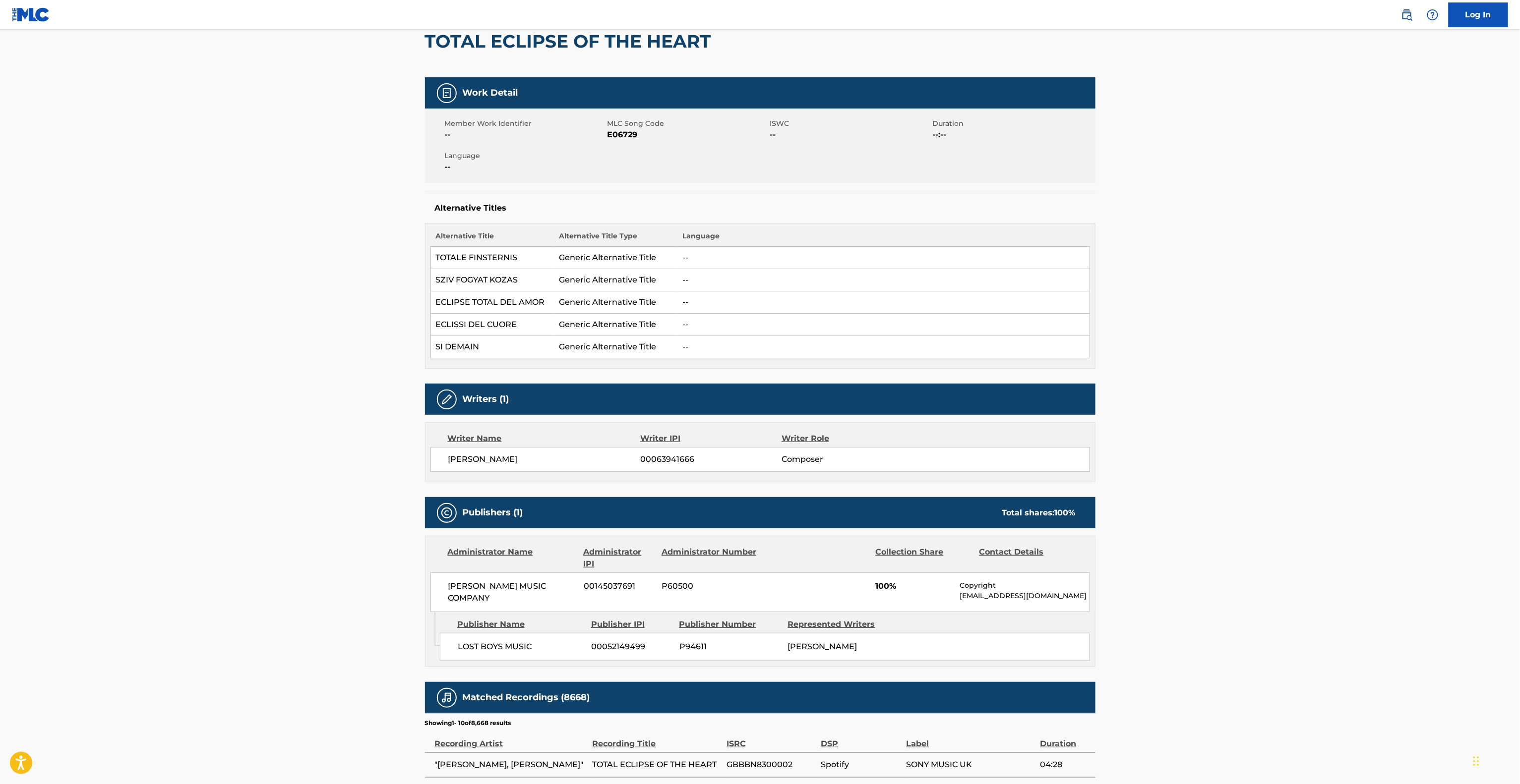
click at [8, 392] on main "< Back to public search results Copy work link TOTAL ECLIPSE OF THE HEART Work …" at bounding box center [760, 491] width 1520 height 1122
click at [9, 392] on main "< Back to public search results Copy work link TOTAL ECLIPSE OF THE HEART Work …" at bounding box center [760, 491] width 1520 height 1122
drag, startPoint x: 9, startPoint y: 392, endPoint x: 20, endPoint y: 399, distance: 13.0
click at [11, 393] on main "< Back to public search results Copy work link TOTAL ECLIPSE OF THE HEART Work …" at bounding box center [760, 491] width 1520 height 1122
click at [174, 370] on main "< Back to public search results Copy work link TOTAL ECLIPSE OF THE HEART Work …" at bounding box center [760, 491] width 1520 height 1122
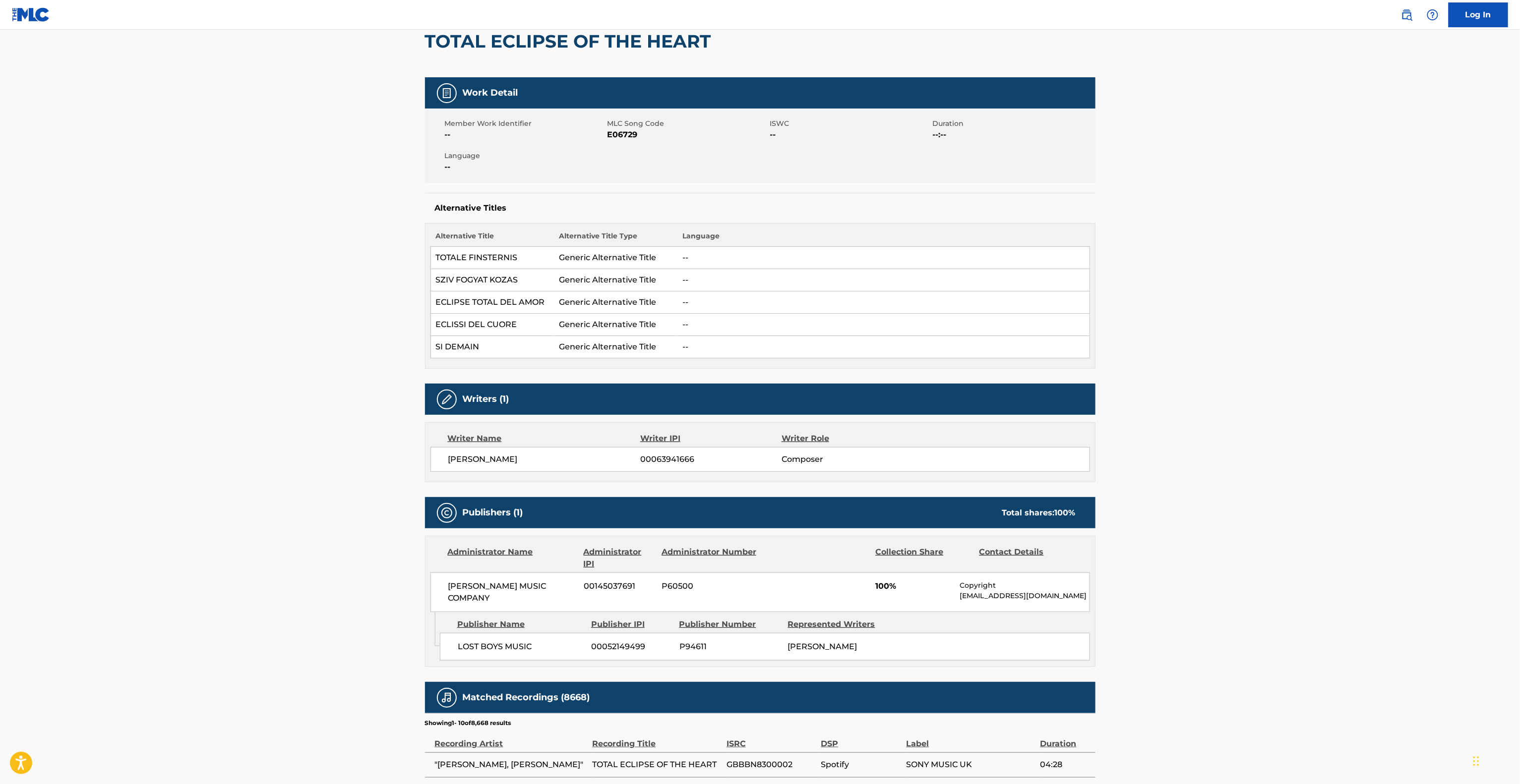
click at [177, 370] on main "< Back to public search results Copy work link TOTAL ECLIPSE OF THE HEART Work …" at bounding box center [760, 491] width 1520 height 1122
click at [182, 361] on main "< Back to public search results Copy work link TOTAL ECLIPSE OF THE HEART Work …" at bounding box center [760, 491] width 1520 height 1122
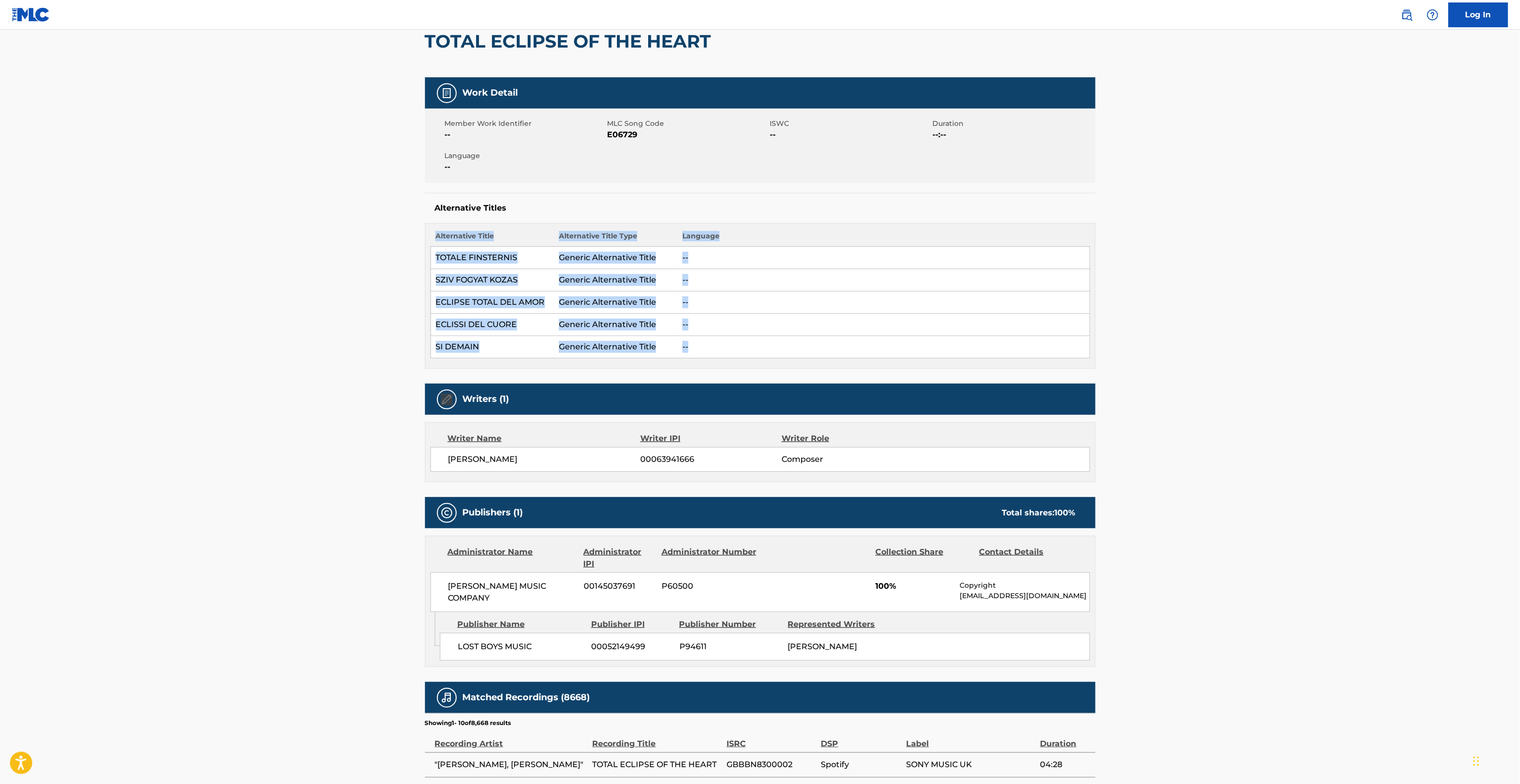
click at [182, 361] on main "< Back to public search results Copy work link TOTAL ECLIPSE OF THE HEART Work …" at bounding box center [760, 491] width 1520 height 1122
click at [208, 343] on main "< Back to public search results Copy work link TOTAL ECLIPSE OF THE HEART Work …" at bounding box center [760, 491] width 1520 height 1122
click at [220, 329] on main "< Back to public search results Copy work link TOTAL ECLIPSE OF THE HEART Work …" at bounding box center [760, 491] width 1520 height 1122
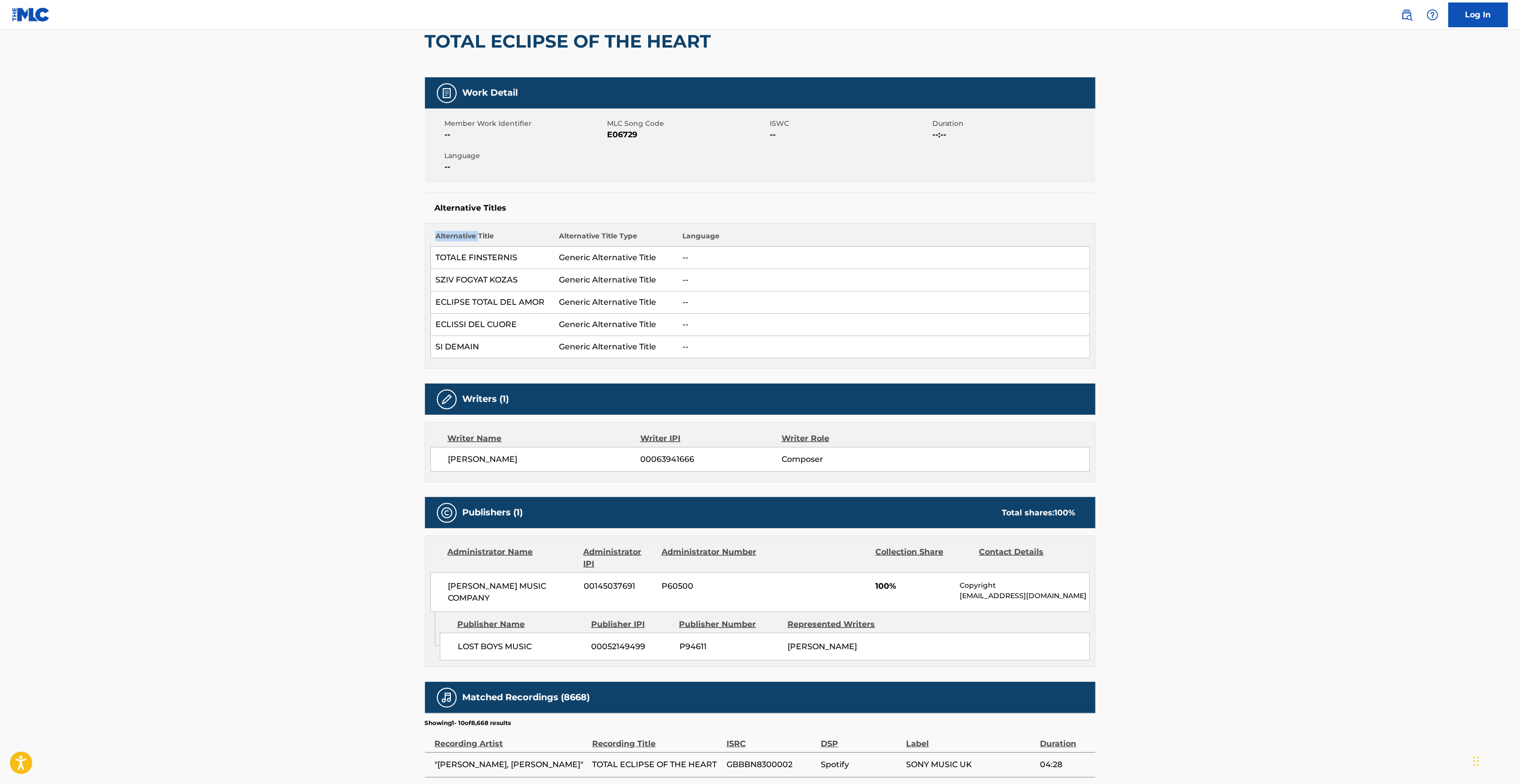
click at [220, 329] on main "< Back to public search results Copy work link TOTAL ECLIPSE OF THE HEART Work …" at bounding box center [760, 491] width 1520 height 1122
click at [226, 328] on main "< Back to public search results Copy work link TOTAL ECLIPSE OF THE HEART Work …" at bounding box center [760, 491] width 1520 height 1122
click at [250, 328] on main "< Back to public search results Copy work link TOTAL ECLIPSE OF THE HEART Work …" at bounding box center [760, 491] width 1520 height 1122
click at [263, 325] on main "< Back to public search results Copy work link TOTAL ECLIPSE OF THE HEART Work …" at bounding box center [760, 491] width 1520 height 1122
click at [292, 313] on main "< Back to public search results Copy work link TOTAL ECLIPSE OF THE HEART Work …" at bounding box center [760, 491] width 1520 height 1122
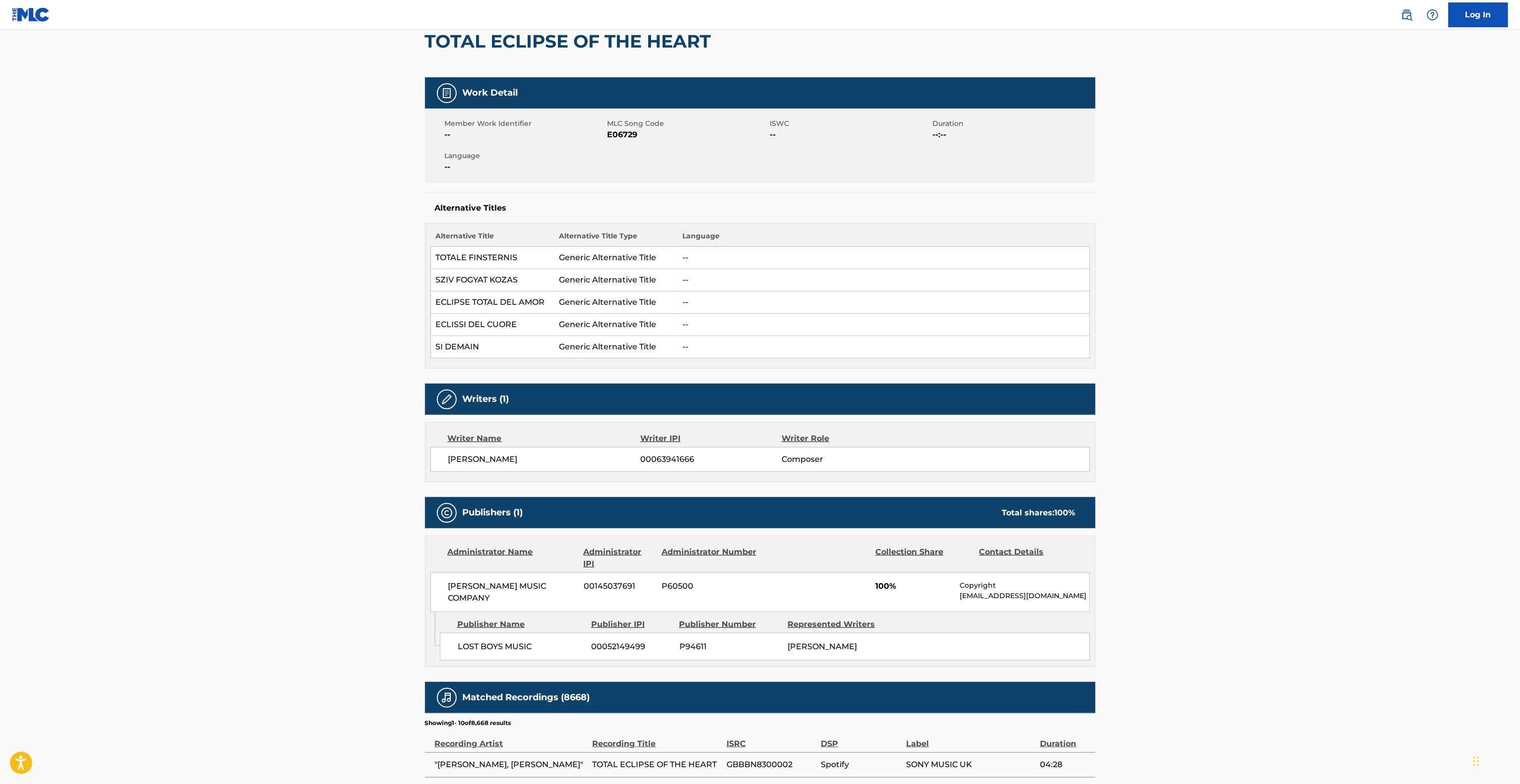
drag, startPoint x: 302, startPoint y: 306, endPoint x: 319, endPoint y: 290, distance: 23.3
click at [307, 302] on main "< Back to public search results Copy work link TOTAL ECLIPSE OF THE HEART Work …" at bounding box center [760, 491] width 1520 height 1122
drag, startPoint x: 342, startPoint y: 272, endPoint x: 368, endPoint y: 239, distance: 42.0
click at [363, 245] on main "< Back to public search results Copy work link TOTAL ECLIPSE OF THE HEART Work …" at bounding box center [760, 491] width 1520 height 1122
drag, startPoint x: 391, startPoint y: 203, endPoint x: 416, endPoint y: 174, distance: 38.3
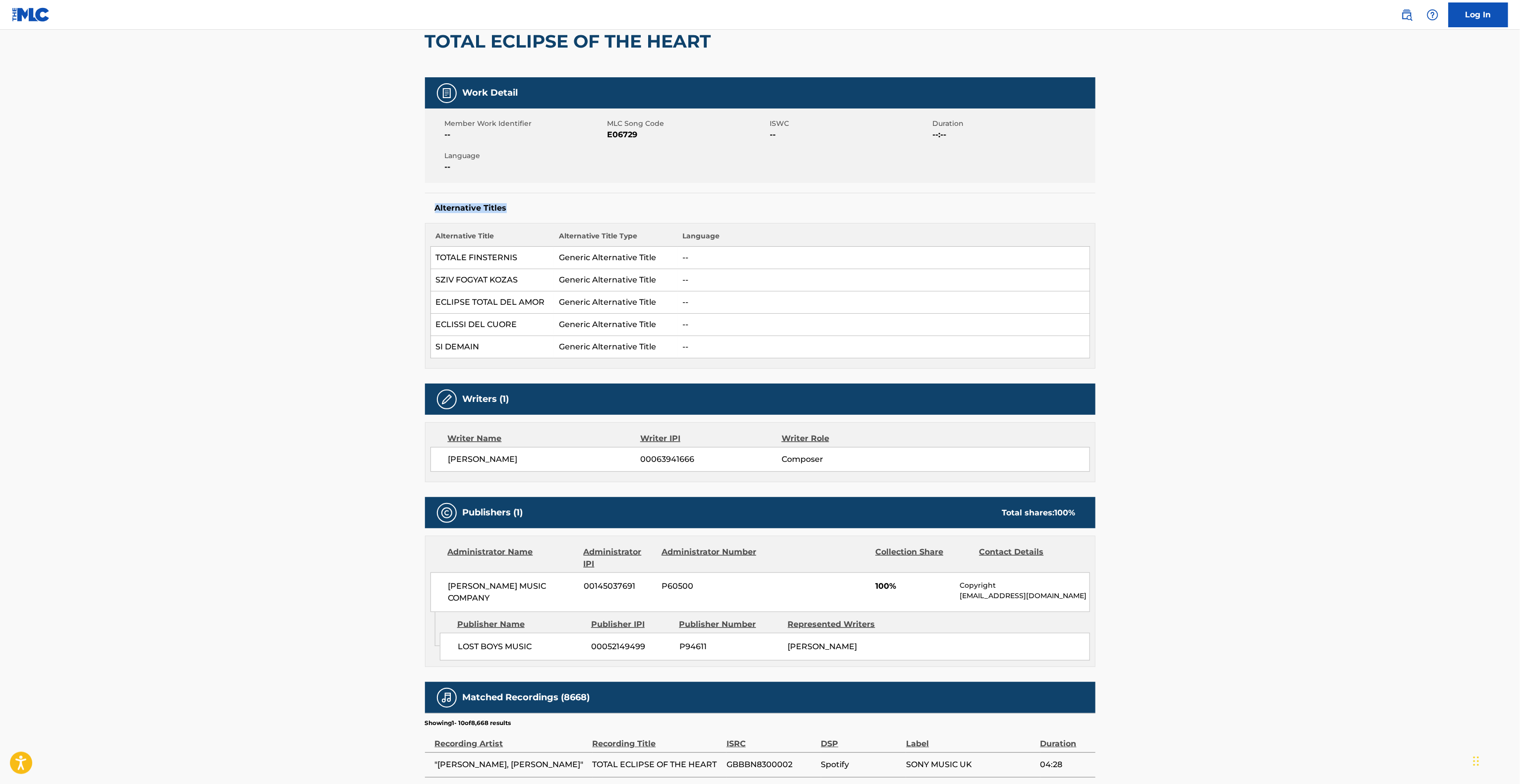
click at [401, 188] on main "< Back to public search results Copy work link TOTAL ECLIPSE OF THE HEART Work …" at bounding box center [760, 491] width 1520 height 1122
click at [416, 174] on div "< Back to public search results Copy work link TOTAL ECLIPSE OF THE HEART Work …" at bounding box center [760, 496] width 694 height 1081
click at [427, 164] on div "Member Work Identifier -- MLC Song Code E06729 ISWC -- Duration --:-- Language …" at bounding box center [760, 146] width 671 height 74
drag, startPoint x: 432, startPoint y: 158, endPoint x: 448, endPoint y: 142, distance: 22.6
click at [439, 152] on div "Member Work Identifier -- MLC Song Code E06729 ISWC -- Duration --:-- Language …" at bounding box center [760, 146] width 671 height 74
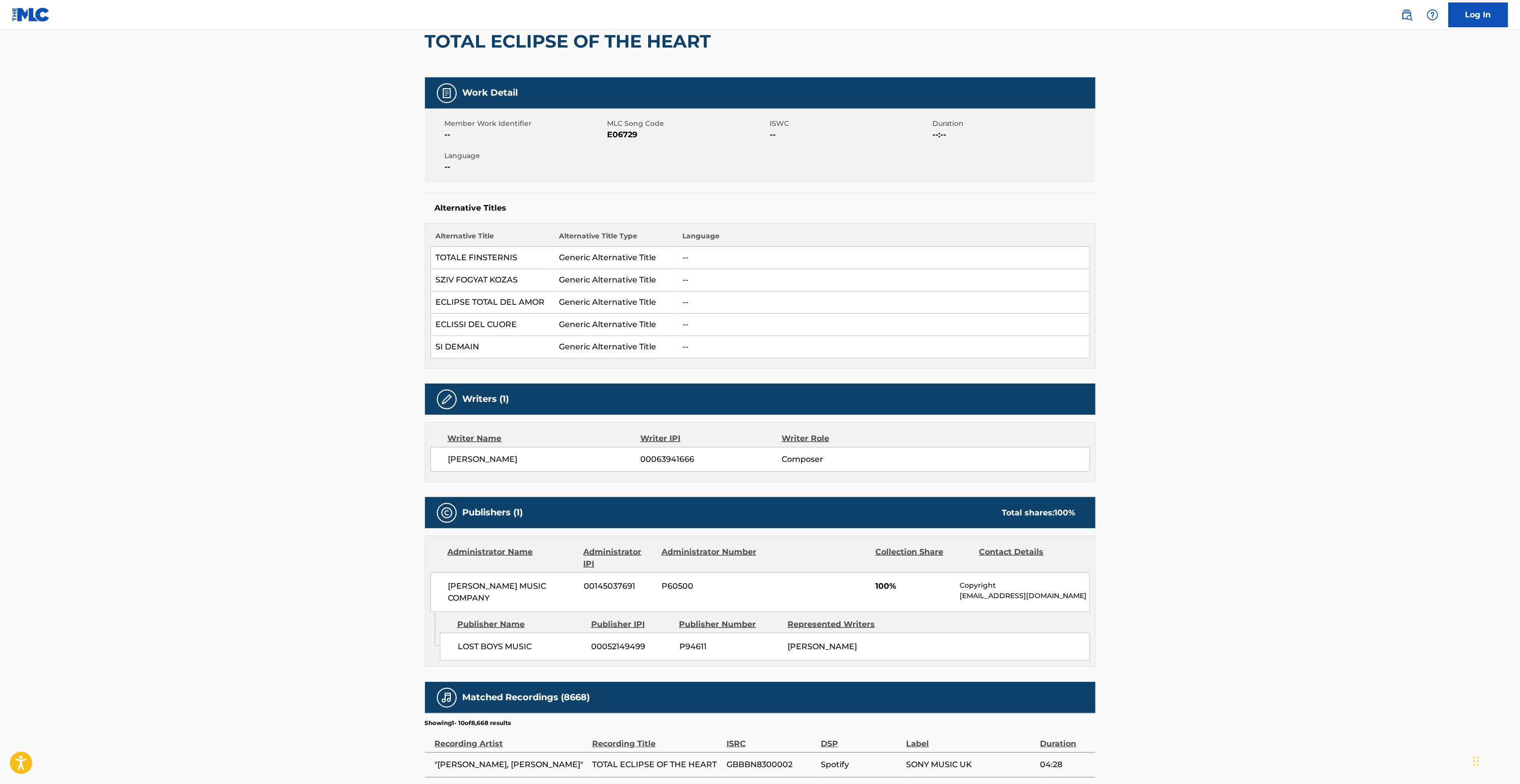
click at [448, 142] on div "Member Work Identifier -- MLC Song Code E06729 ISWC -- Duration --:-- Language …" at bounding box center [760, 146] width 671 height 74
drag, startPoint x: 448, startPoint y: 142, endPoint x: 448, endPoint y: 147, distance: 5.0
click at [448, 147] on div "Member Work Identifier -- MLC Song Code E06729 ISWC -- Duration --:-- Language …" at bounding box center [760, 146] width 671 height 74
drag, startPoint x: 448, startPoint y: 147, endPoint x: 447, endPoint y: 162, distance: 15.0
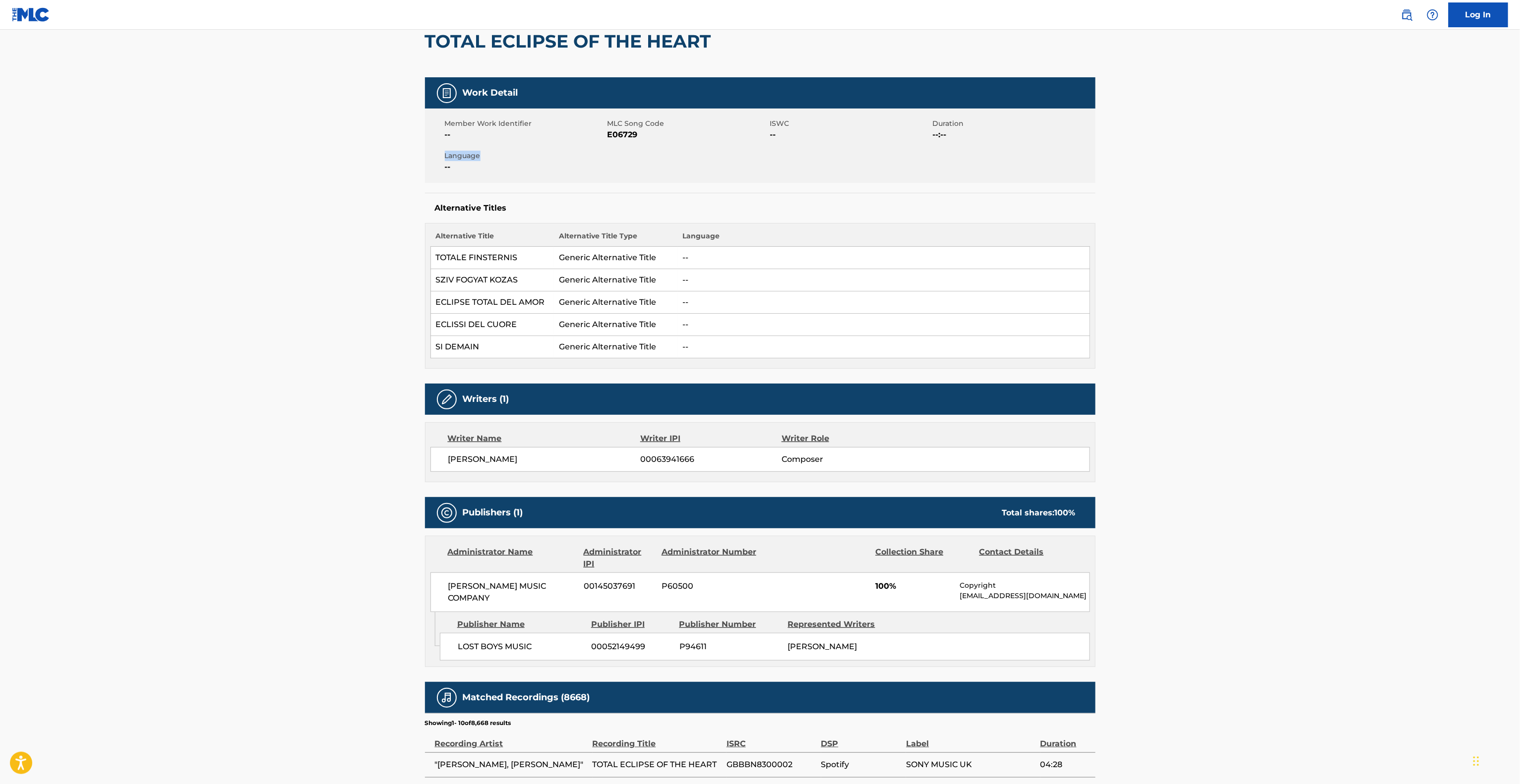
click at [447, 162] on div "Member Work Identifier -- MLC Song Code E06729 ISWC -- Duration --:-- Language …" at bounding box center [760, 146] width 671 height 74
click at [447, 162] on span "--" at bounding box center [525, 166] width 160 height 12
click at [452, 159] on span "Language" at bounding box center [525, 155] width 160 height 10
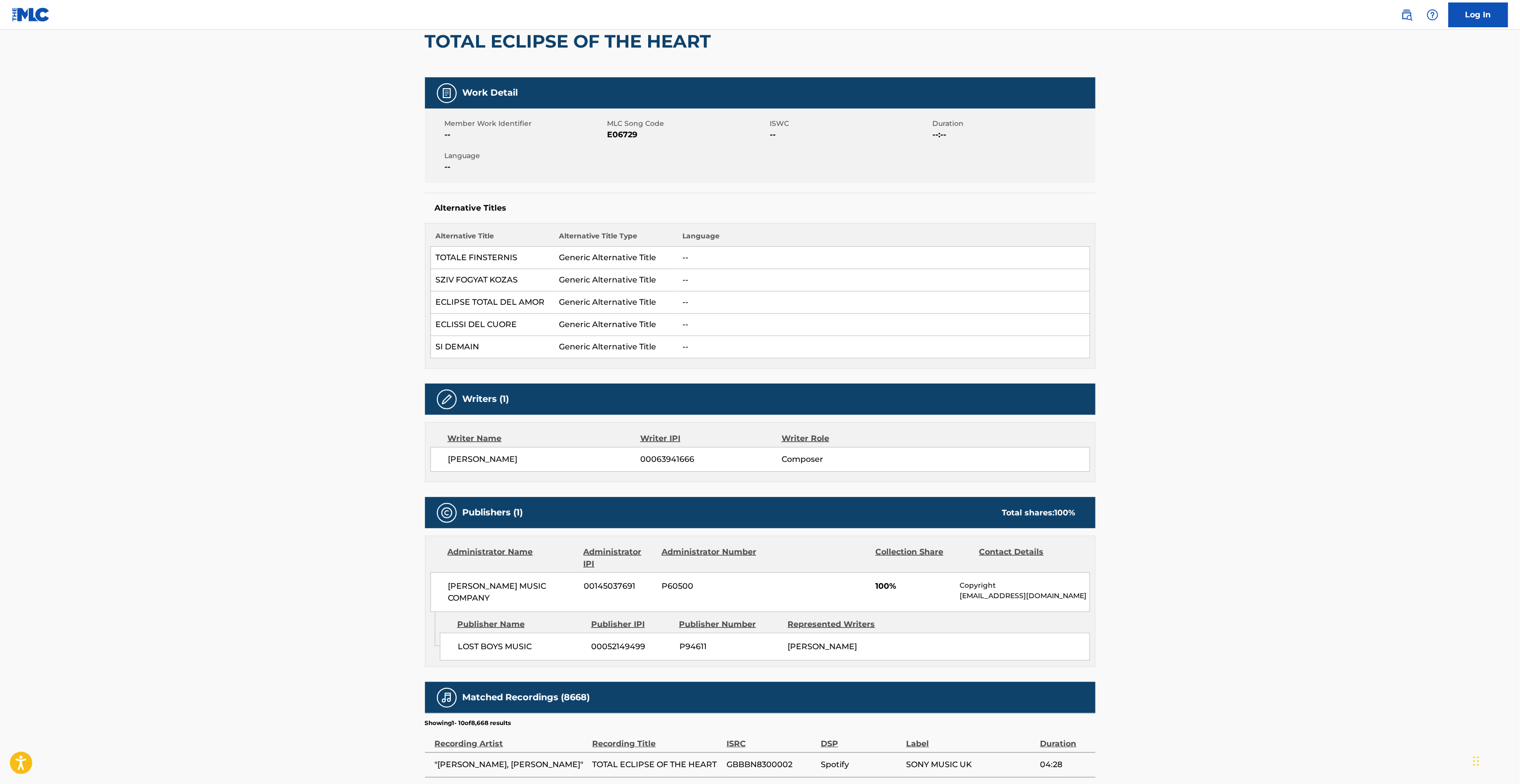
click at [457, 155] on span "Language" at bounding box center [525, 155] width 160 height 10
click at [461, 106] on div "Work Detail" at bounding box center [760, 93] width 671 height 31
